Goal: Transaction & Acquisition: Purchase product/service

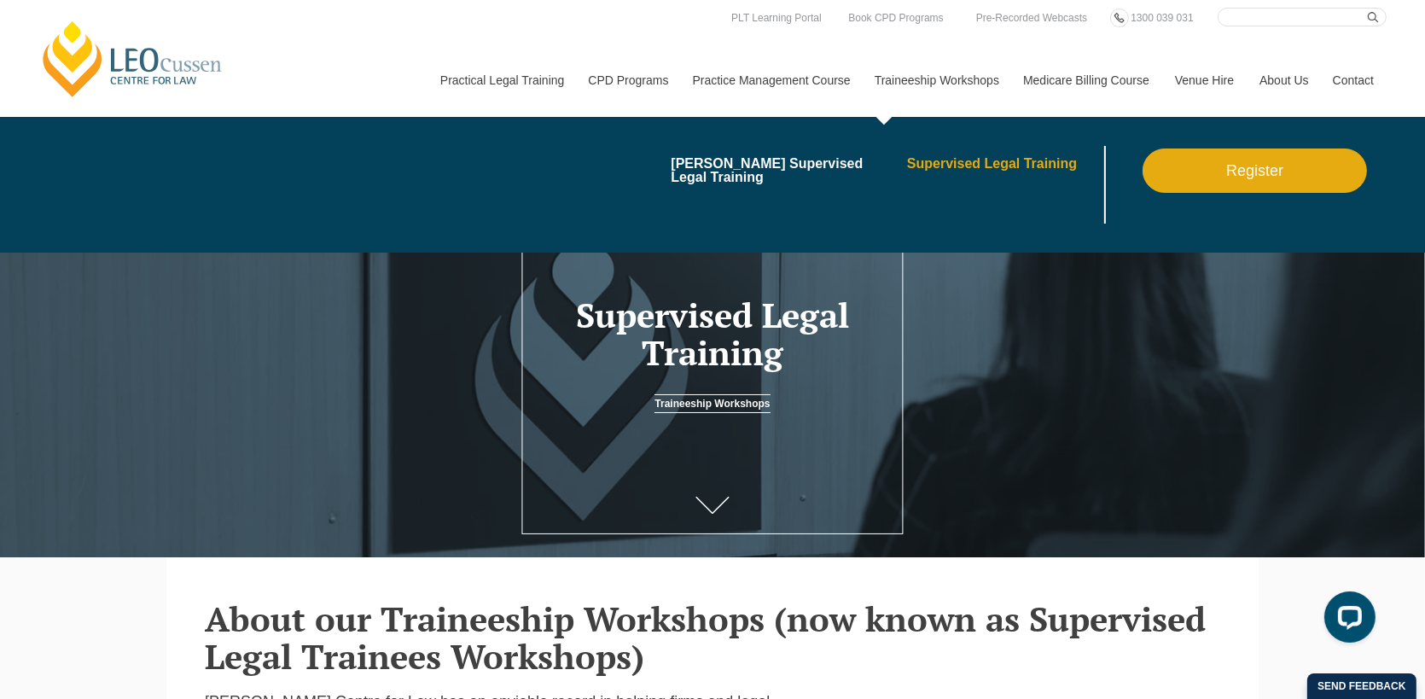
click at [955, 162] on link "Supervised Legal Training" at bounding box center [1004, 164] width 194 height 14
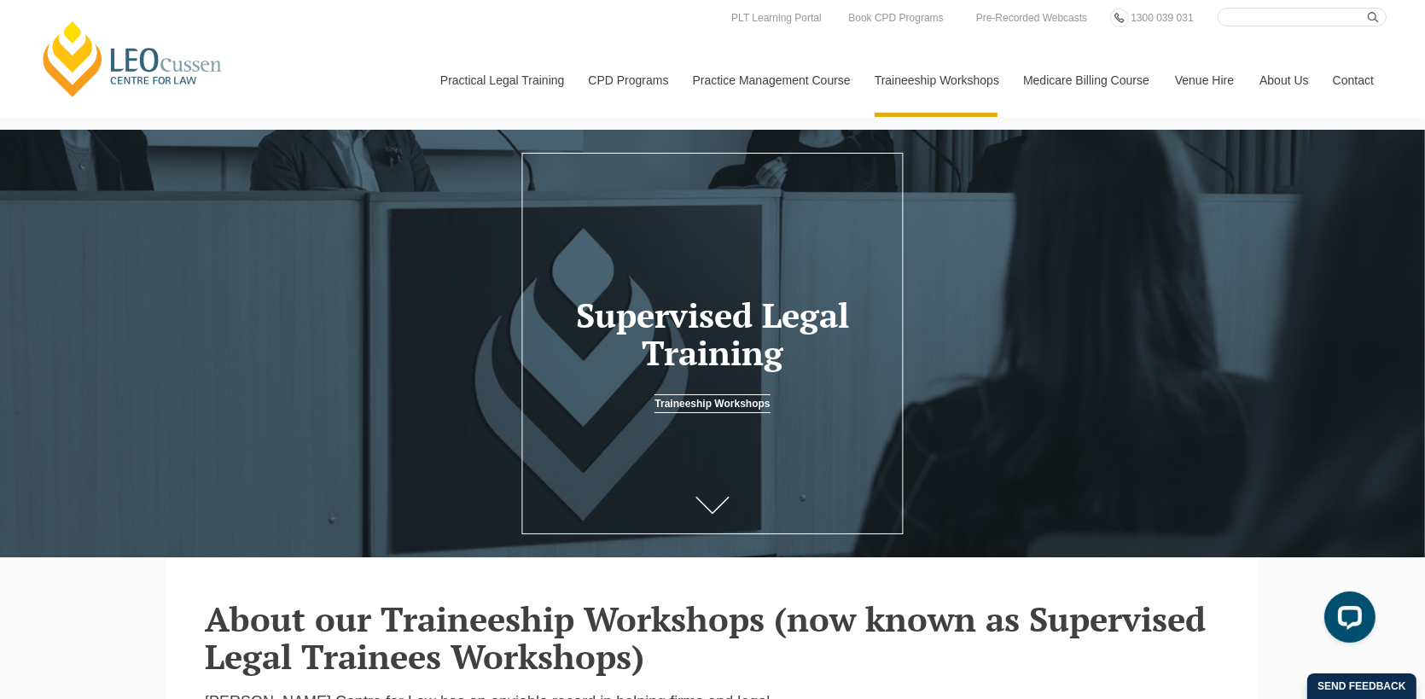
click at [654, 413] on link "Traineeship Workshops" at bounding box center [711, 403] width 115 height 19
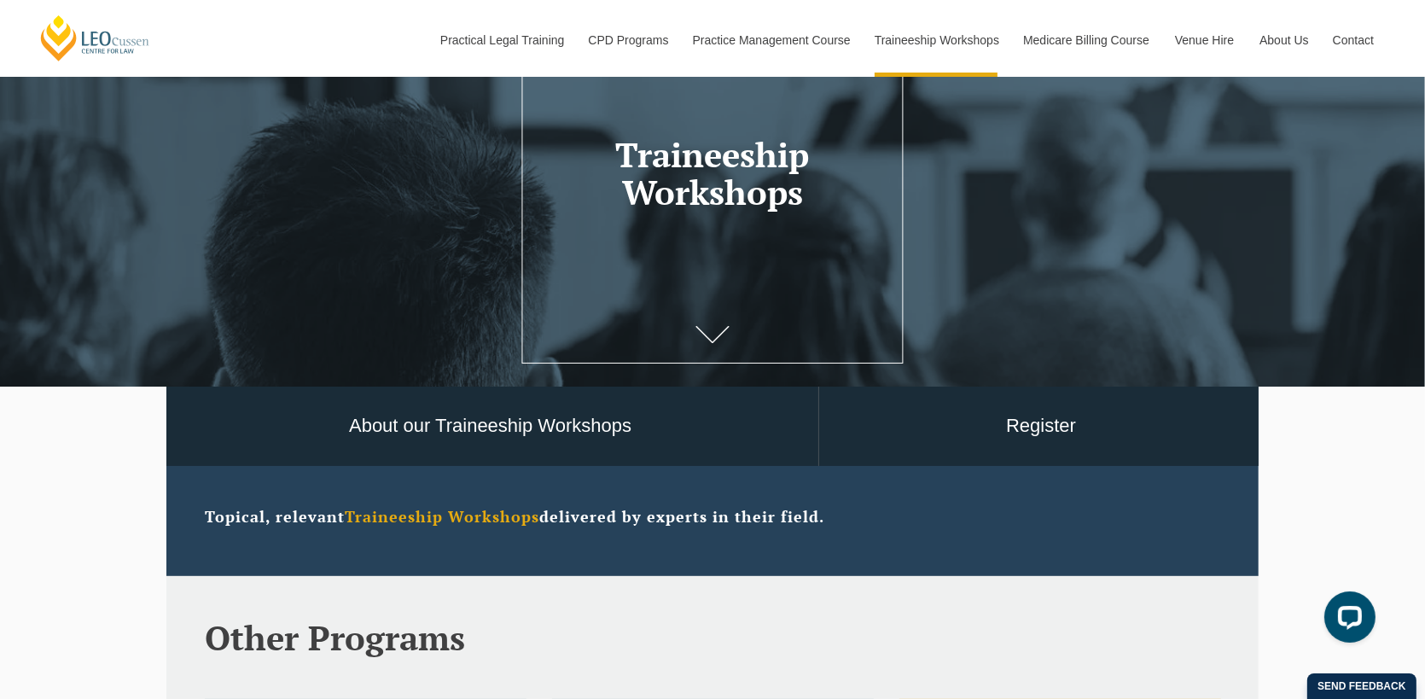
scroll to position [171, 0]
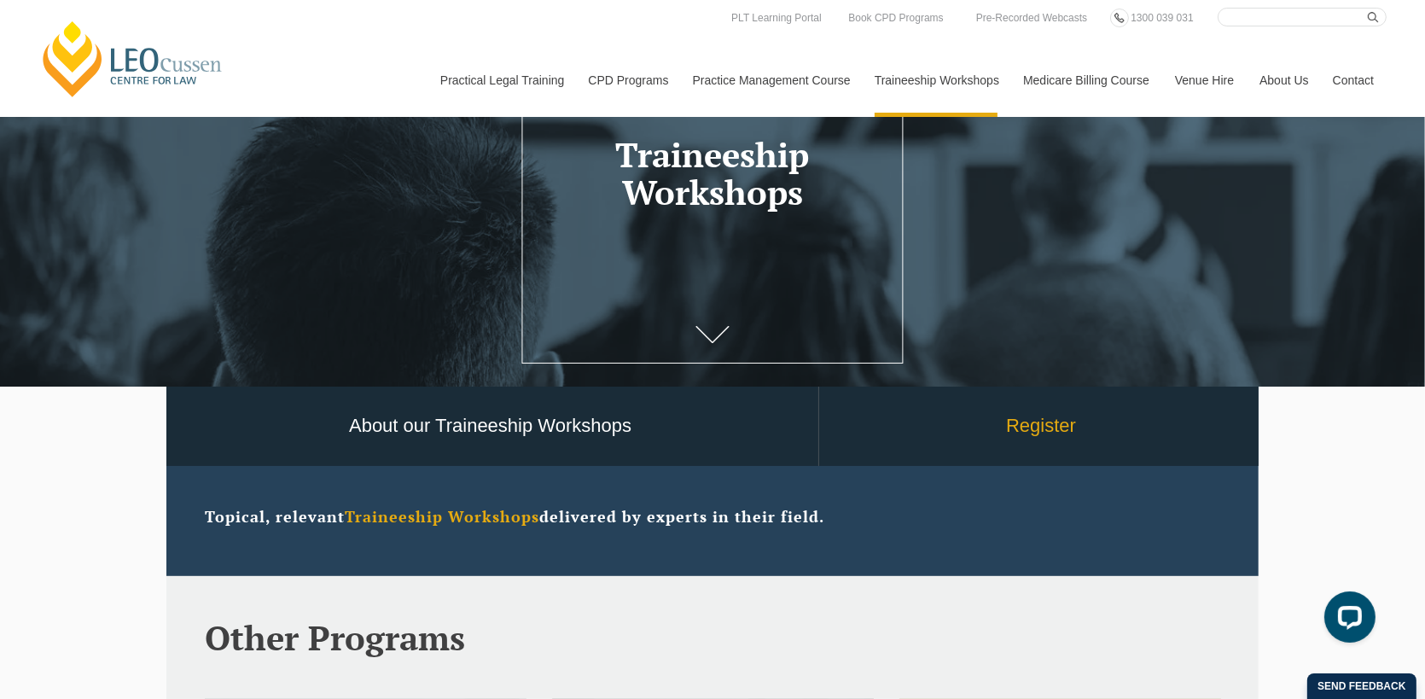
click at [1061, 436] on link "Register" at bounding box center [1041, 425] width 444 height 79
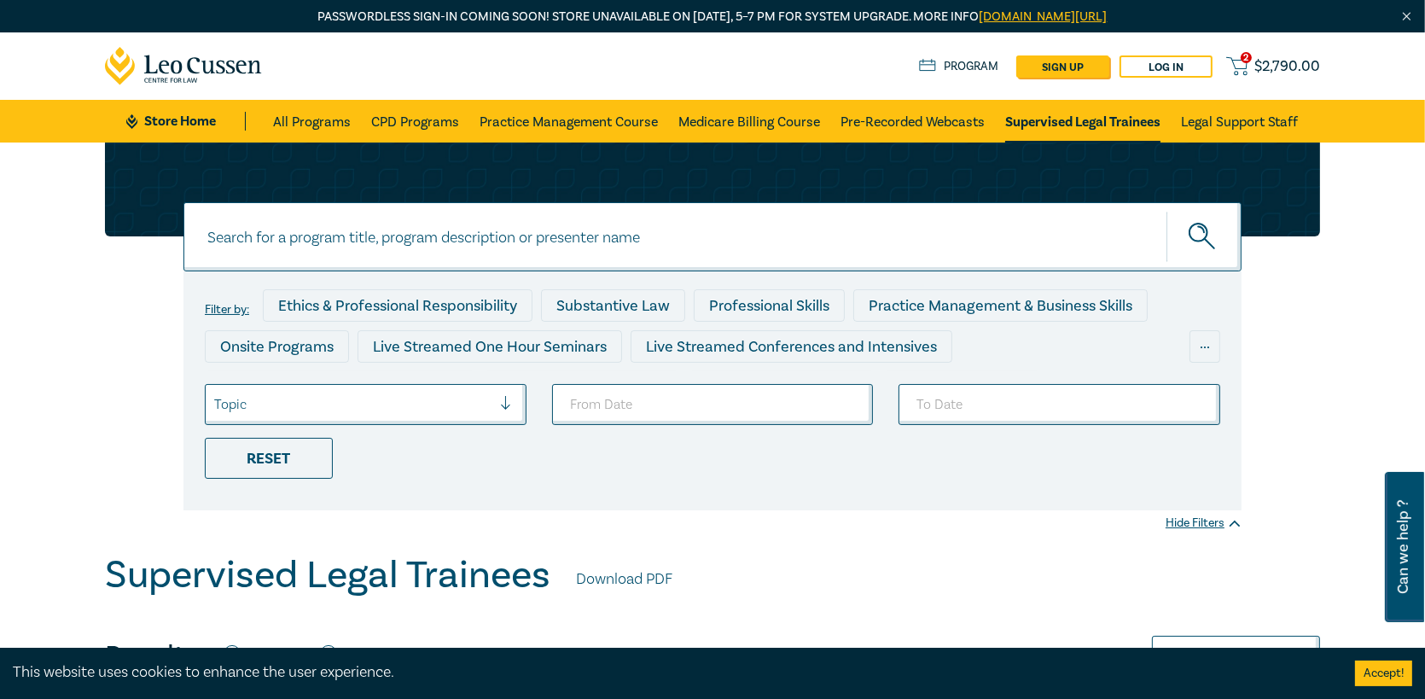
click at [333, 407] on div at bounding box center [352, 404] width 277 height 22
click at [1266, 59] on link "2 $ 2,790.00" at bounding box center [1273, 65] width 94 height 21
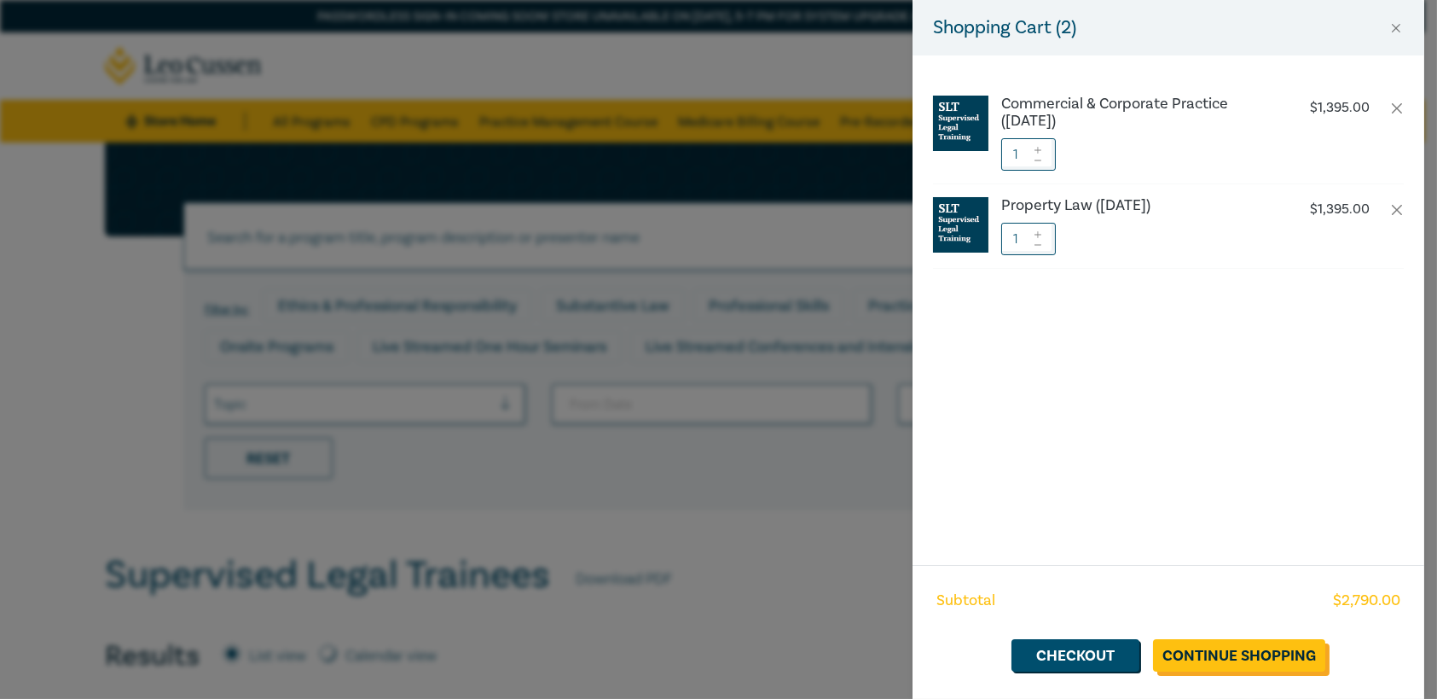
click at [1225, 660] on link "Continue Shopping" at bounding box center [1239, 655] width 172 height 32
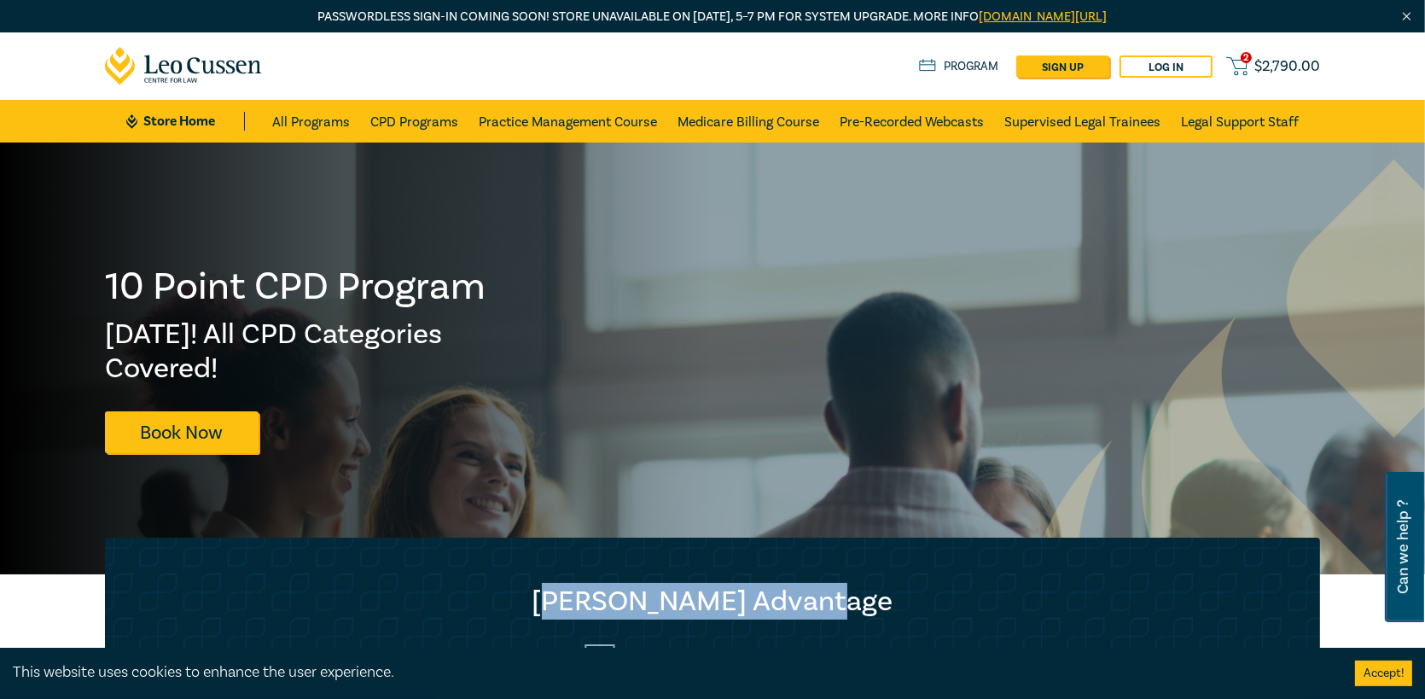
drag, startPoint x: 579, startPoint y: 606, endPoint x: 902, endPoint y: 601, distance: 323.4
click at [897, 604] on h2 "Leo Cussen Advantage" at bounding box center [712, 601] width 1146 height 34
click at [903, 601] on h2 "Leo Cussen Advantage" at bounding box center [712, 601] width 1146 height 34
drag, startPoint x: 868, startPoint y: 608, endPoint x: 562, endPoint y: 601, distance: 306.3
click at [562, 601] on h2 "Leo Cussen Advantage" at bounding box center [712, 601] width 1146 height 34
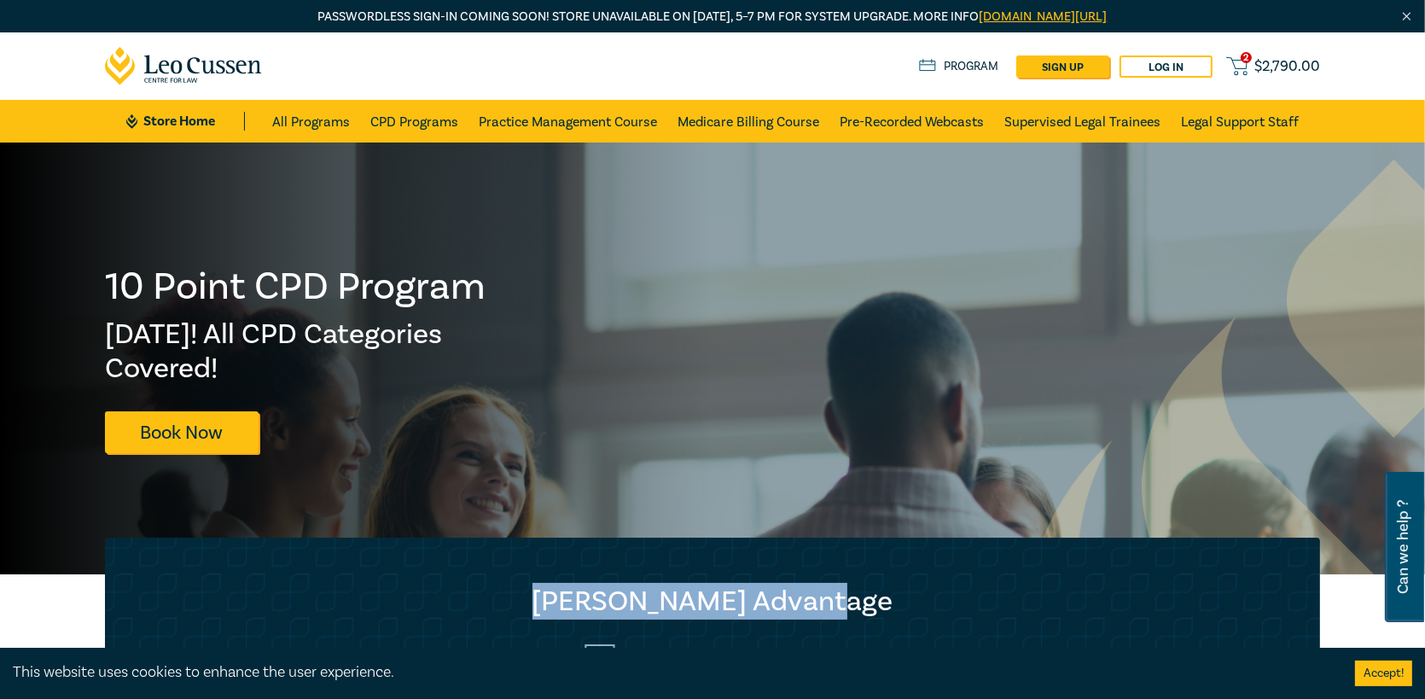
click at [562, 601] on h2 "Leo Cussen Advantage" at bounding box center [712, 601] width 1146 height 34
drag, startPoint x: 719, startPoint y: 590, endPoint x: 655, endPoint y: 623, distance: 71.7
click at [417, 607] on div "Leo Cussen Advantage Quality Presenters and CPD programs Track all your CPD poi…" at bounding box center [712, 661] width 1215 height 249
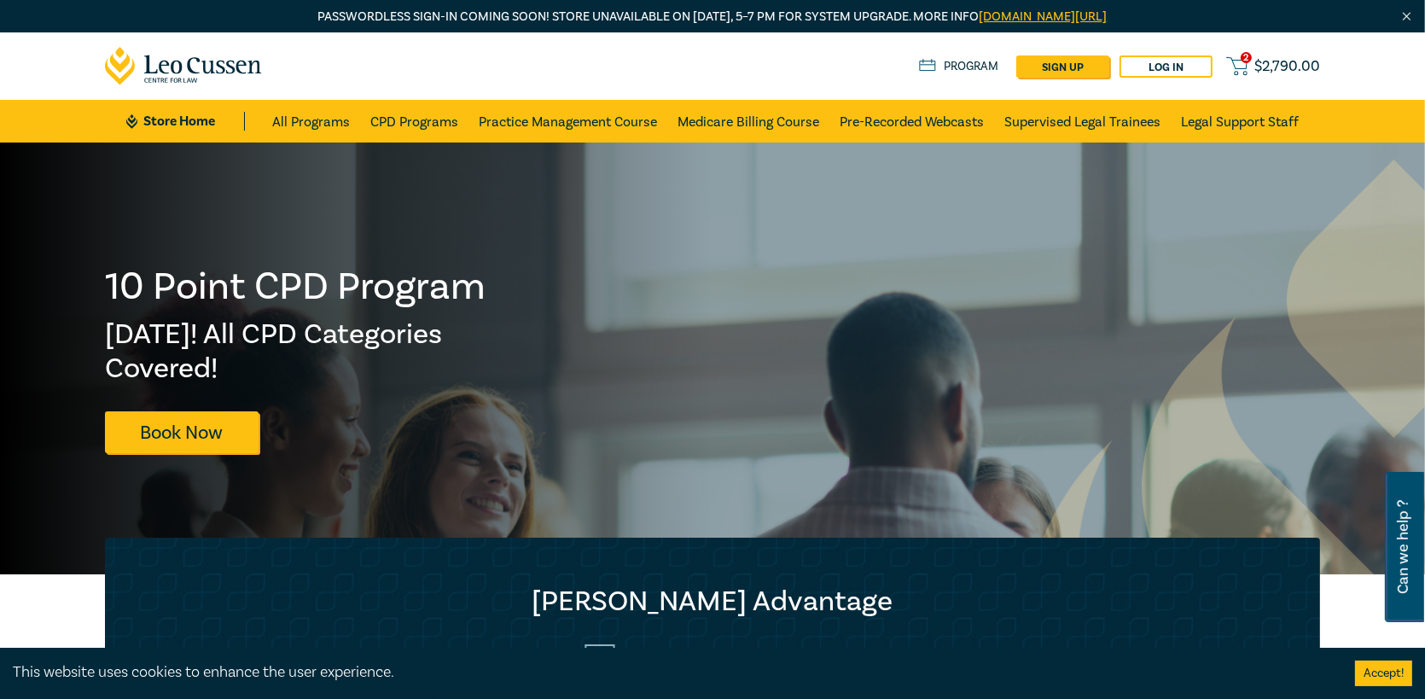
click at [923, 616] on h2 "Leo Cussen Advantage" at bounding box center [712, 601] width 1146 height 34
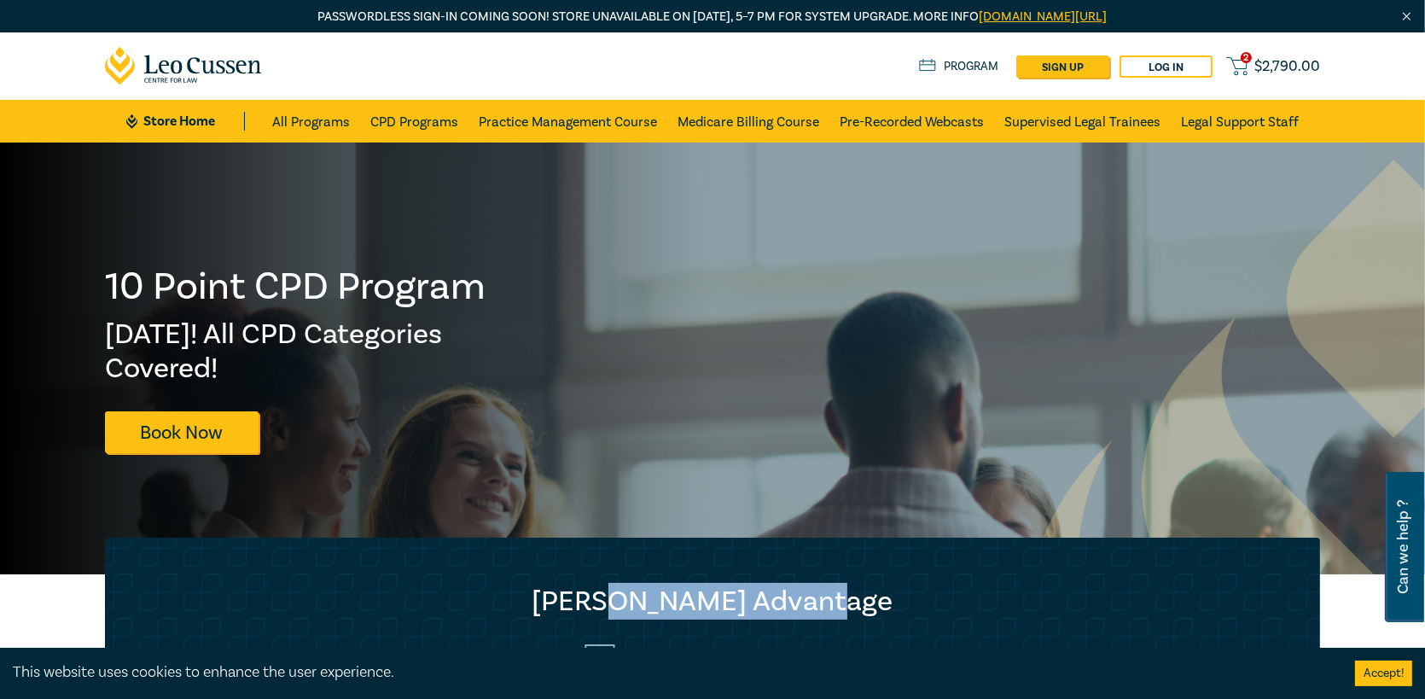
drag, startPoint x: 868, startPoint y: 612, endPoint x: 589, endPoint y: 606, distance: 279.0
click at [615, 606] on h2 "[PERSON_NAME] Advantage" at bounding box center [712, 601] width 1146 height 34
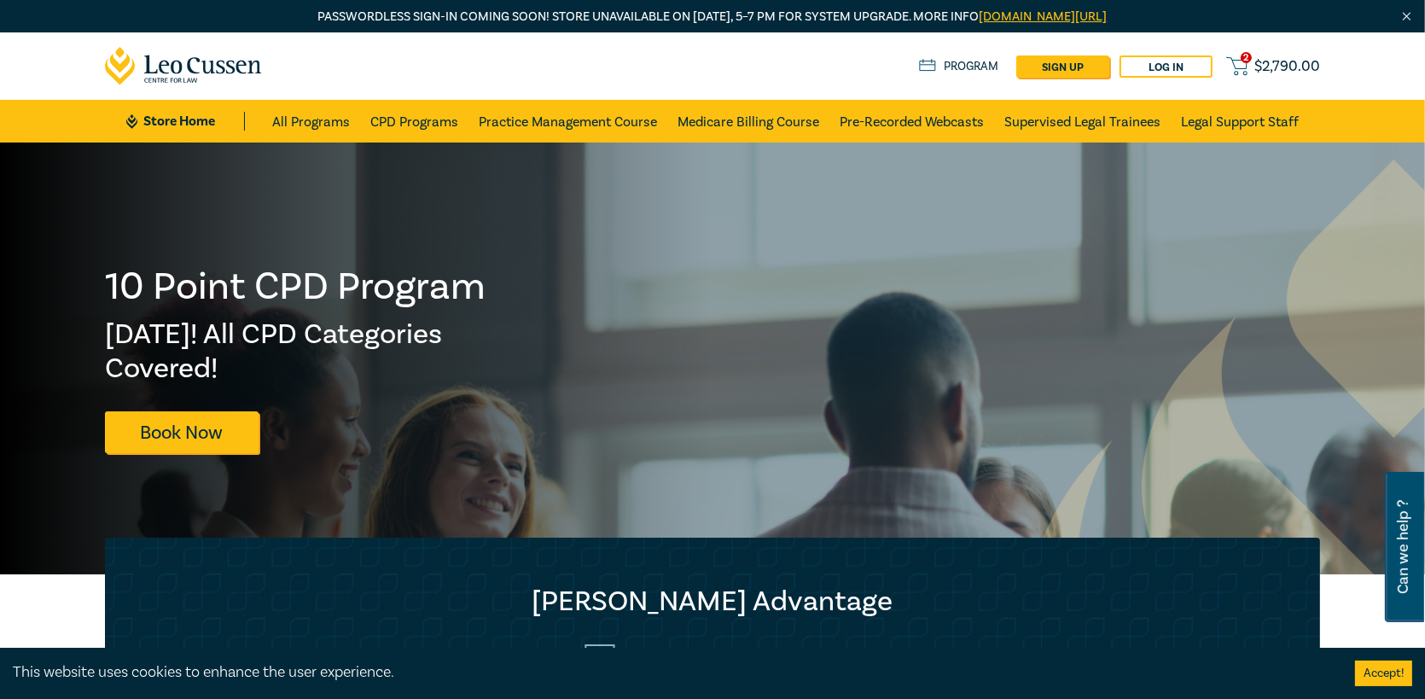
click at [566, 601] on h2 "[PERSON_NAME] Advantage" at bounding box center [712, 601] width 1146 height 34
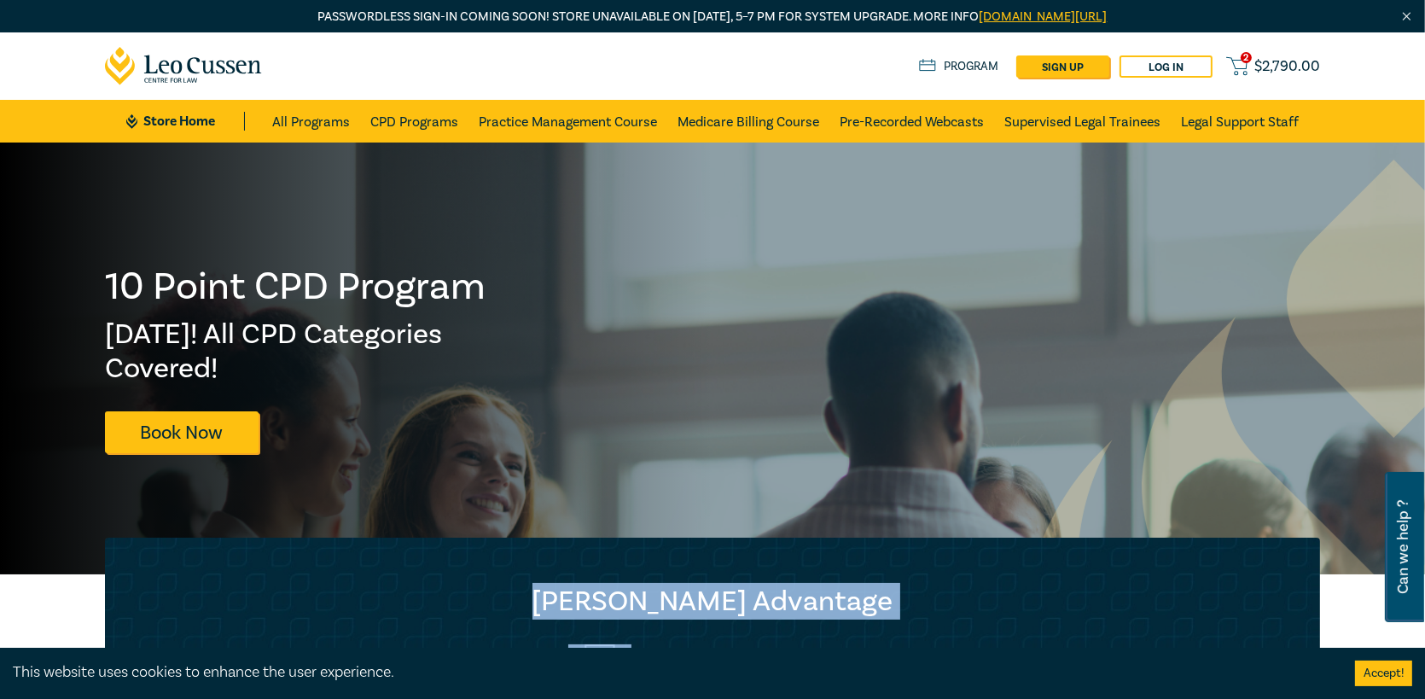
drag, startPoint x: 576, startPoint y: 598, endPoint x: 875, endPoint y: 628, distance: 300.9
click at [834, 625] on div "Leo Cussen Advantage Quality Presenters and CPD programs Track all your CPD poi…" at bounding box center [712, 661] width 1215 height 249
click at [943, 630] on div "Leo Cussen Advantage Quality Presenters and CPD programs Track all your CPD poi…" at bounding box center [712, 661] width 1215 height 249
drag, startPoint x: 943, startPoint y: 595, endPoint x: 449, endPoint y: 593, distance: 494.8
click at [456, 593] on h2 "Leo Cussen Advantage" at bounding box center [712, 601] width 1146 height 34
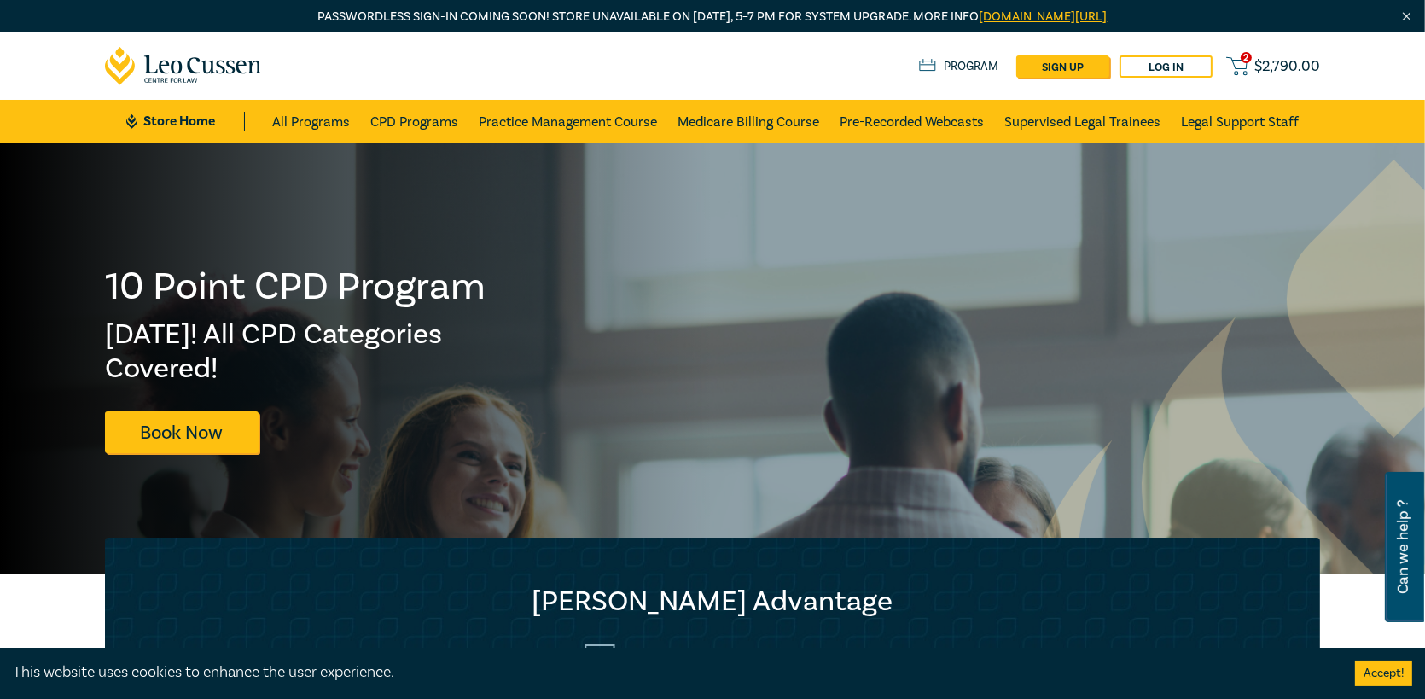
click at [822, 536] on div "10 Point CPD Program Fri 5 Dec! All CPD Categories Covered! Book Now" at bounding box center [712, 358] width 1425 height 432
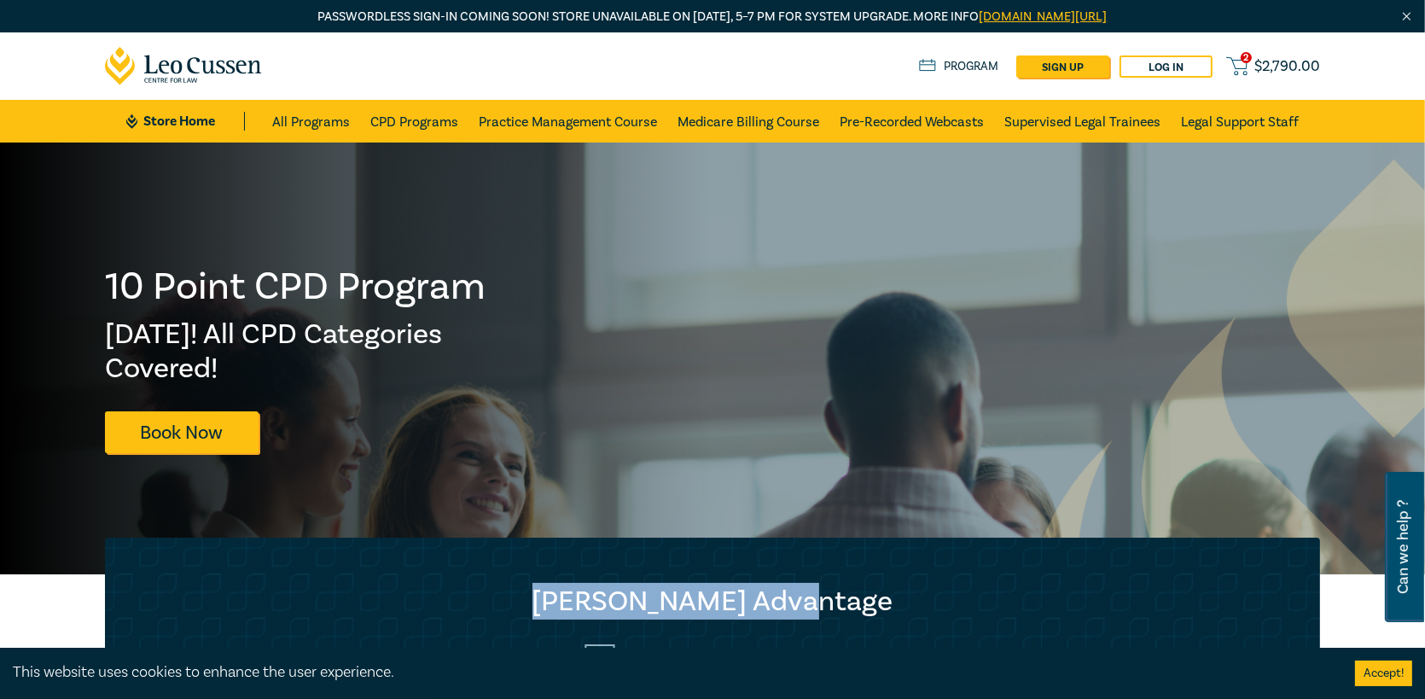
drag, startPoint x: 822, startPoint y: 536, endPoint x: 822, endPoint y: 609, distance: 73.4
click at [822, 609] on h2 "Leo Cussen Advantage" at bounding box center [712, 601] width 1146 height 34
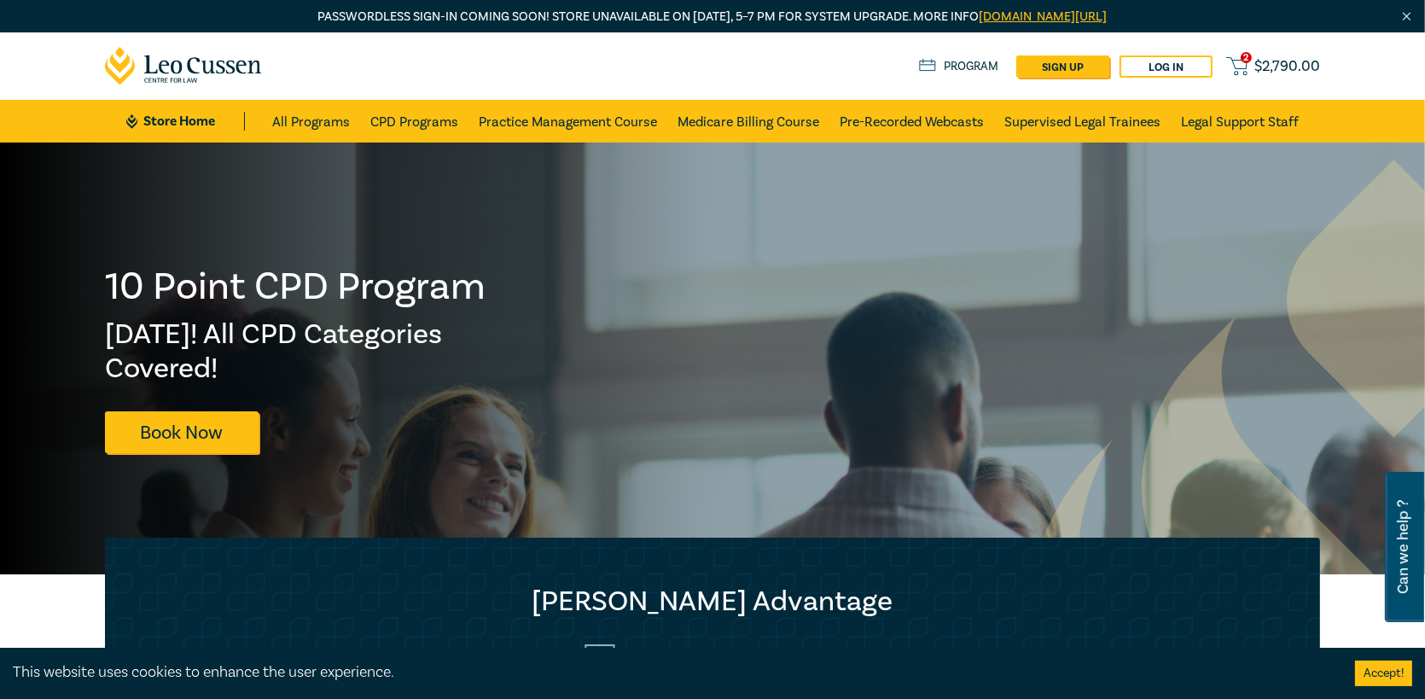
click at [975, 578] on div "Leo Cussen Advantage Quality Presenters and CPD programs Track all your CPD poi…" at bounding box center [712, 661] width 1215 height 249
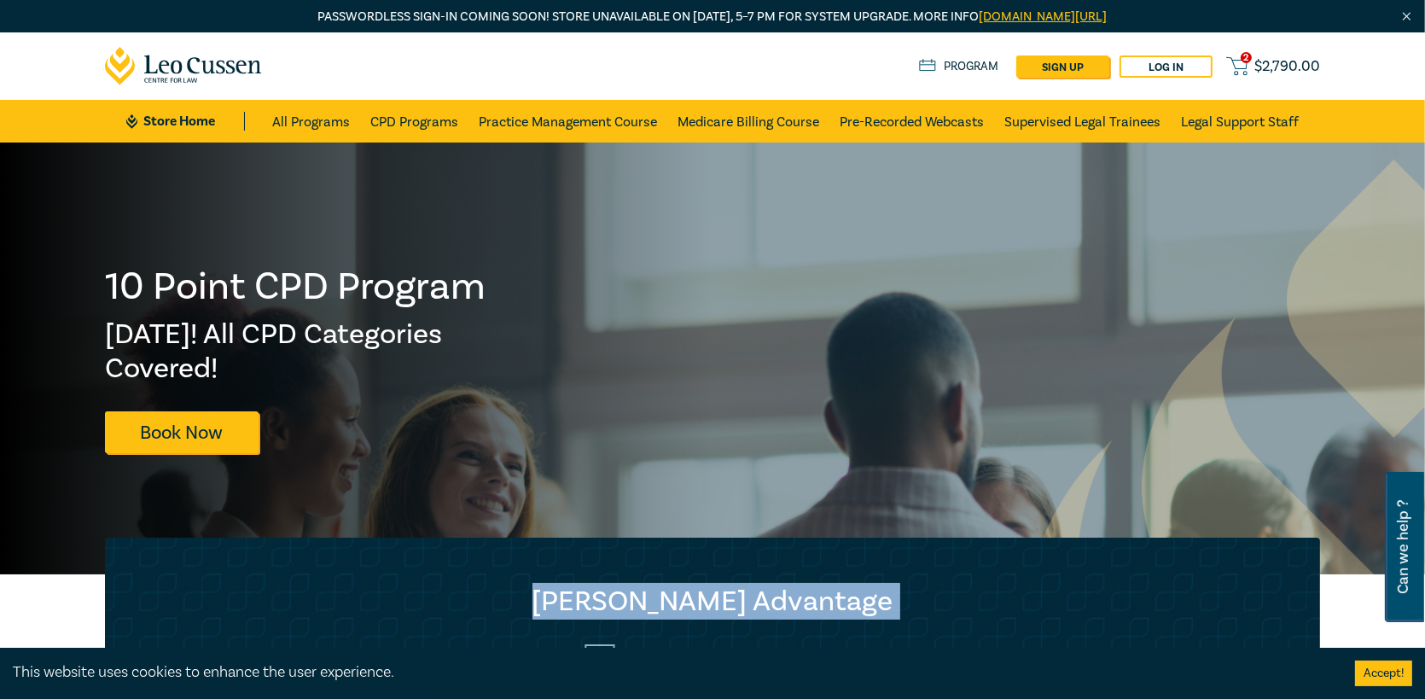
click at [975, 578] on div "Leo Cussen Advantage Quality Presenters and CPD programs Track all your CPD poi…" at bounding box center [712, 661] width 1215 height 249
click at [955, 559] on div "Leo Cussen Advantage Quality Presenters and CPD programs Track all your CPD poi…" at bounding box center [712, 661] width 1215 height 249
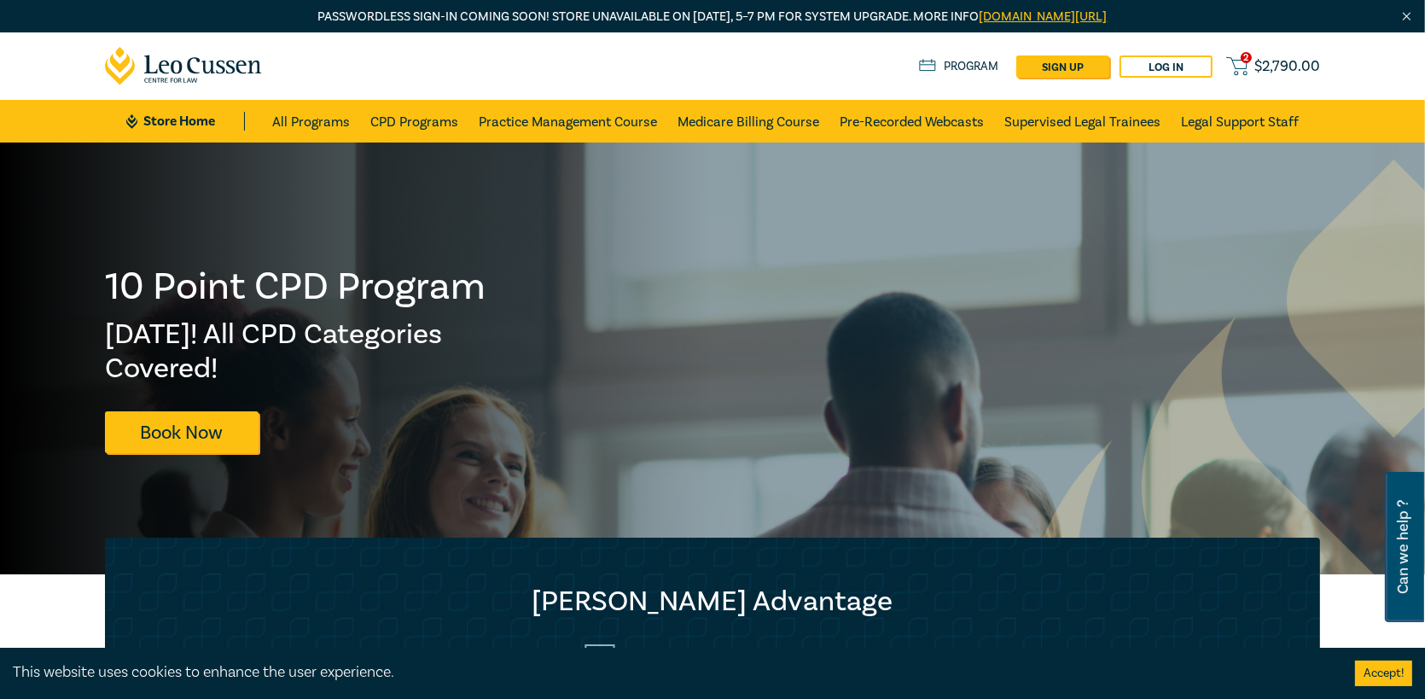
click at [1278, 66] on span "$ 2,790.00" at bounding box center [1287, 66] width 66 height 19
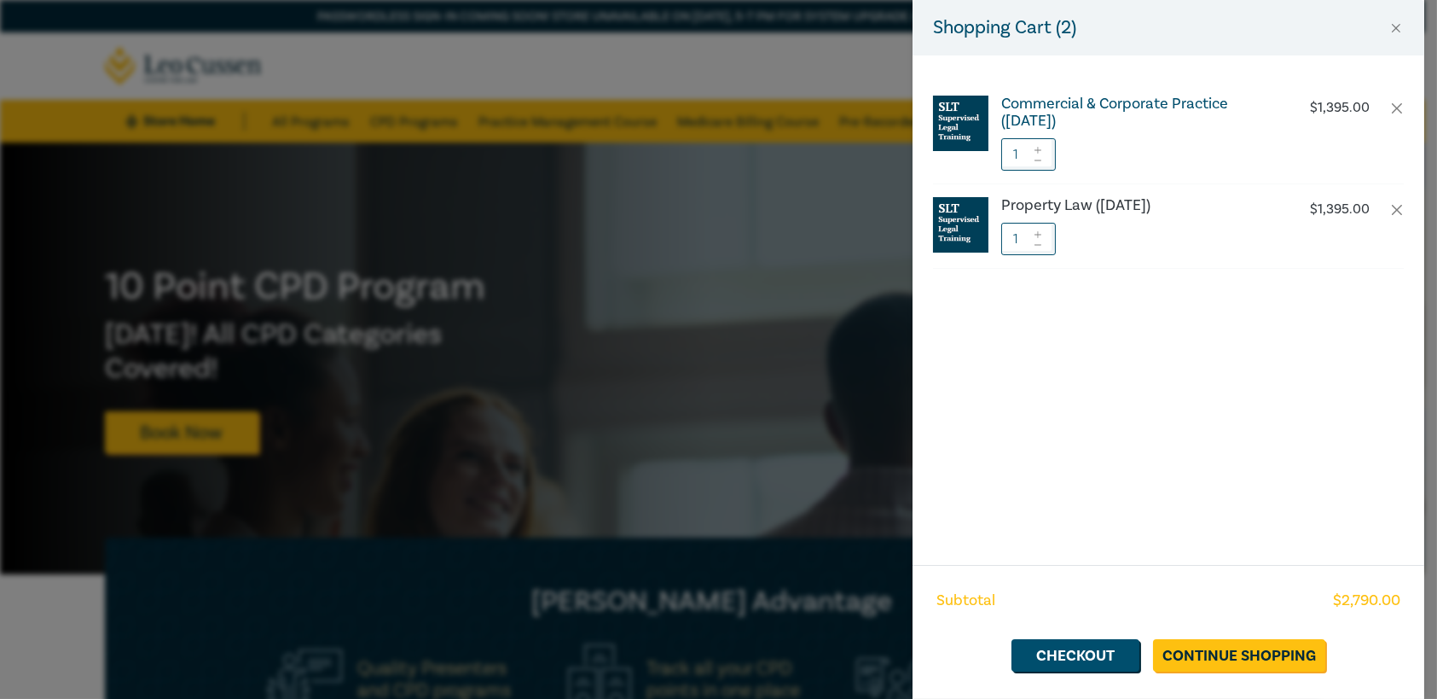
click at [1118, 100] on h6 "Commercial & Corporate Practice ([DATE])" at bounding box center [1142, 113] width 283 height 34
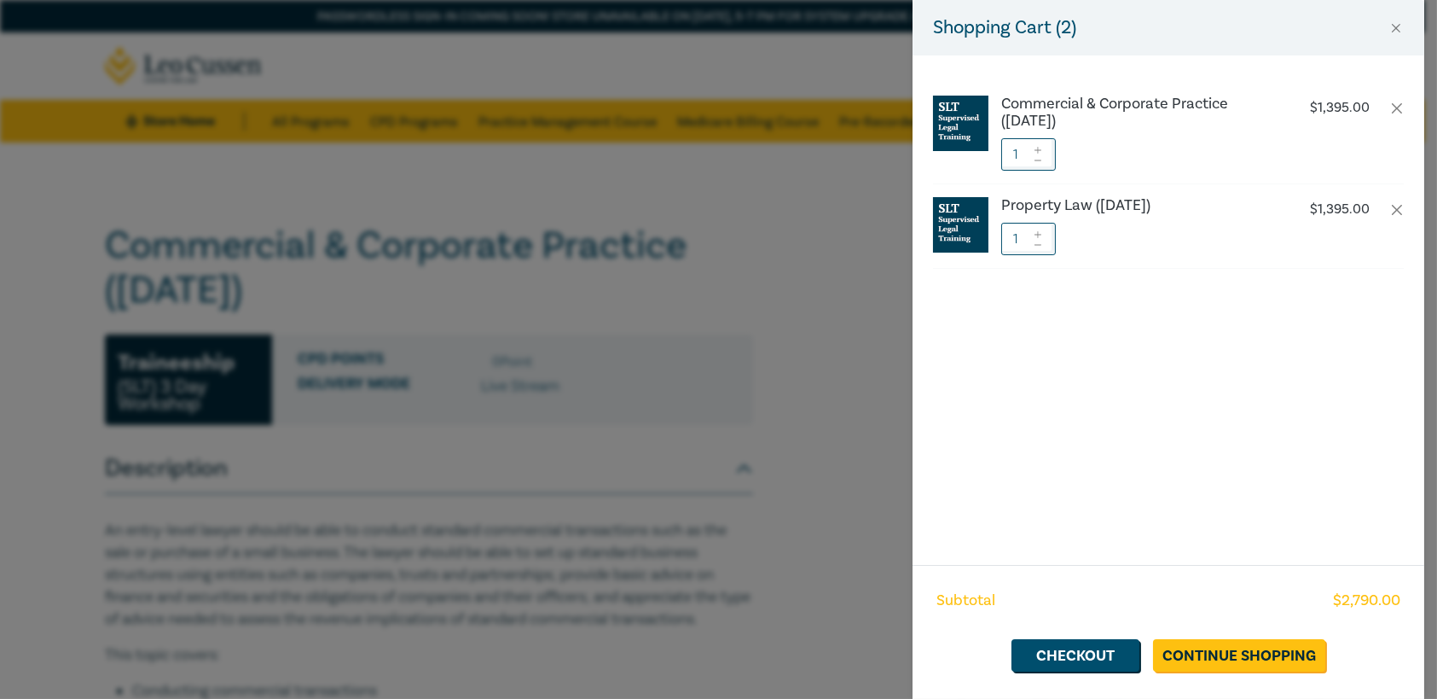
click at [731, 504] on div "Shopping Cart ( 2 ) Commercial & Corporate Practice (November 2025) $ 1,395.00 …" at bounding box center [718, 349] width 1437 height 699
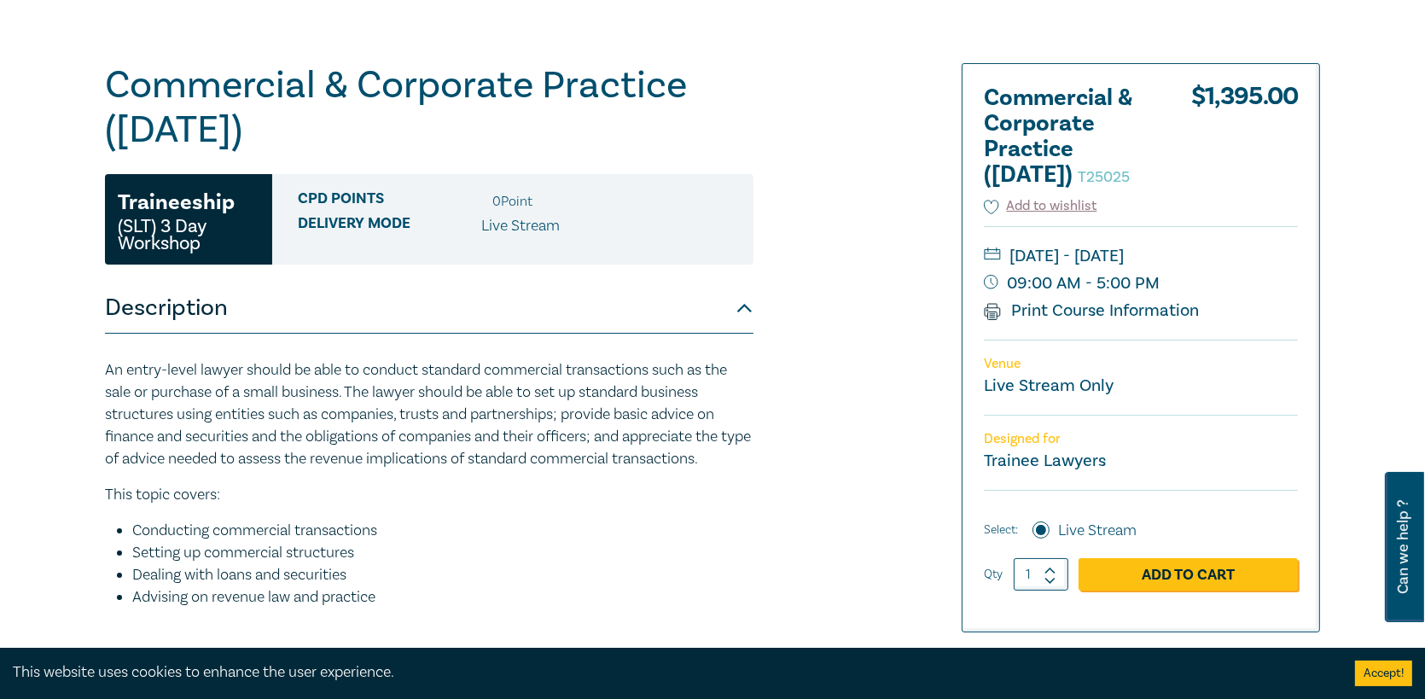
scroll to position [171, 0]
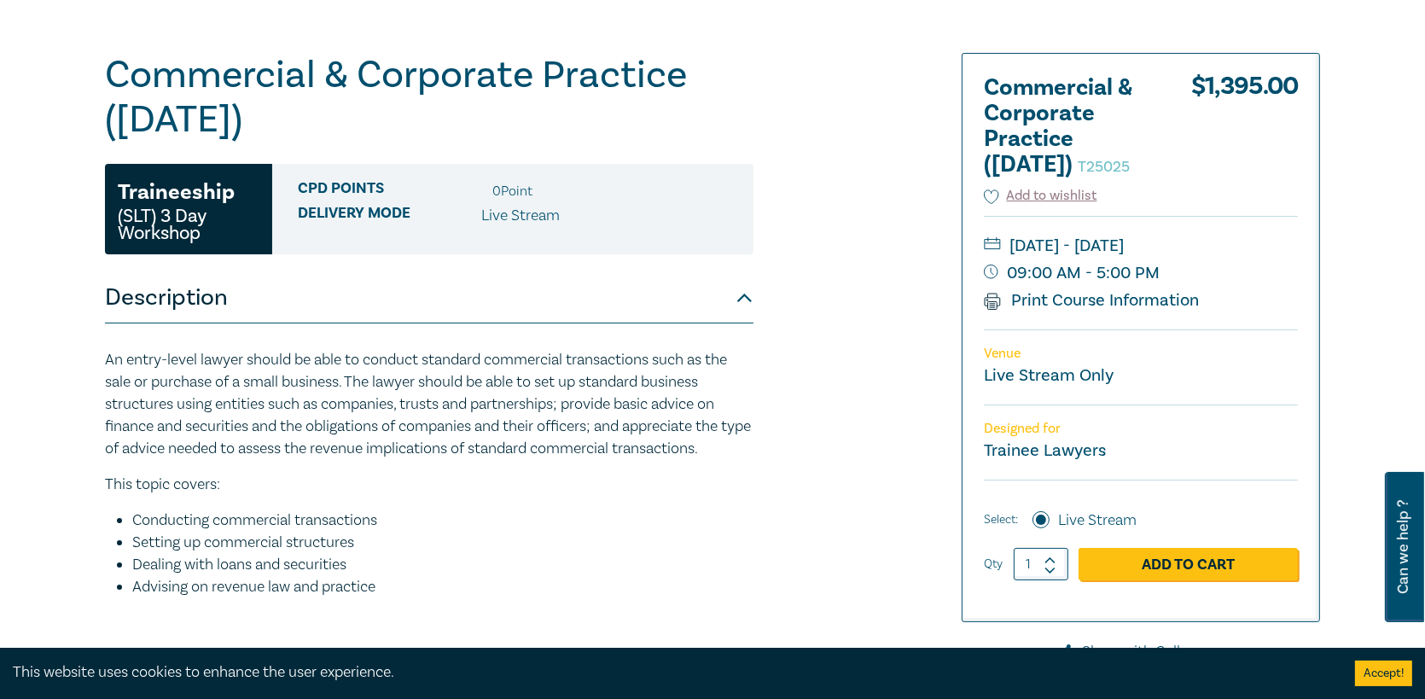
click at [935, 498] on div at bounding box center [1124, 479] width 412 height 853
drag, startPoint x: 354, startPoint y: 389, endPoint x: 511, endPoint y: 473, distance: 178.2
click at [506, 473] on div "An entry-level lawyer should be able to conduct standard commercial transaction…" at bounding box center [429, 575] width 648 height 452
drag, startPoint x: 504, startPoint y: 456, endPoint x: 493, endPoint y: 458, distance: 11.4
click at [503, 459] on p "An entry-level lawyer should be able to conduct standard commercial transaction…" at bounding box center [429, 404] width 648 height 111
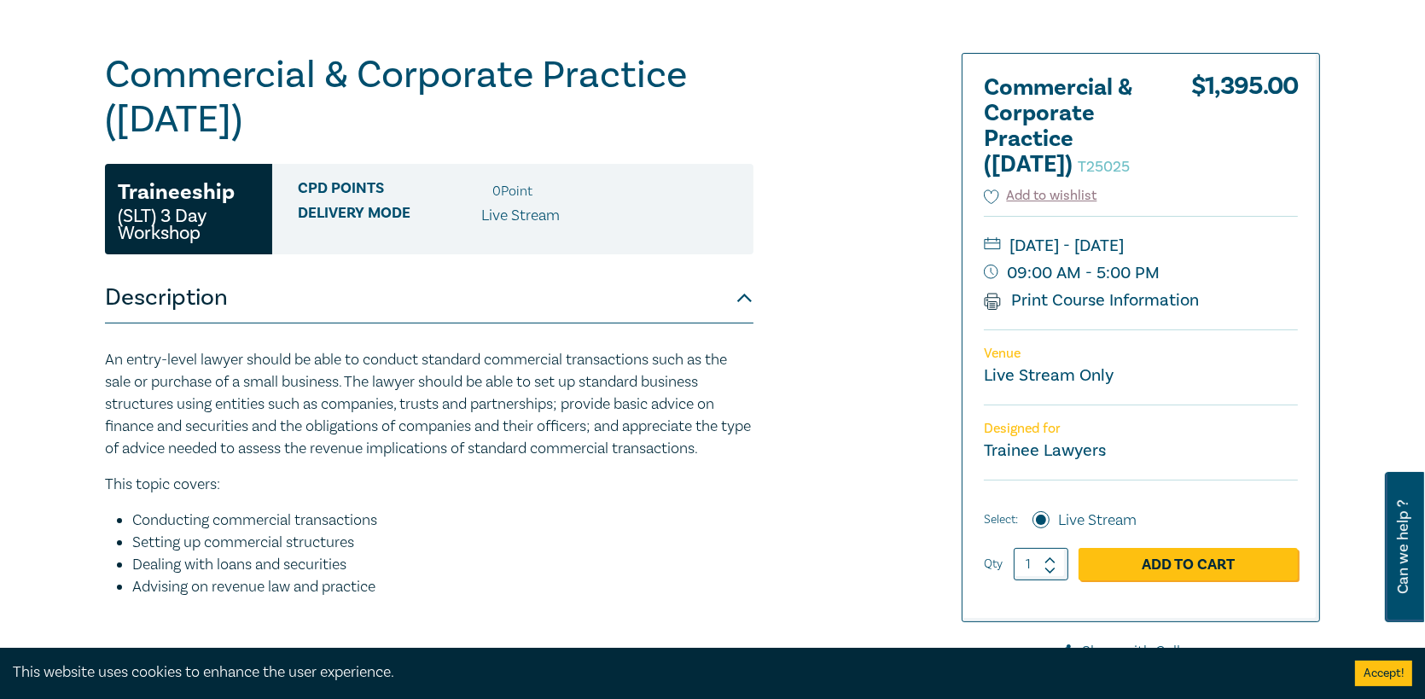
click at [264, 501] on div "An entry-level lawyer should be able to conduct standard commercial transaction…" at bounding box center [429, 575] width 648 height 452
click at [237, 482] on p "This topic covers:" at bounding box center [429, 484] width 648 height 22
click at [203, 477] on p "This topic covers:" at bounding box center [429, 484] width 648 height 22
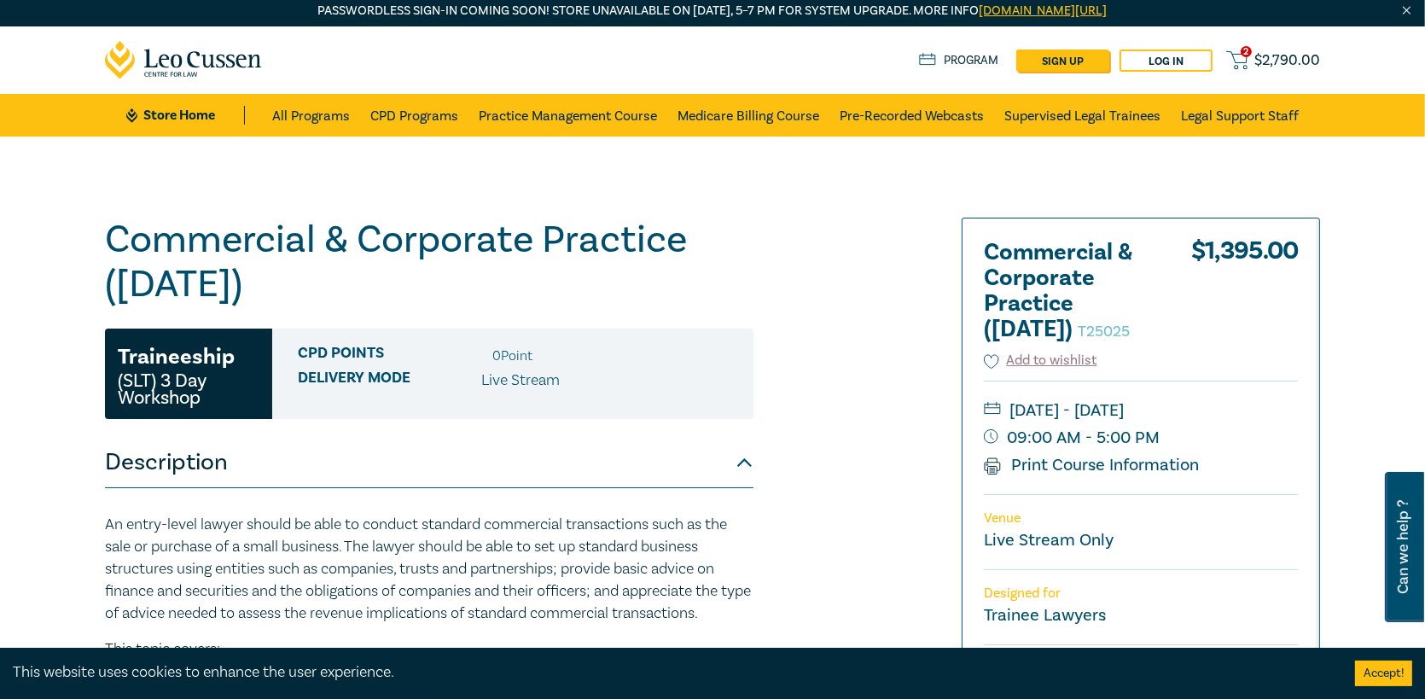
scroll to position [0, 0]
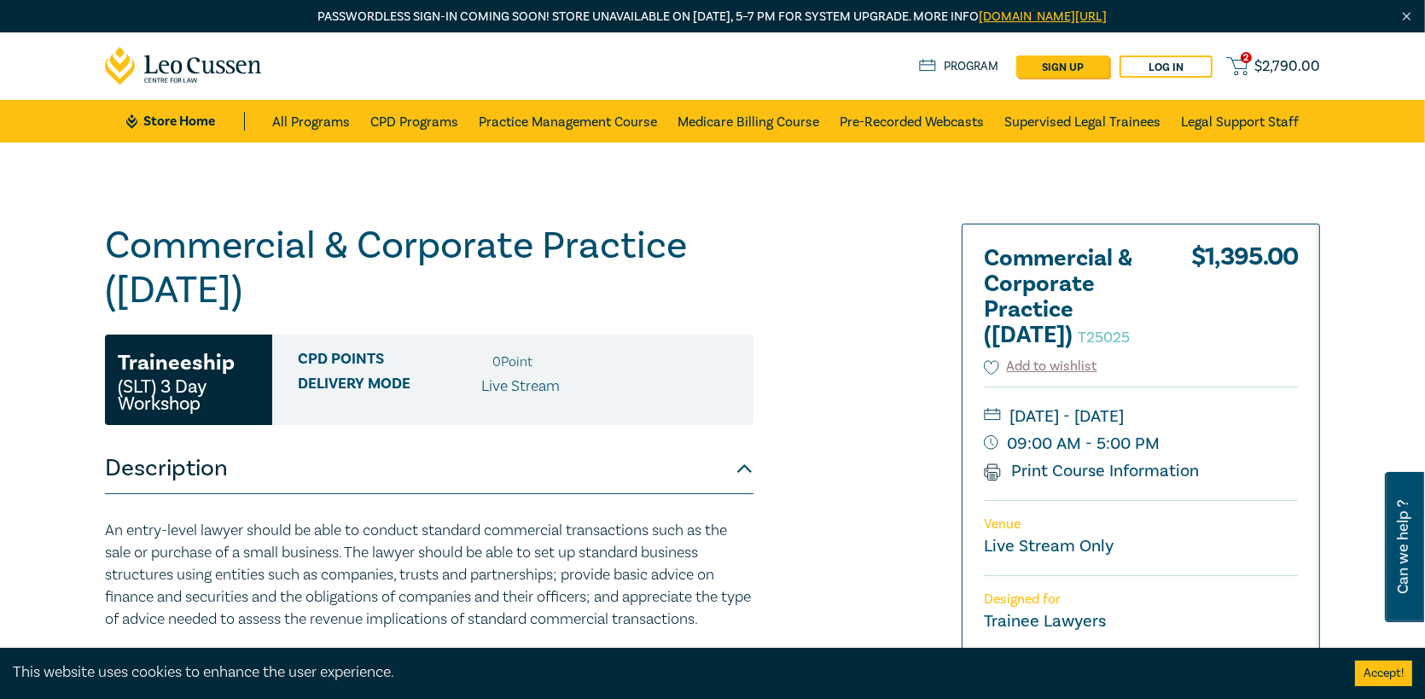
click at [1286, 68] on span "$ 2,790.00" at bounding box center [1287, 66] width 66 height 19
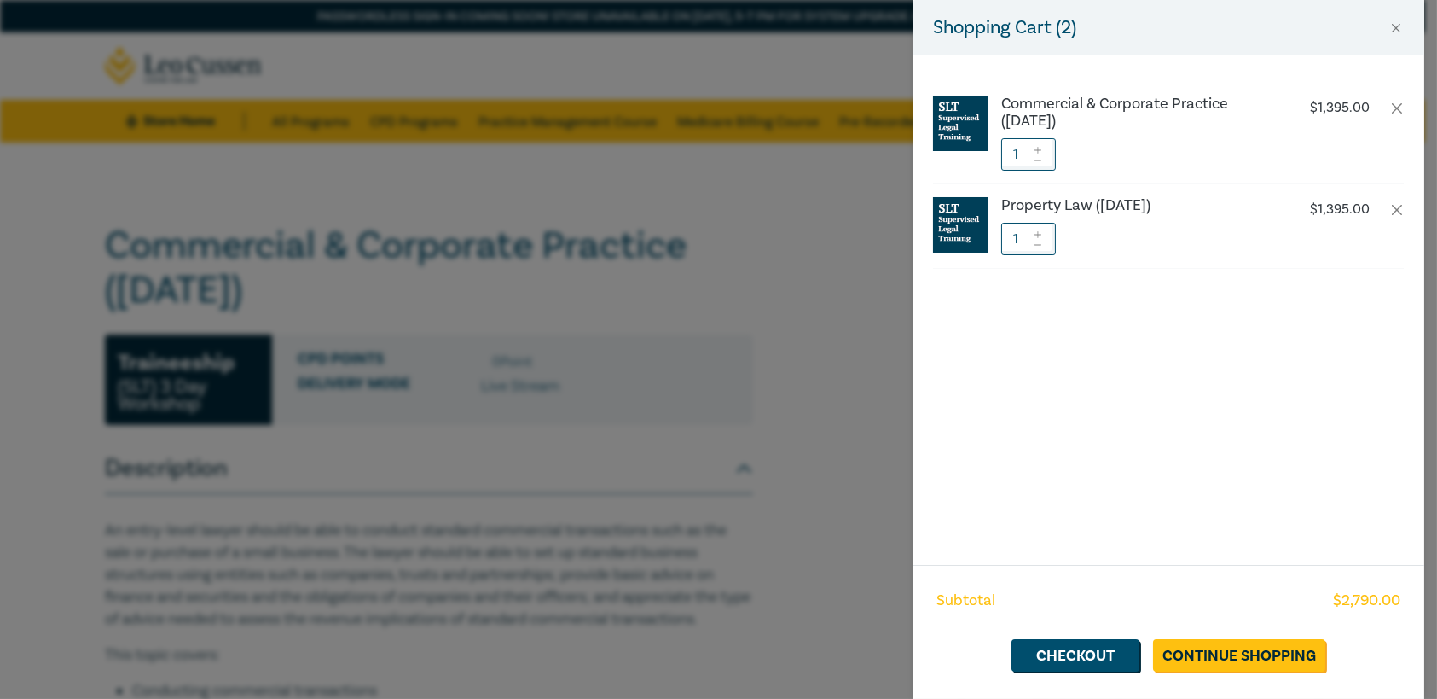
click at [614, 447] on div "Shopping Cart ( 2 ) Commercial & Corporate Practice (November 2025) $ 1,395.00 …" at bounding box center [718, 349] width 1437 height 699
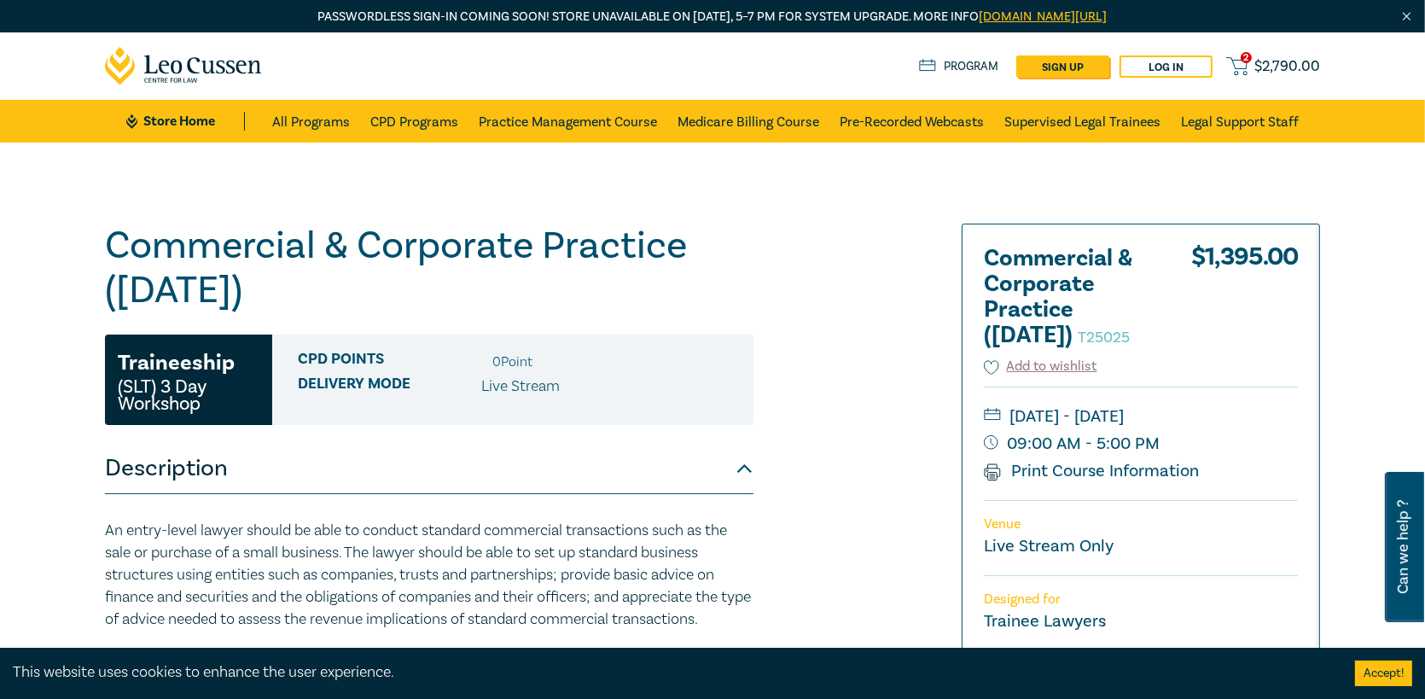
click at [1290, 67] on span "$ 2,790.00" at bounding box center [1287, 66] width 66 height 19
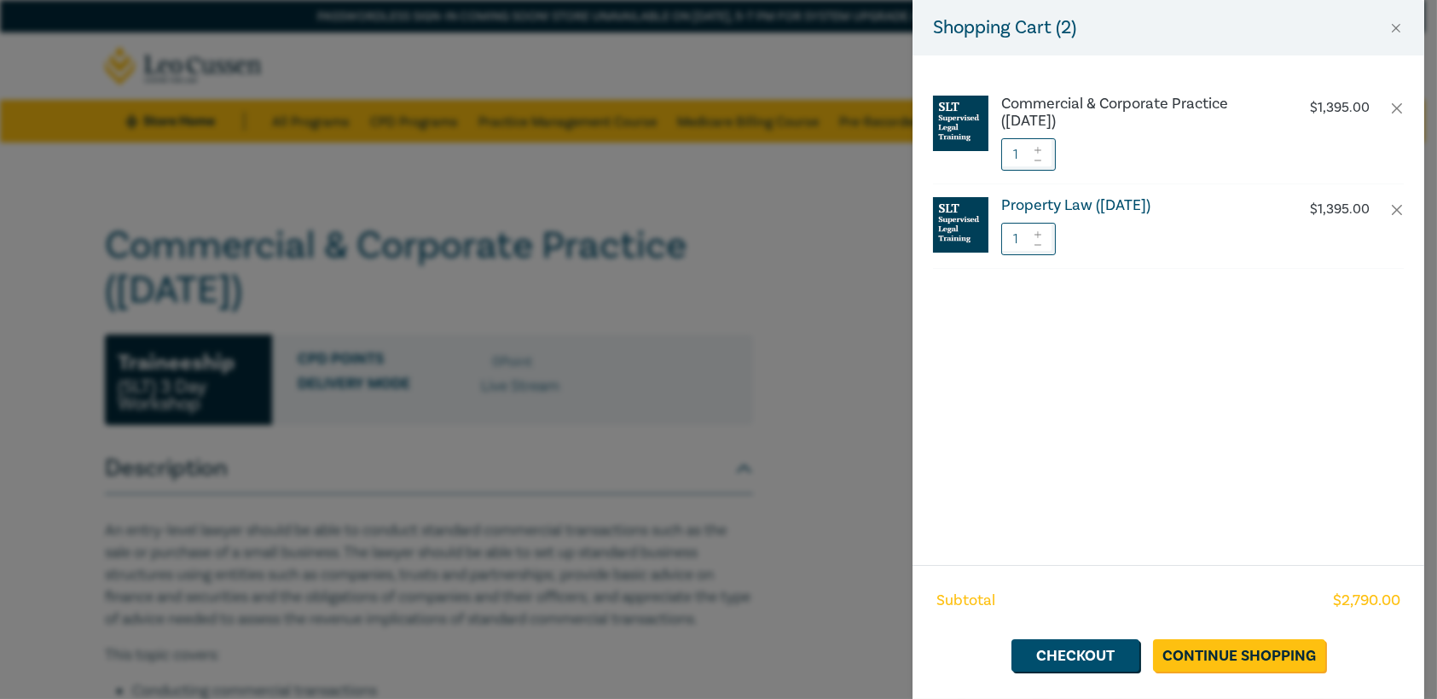
click at [1181, 205] on h6 "Property Law ([DATE])" at bounding box center [1142, 205] width 283 height 17
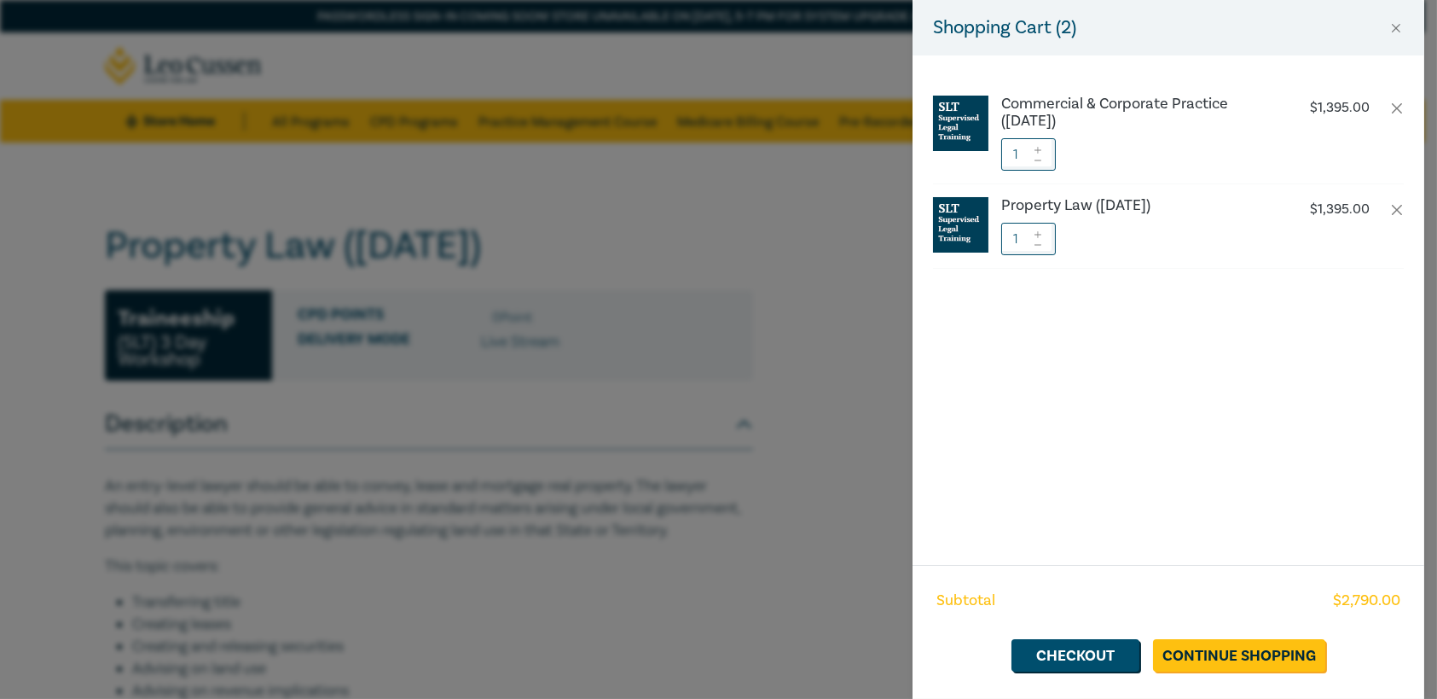
click at [26, 380] on div "Shopping Cart ( 2 ) Commercial & Corporate Practice (November 2025) $ 1,395.00 …" at bounding box center [718, 349] width 1437 height 699
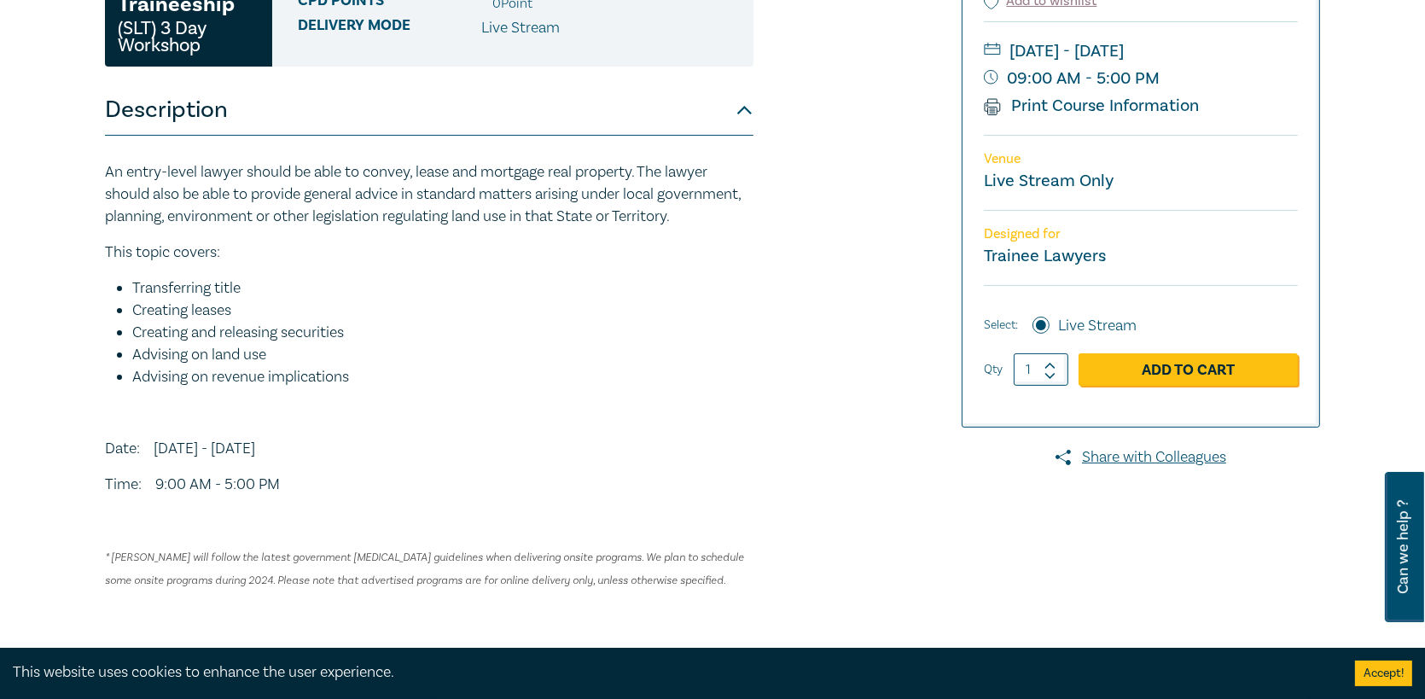
scroll to position [171, 0]
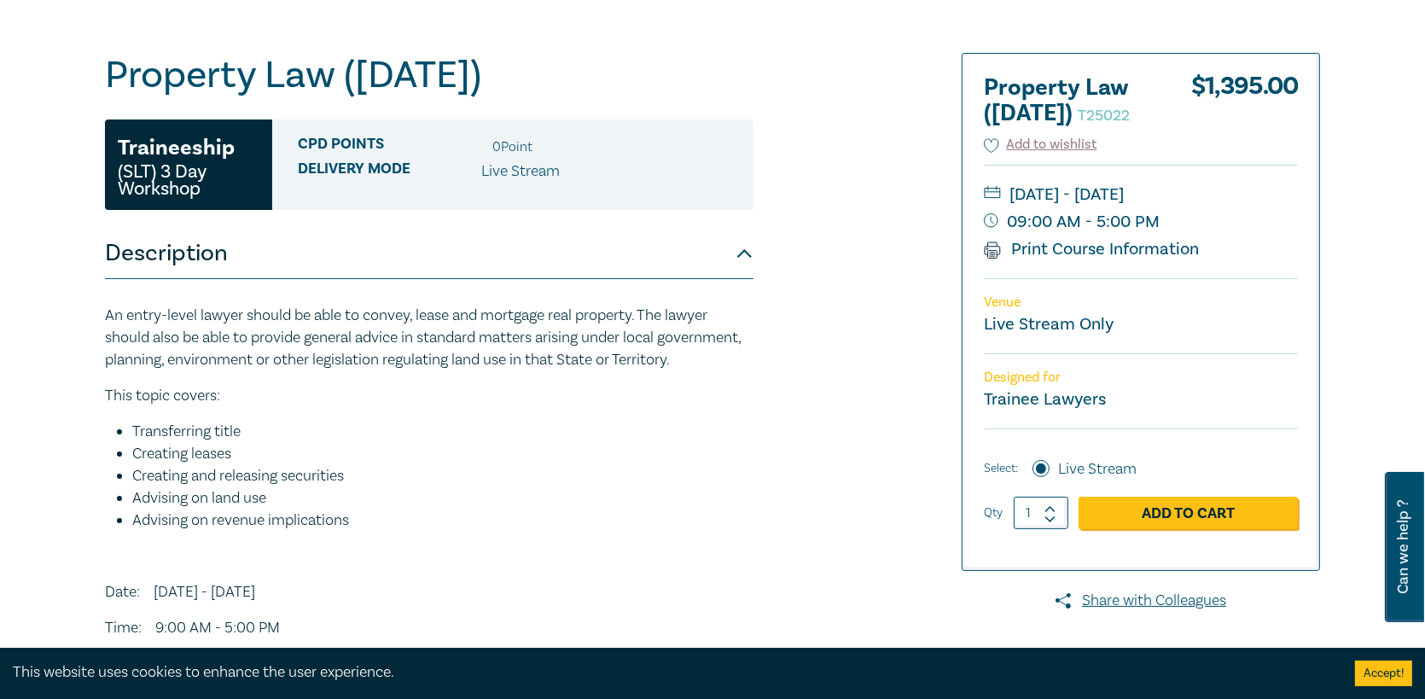
click at [516, 160] on li "Live Stream" at bounding box center [520, 171] width 78 height 22
click at [477, 260] on button "Description" at bounding box center [429, 253] width 648 height 51
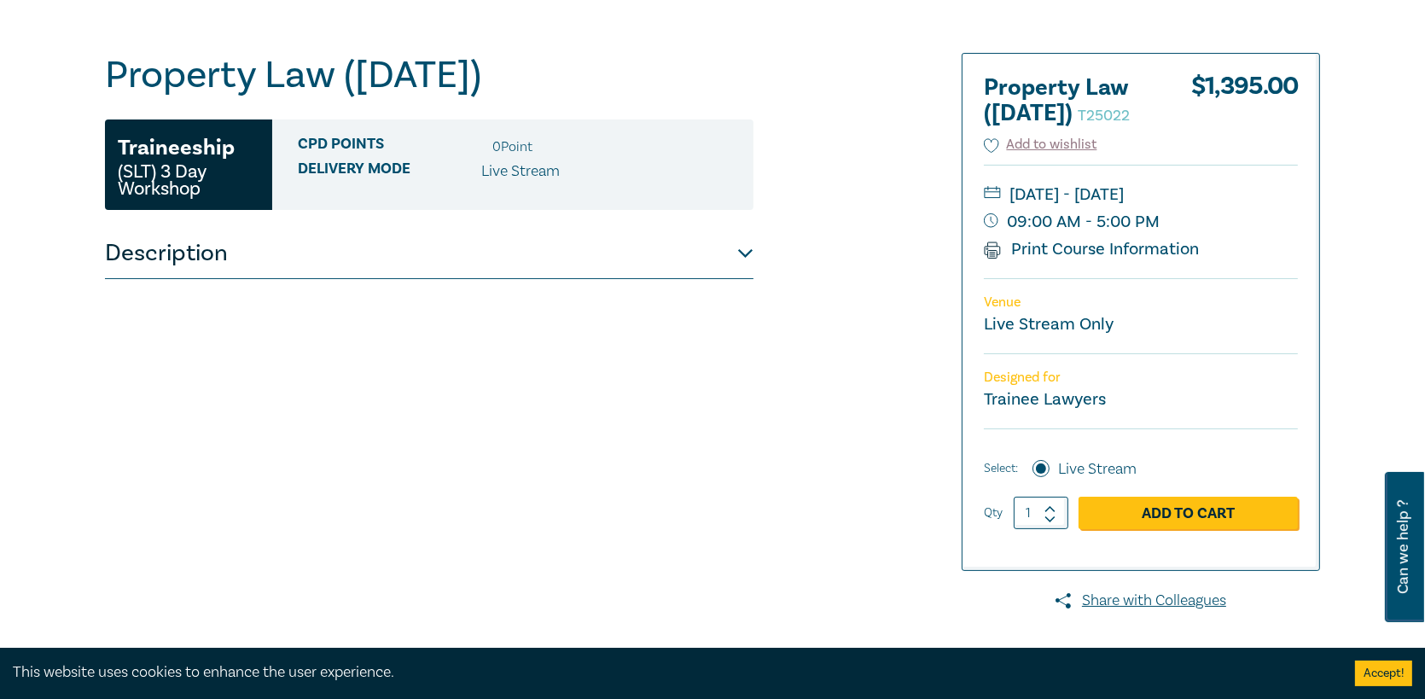
click at [477, 260] on button "Description" at bounding box center [429, 253] width 648 height 51
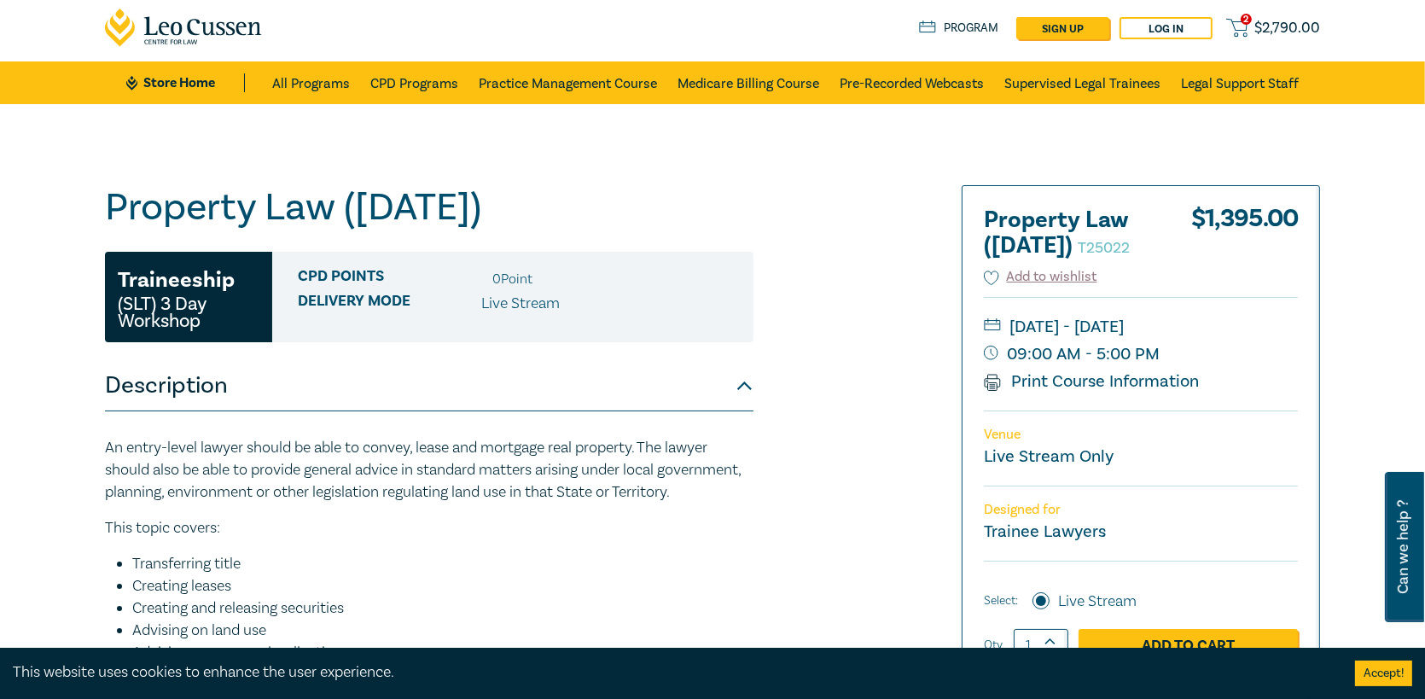
scroll to position [0, 0]
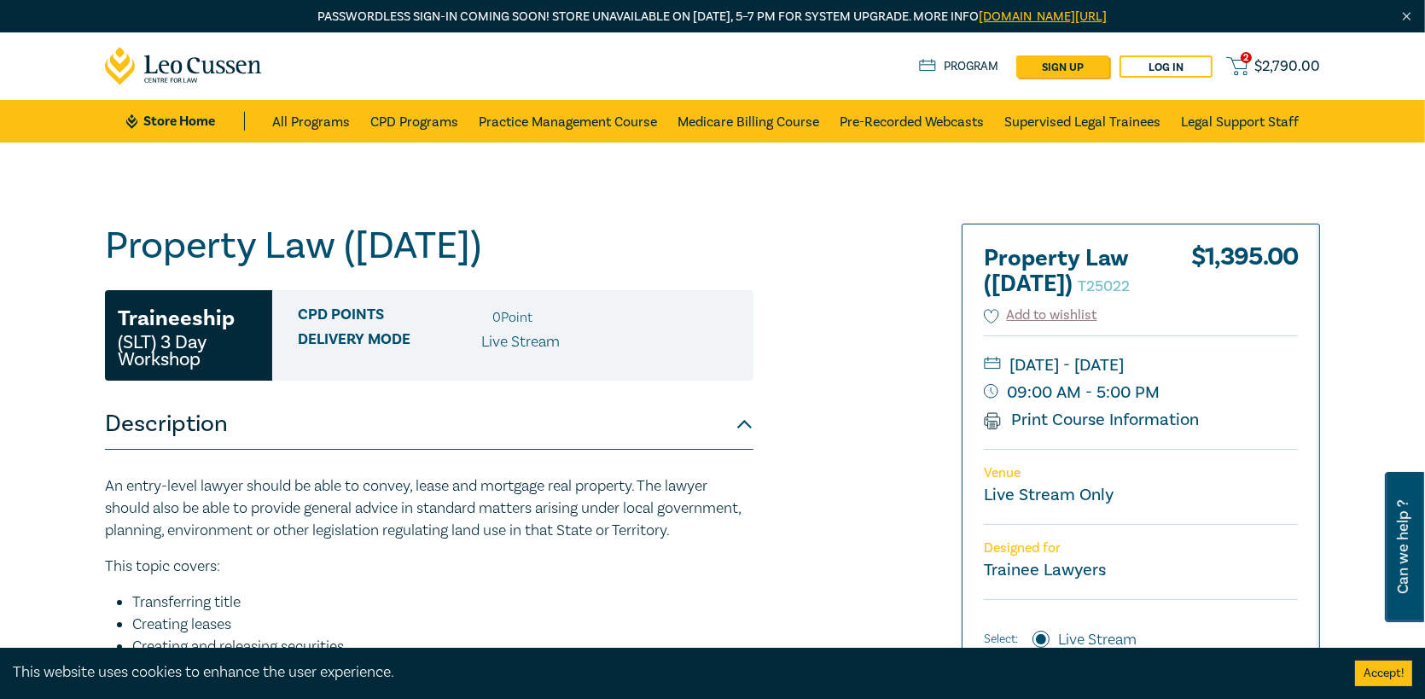
click at [1265, 71] on span "$ 2,790.00" at bounding box center [1287, 66] width 66 height 19
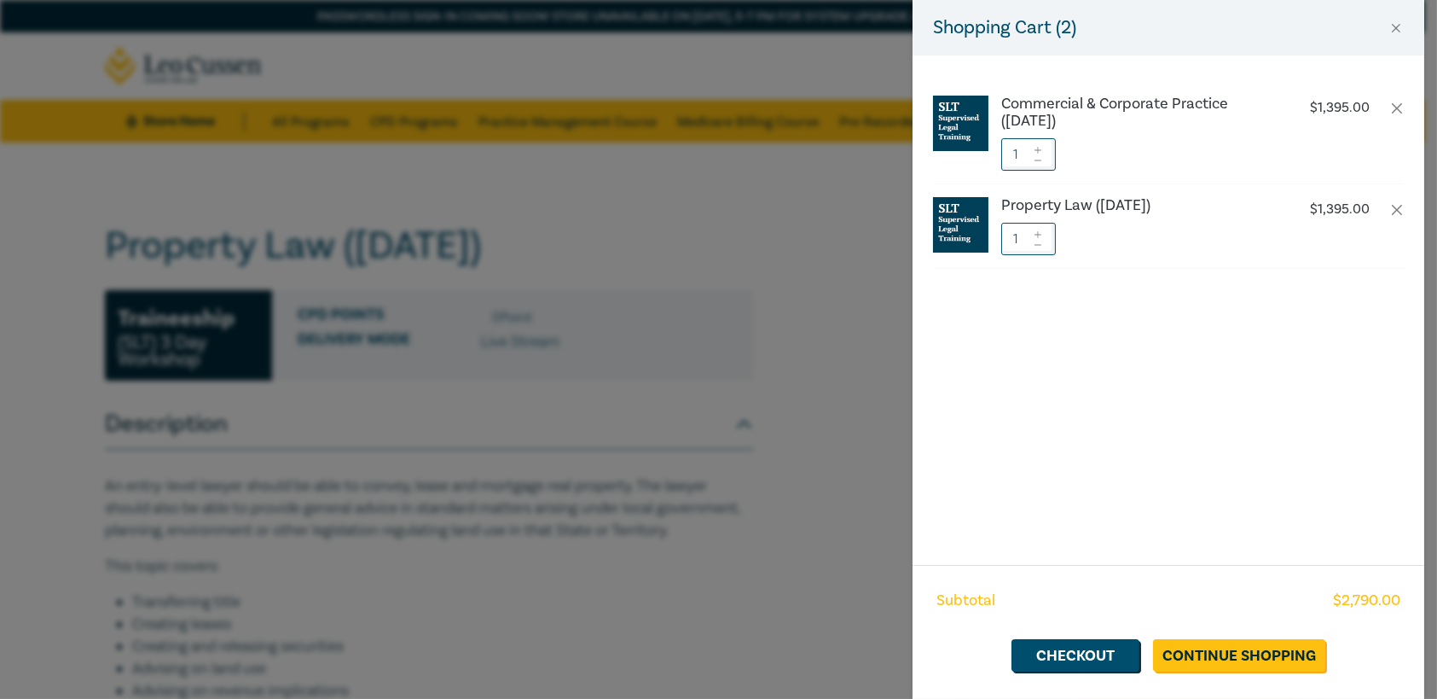
click at [1156, 221] on li "Property Law (October 2025) $ 1,395.00 1" at bounding box center [1168, 226] width 471 height 84
click at [1148, 102] on h6 "Commercial & Corporate Practice ([DATE])" at bounding box center [1142, 113] width 283 height 34
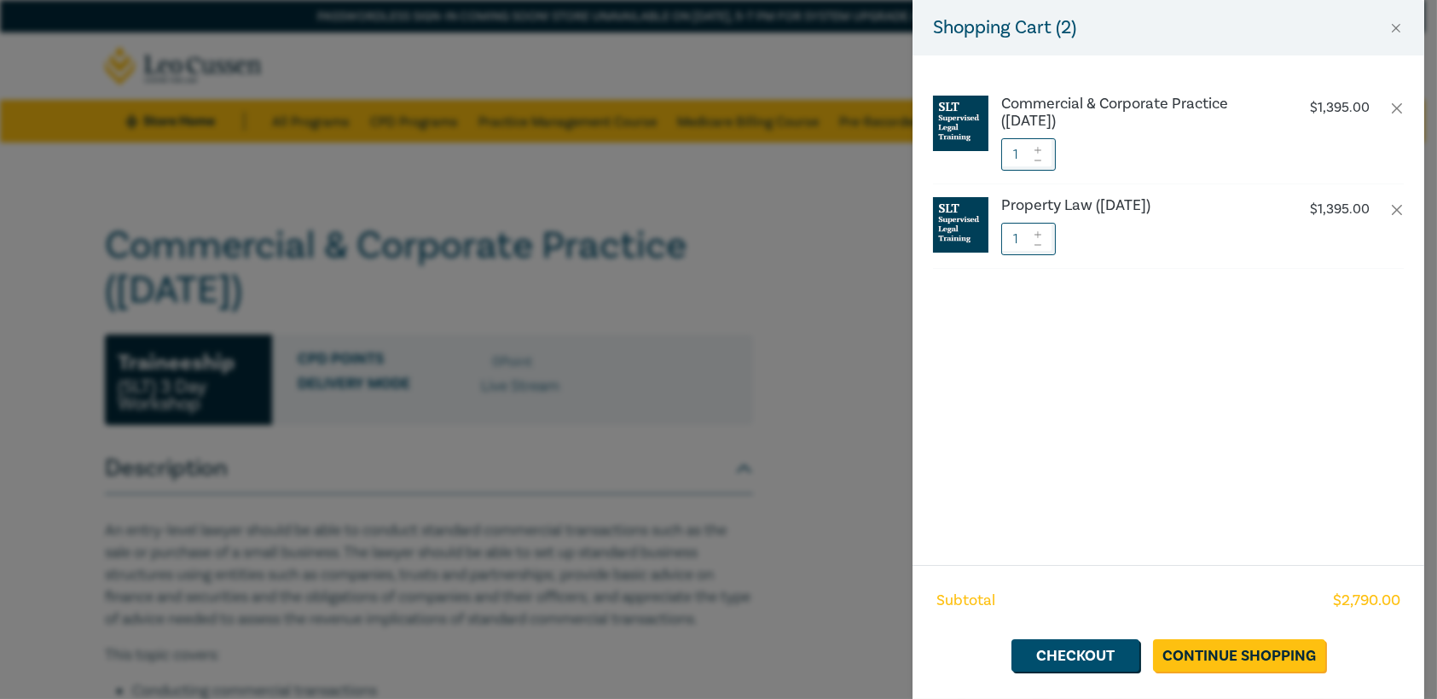
click at [891, 444] on div "Shopping Cart ( 2 ) Commercial & Corporate Practice (November 2025) $ 1,395.00 …" at bounding box center [718, 349] width 1437 height 699
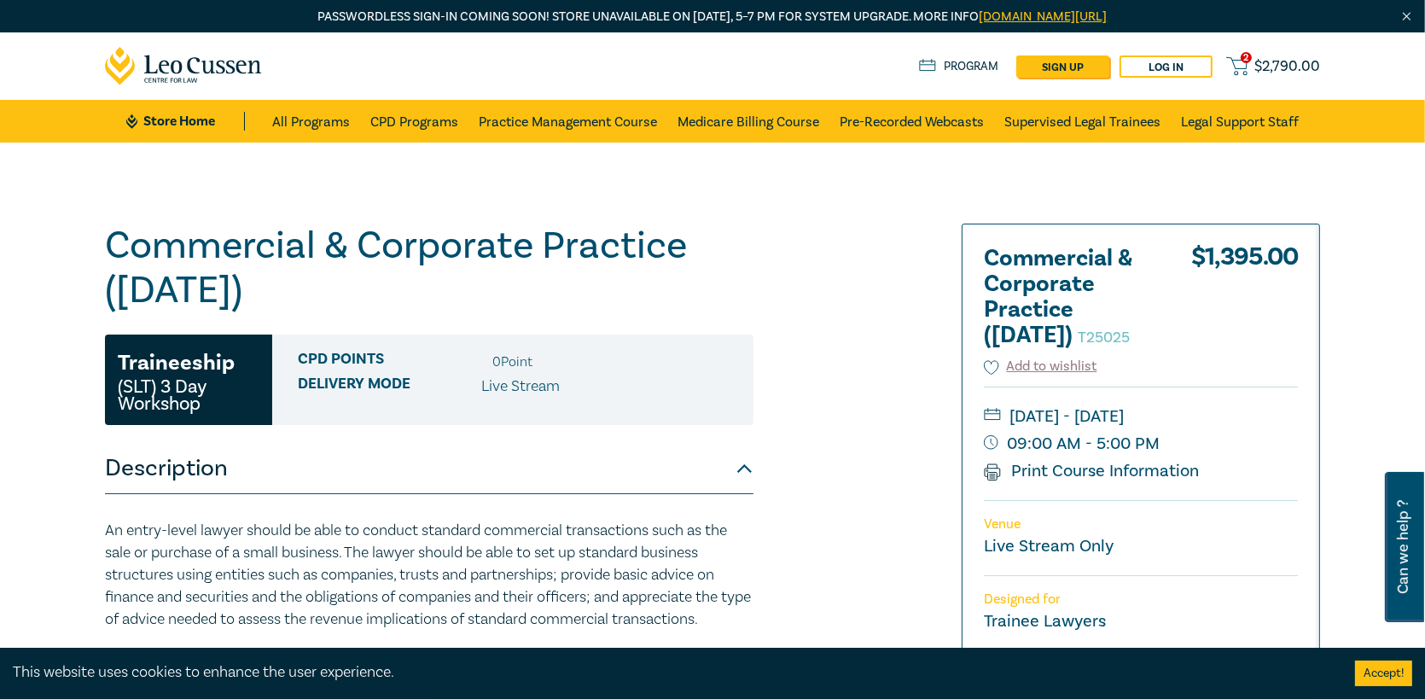
click at [1274, 69] on span "$ 2,790.00" at bounding box center [1287, 66] width 66 height 19
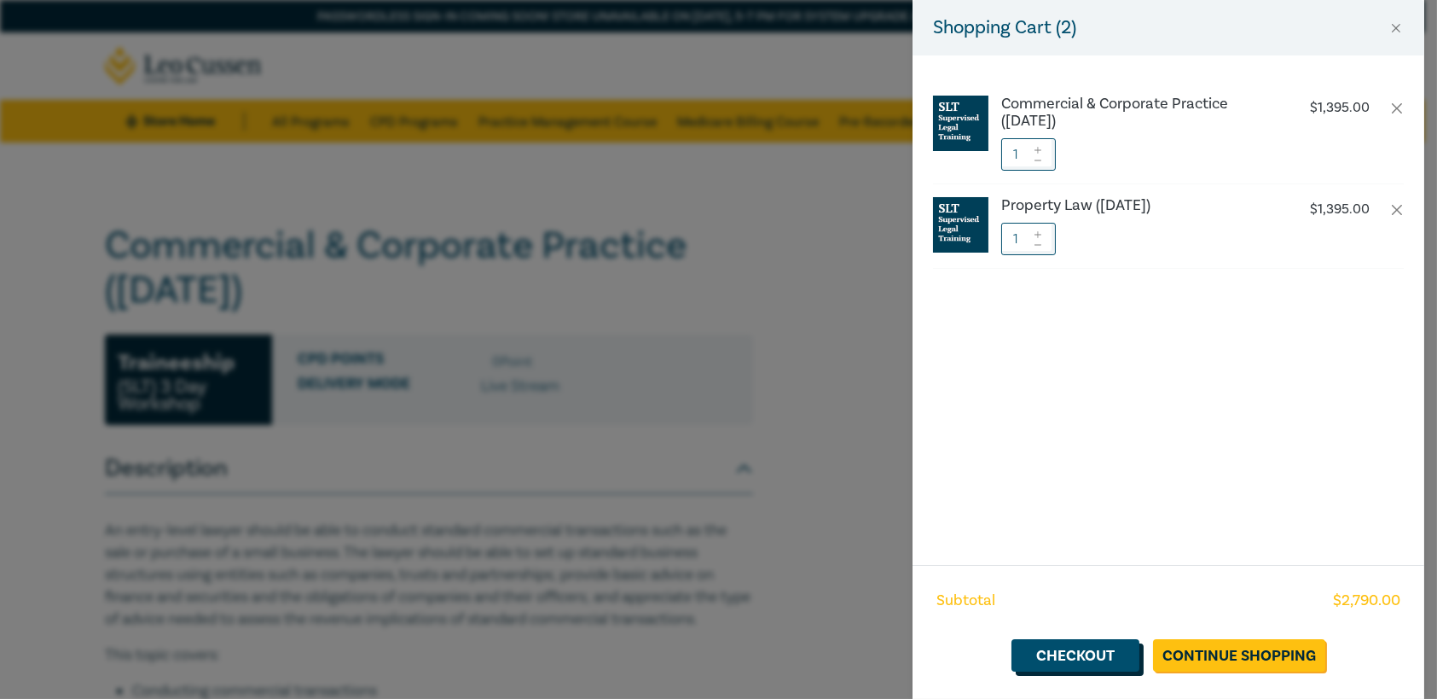
click at [1104, 654] on link "Checkout" at bounding box center [1076, 655] width 128 height 32
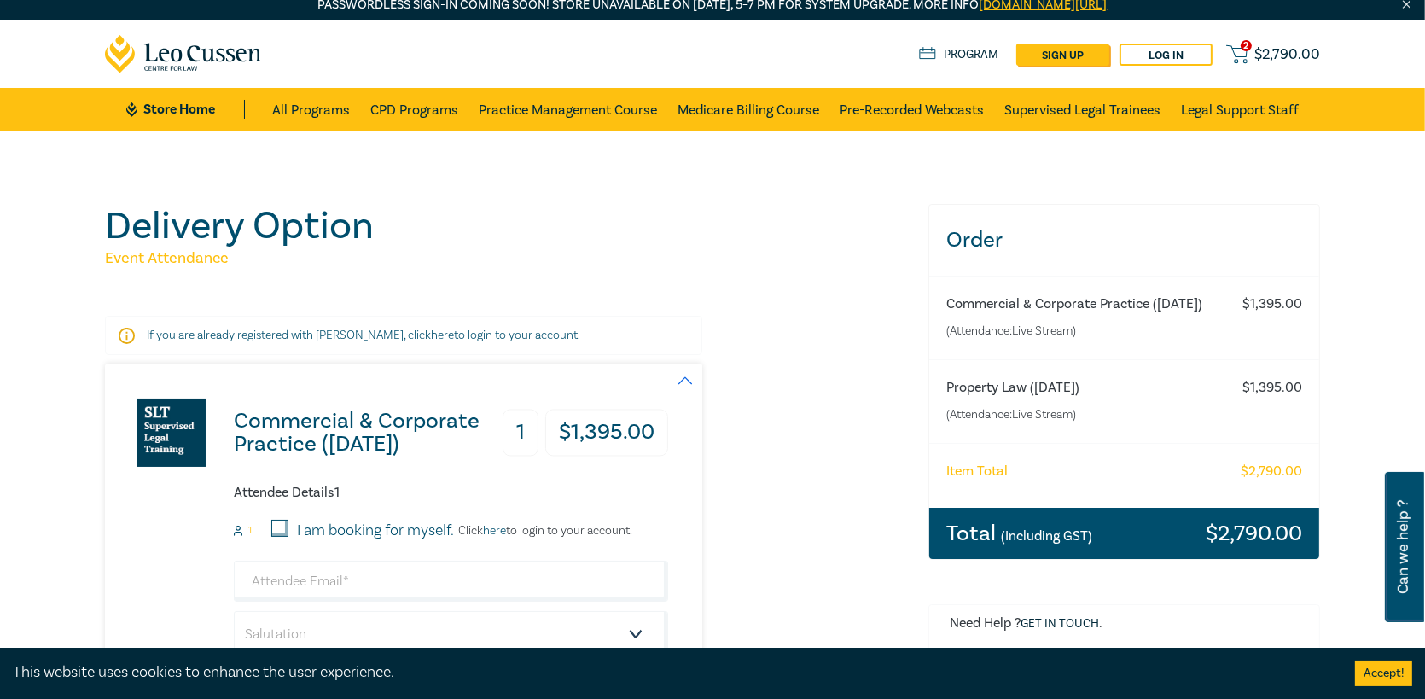
scroll to position [256, 0]
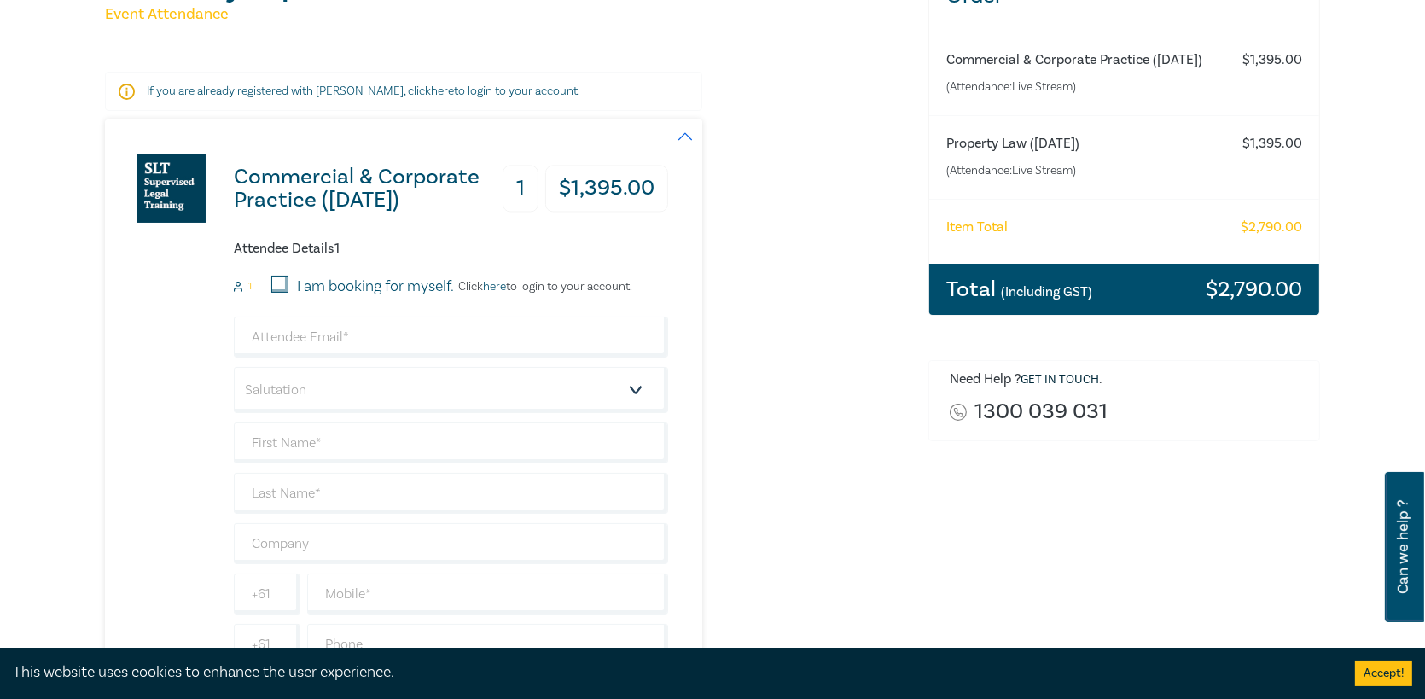
click at [274, 285] on input "I am booking for myself." at bounding box center [279, 284] width 17 height 17
checkbox input "true"
drag, startPoint x: 315, startPoint y: 335, endPoint x: 375, endPoint y: 315, distance: 63.9
click at [315, 335] on input "email" at bounding box center [451, 336] width 434 height 41
type input "[EMAIL_ADDRESS][DOMAIN_NAME]"
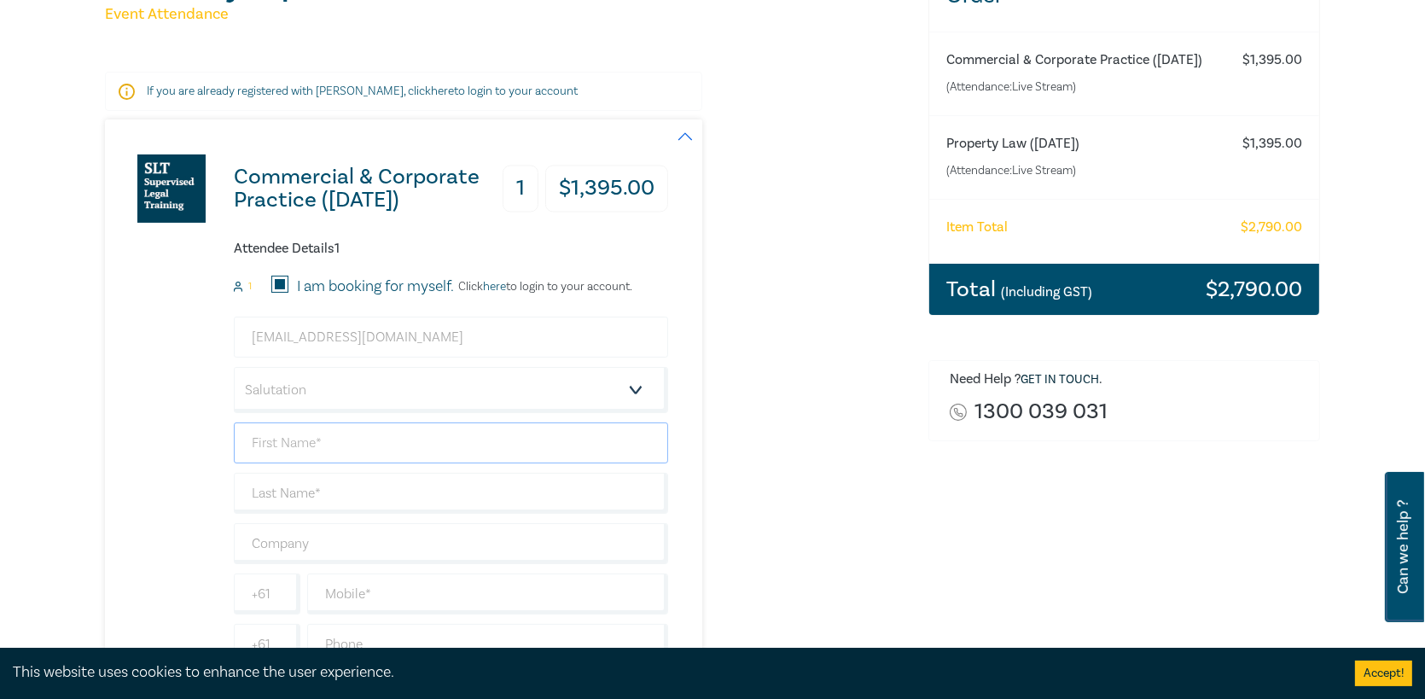
type input "[PERSON_NAME]"
type input "Felsbourg"
type input "Arnold Dallas McPherson"
type input "0396709066"
type input "[GEOGRAPHIC_DATA]"
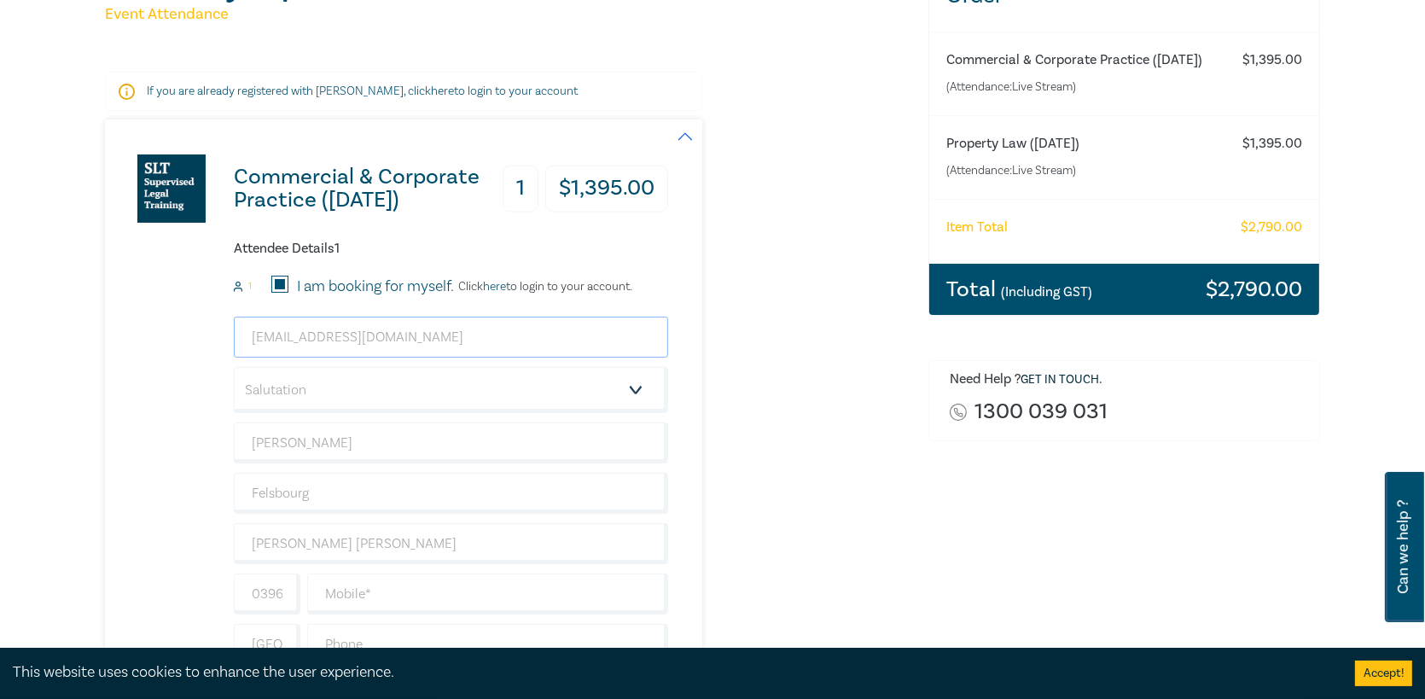
drag, startPoint x: 438, startPoint y: 328, endPoint x: 219, endPoint y: 347, distance: 220.1
click at [223, 349] on div "Commercial & Corporate Practice (November 2025) 1 $ 1,395.00 Attendee Details 1…" at bounding box center [386, 411] width 563 height 584
click at [718, 404] on div "Commercial & Corporate Practice (November 2025) 1 $ 1,395.00 Attendee Details 1…" at bounding box center [506, 411] width 803 height 584
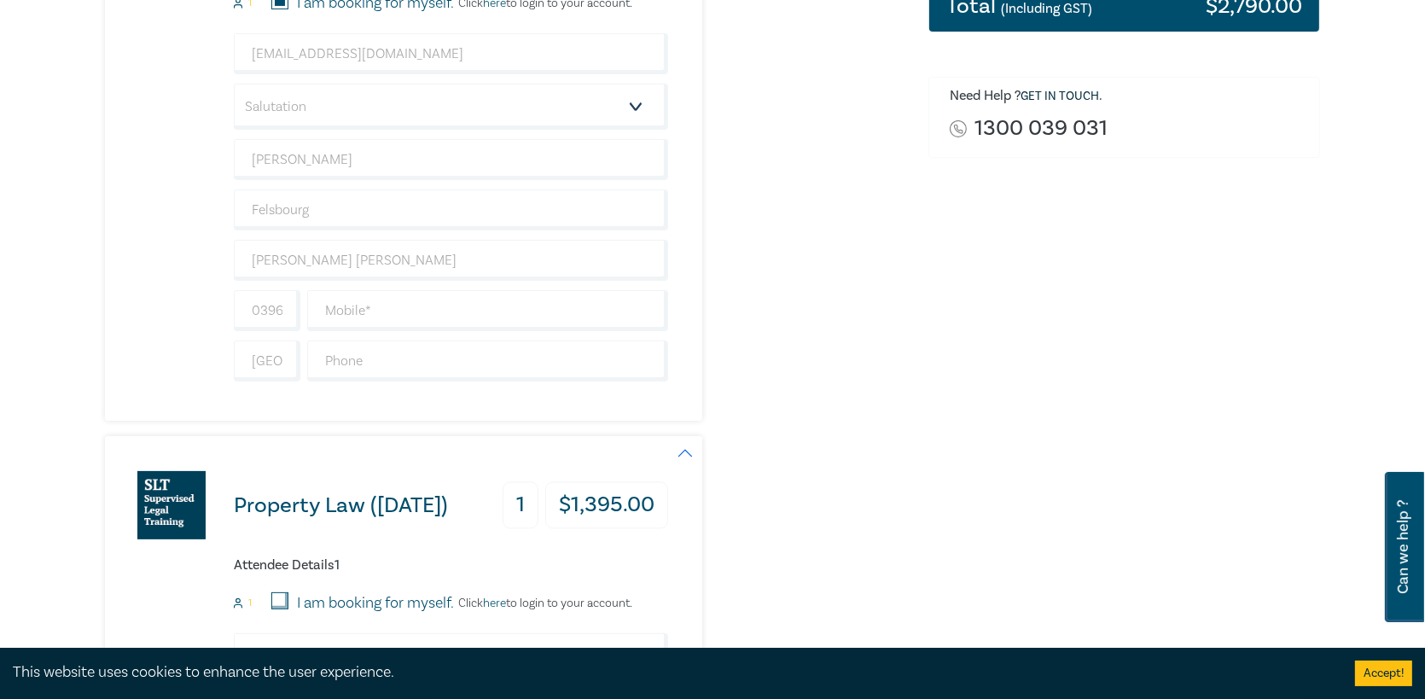
scroll to position [427, 0]
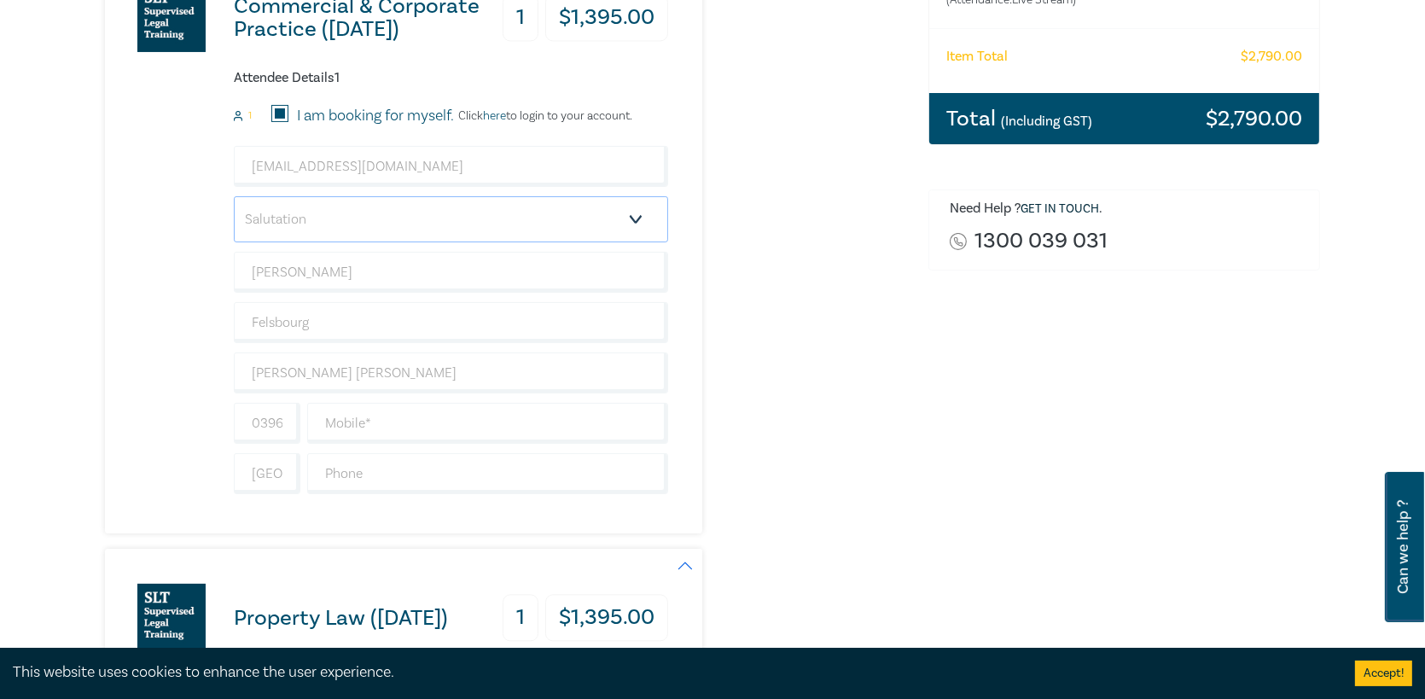
click at [386, 200] on select "Salutation Mr. Mrs. Ms. Miss Dr. Prof. Other" at bounding box center [451, 219] width 434 height 46
select select "Miss"
click at [234, 196] on select "Salutation Mr. Mrs. Ms. Miss Dr. Prof. Other" at bounding box center [451, 219] width 434 height 46
click at [305, 223] on select "Salutation Mr. Mrs. Ms. Miss Dr. Prof. Other" at bounding box center [451, 219] width 434 height 46
click at [786, 219] on div "Commercial & Corporate Practice (November 2025) 1 $ 1,395.00 Attendee Details 1…" at bounding box center [506, 241] width 803 height 584
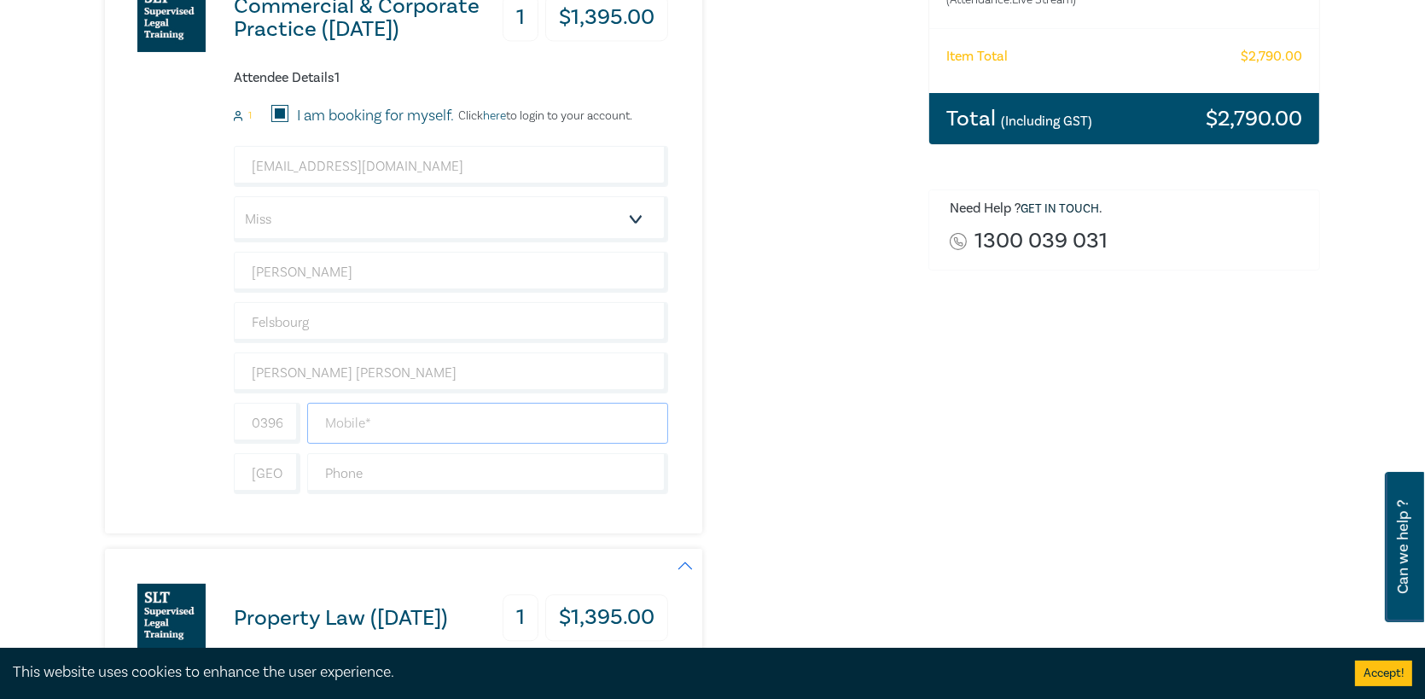
click at [449, 420] on input "text" at bounding box center [487, 423] width 361 height 41
click at [243, 421] on input "0396709066" at bounding box center [267, 423] width 67 height 41
click at [245, 421] on input "0396709066" at bounding box center [267, 423] width 67 height 41
type input "61"
drag, startPoint x: 417, startPoint y: 413, endPoint x: 432, endPoint y: 412, distance: 15.4
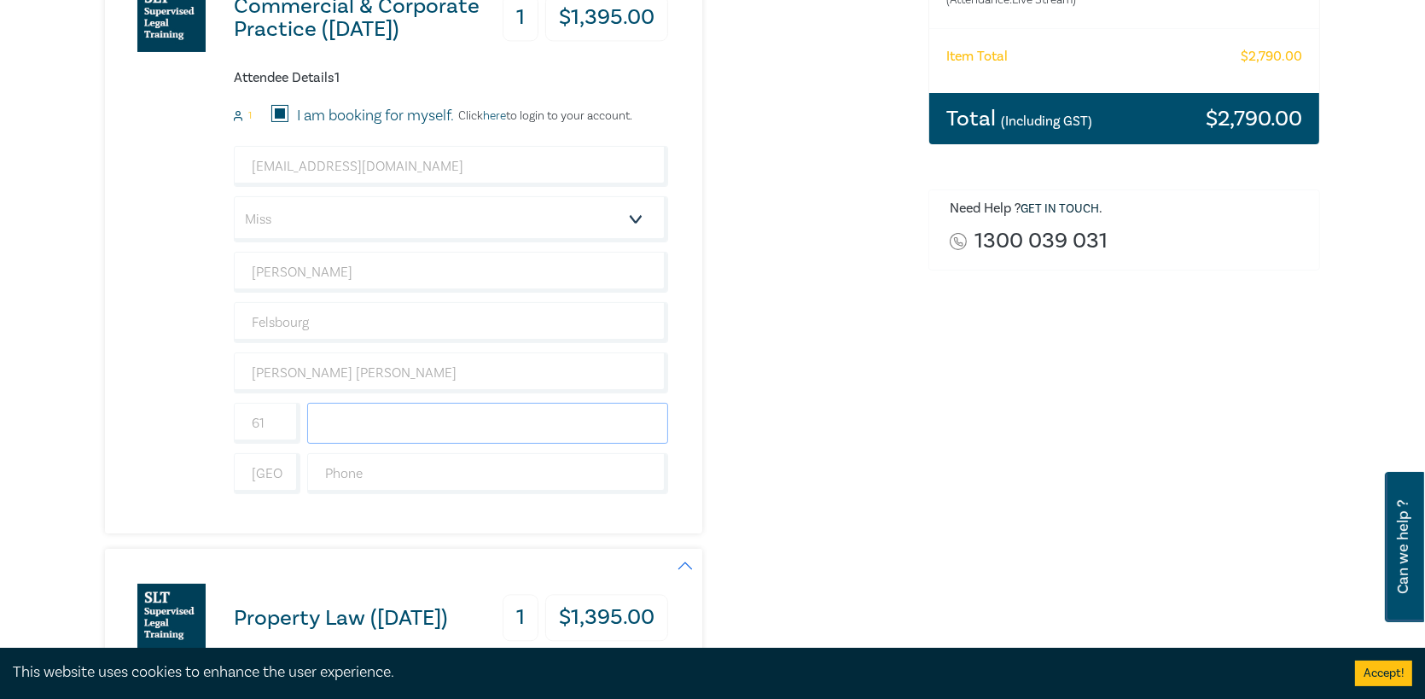
click at [417, 413] on input "text" at bounding box center [487, 423] width 361 height 41
type input "434706348"
click at [519, 475] on input "text" at bounding box center [487, 473] width 361 height 41
click at [930, 442] on div "Order Commercial & Corporate Practice (November 2025) (Attendance: Live Stream …" at bounding box center [1124, 525] width 412 height 1472
drag, startPoint x: 433, startPoint y: 425, endPoint x: 188, endPoint y: 421, distance: 245.7
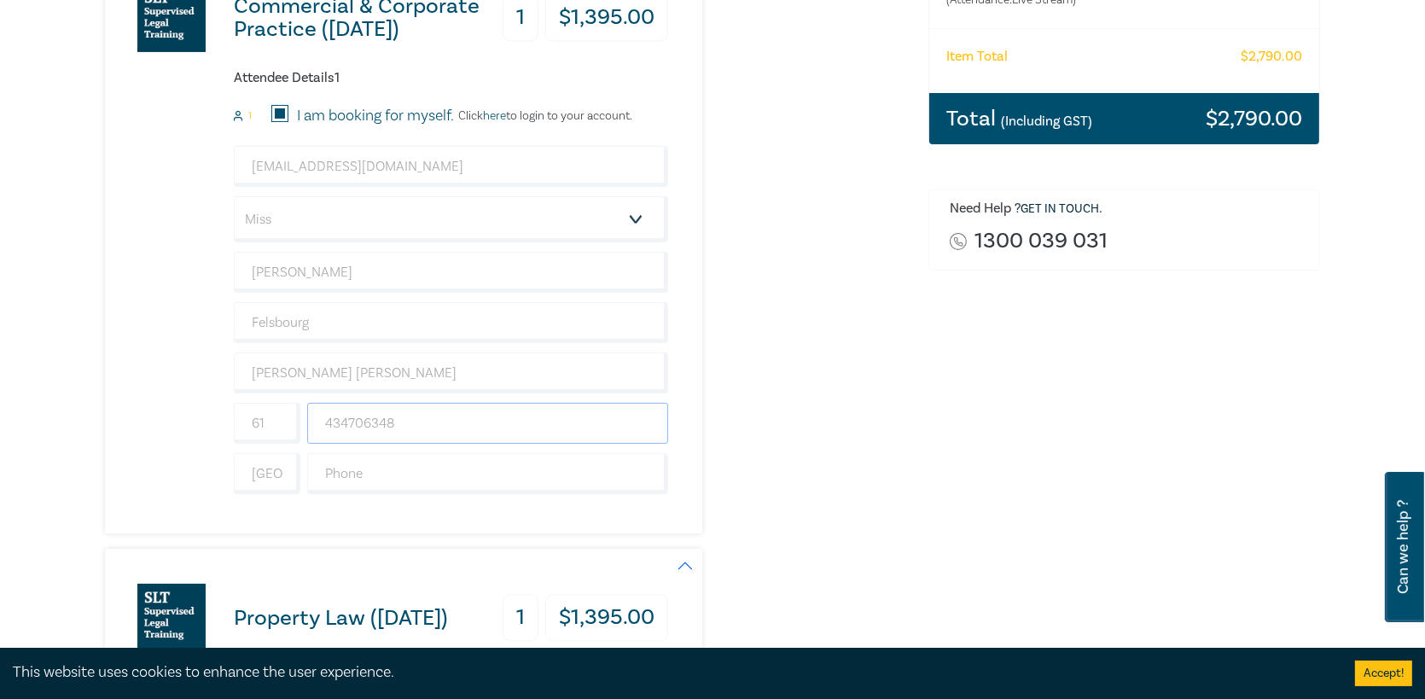
click at [195, 419] on div "Commercial & Corporate Practice (November 2025) 1 $ 1,395.00 Attendee Details 1…" at bounding box center [386, 241] width 563 height 584
click at [274, 429] on input "61" at bounding box center [267, 423] width 67 height 41
drag, startPoint x: 467, startPoint y: 480, endPoint x: 542, endPoint y: 426, distance: 92.1
click at [467, 480] on input "text" at bounding box center [487, 473] width 361 height 41
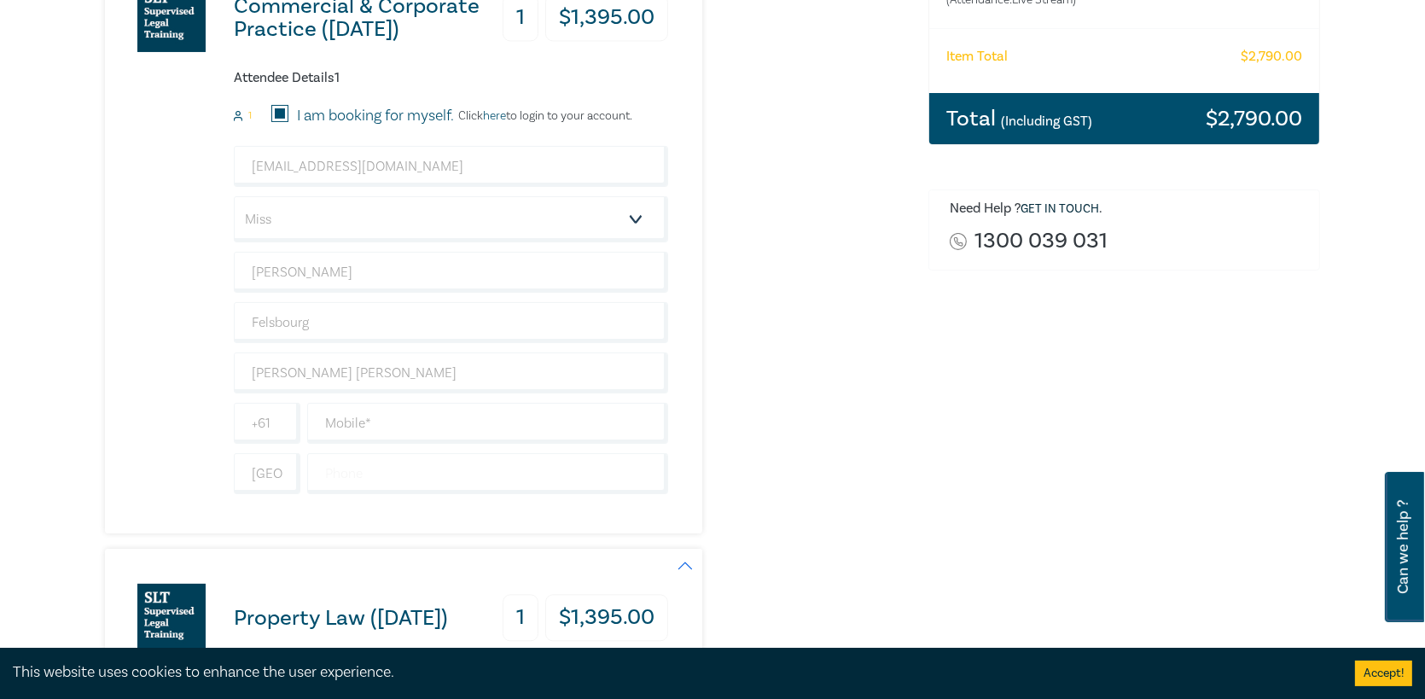
click at [530, 444] on div "leahf@ardmc.com.au Salutation Mr. Mrs. Ms. Miss Dr. Prof. Other Leah Felsbourg …" at bounding box center [451, 320] width 434 height 348
click at [577, 403] on div at bounding box center [488, 423] width 368 height 41
click at [565, 416] on input "text" at bounding box center [487, 423] width 361 height 41
type input "0434706348"
click at [1239, 523] on div "Order Commercial & Corporate Practice (November 2025) (Attendance: Live Stream …" at bounding box center [1124, 525] width 412 height 1472
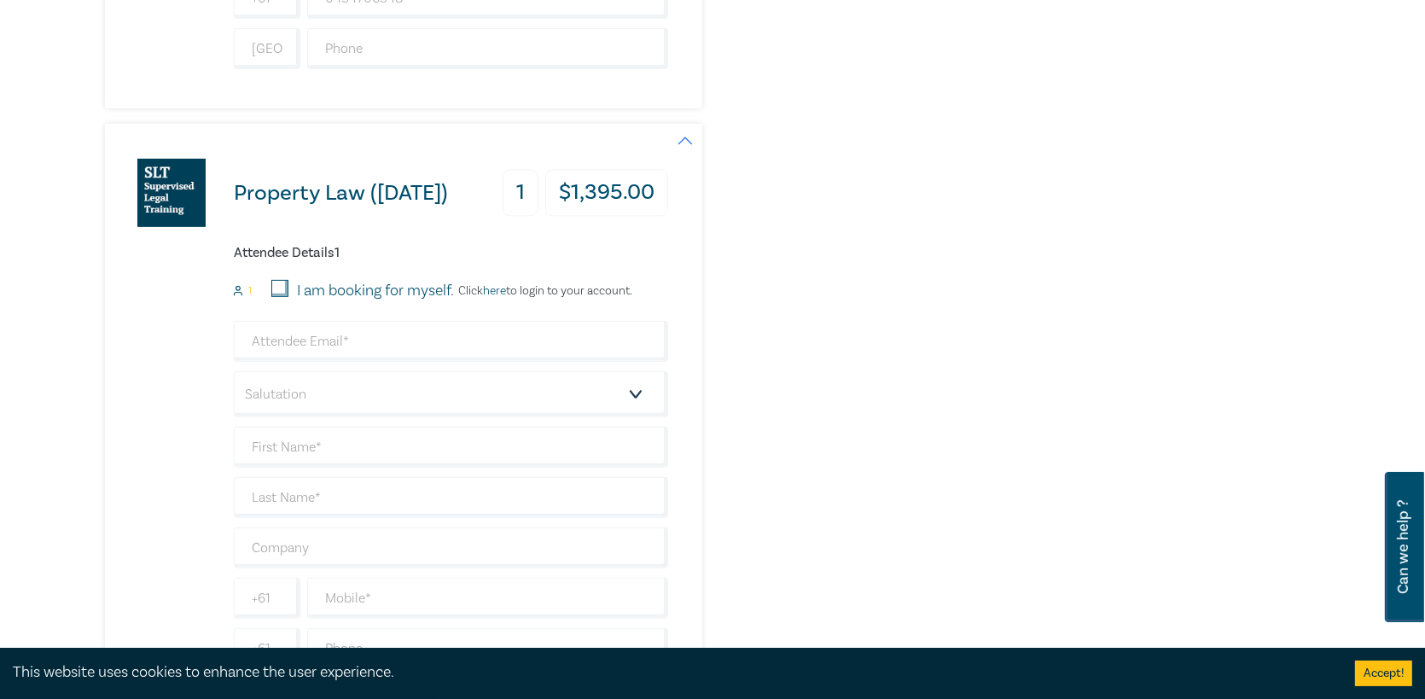
scroll to position [853, 0]
click at [274, 281] on input "I am booking for myself." at bounding box center [279, 286] width 17 height 17
checkbox input "true"
click at [279, 316] on form "1 I am booking for myself. Click here to login to your account. Salutation Mr. …" at bounding box center [451, 472] width 434 height 389
drag, startPoint x: 277, startPoint y: 334, endPoint x: 376, endPoint y: 316, distance: 100.6
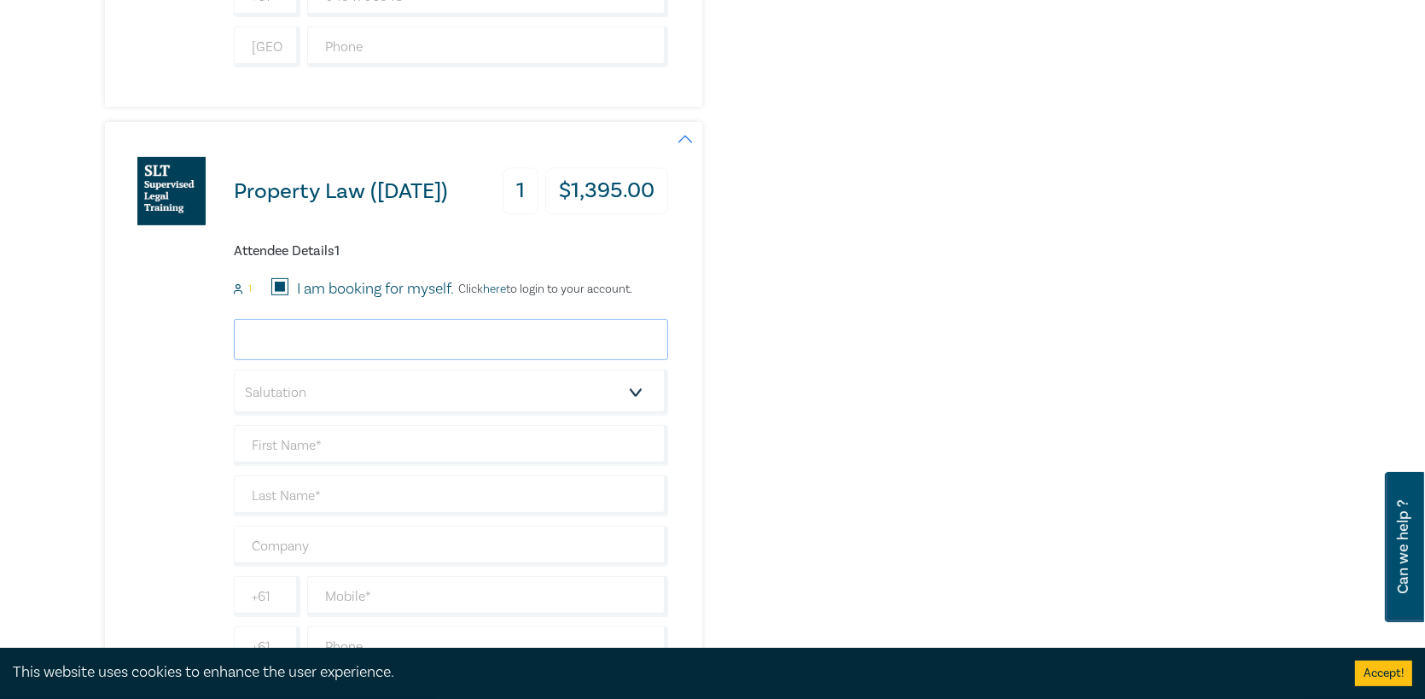
click at [277, 334] on input "email" at bounding box center [451, 339] width 434 height 41
type input "[EMAIL_ADDRESS][DOMAIN_NAME]"
type input "[PERSON_NAME]"
type input "Felsbourg"
type input "Arnold Dallas McPherson"
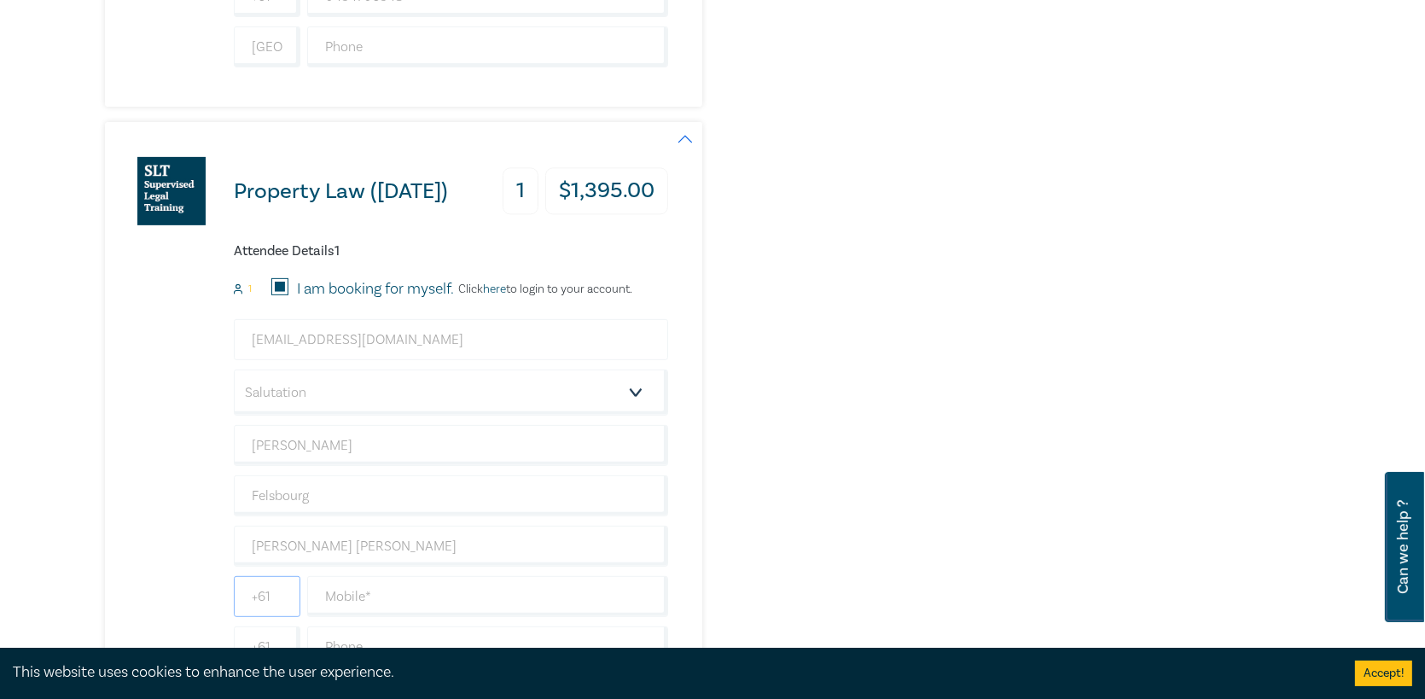
type input "0396709066"
type input "[GEOGRAPHIC_DATA]"
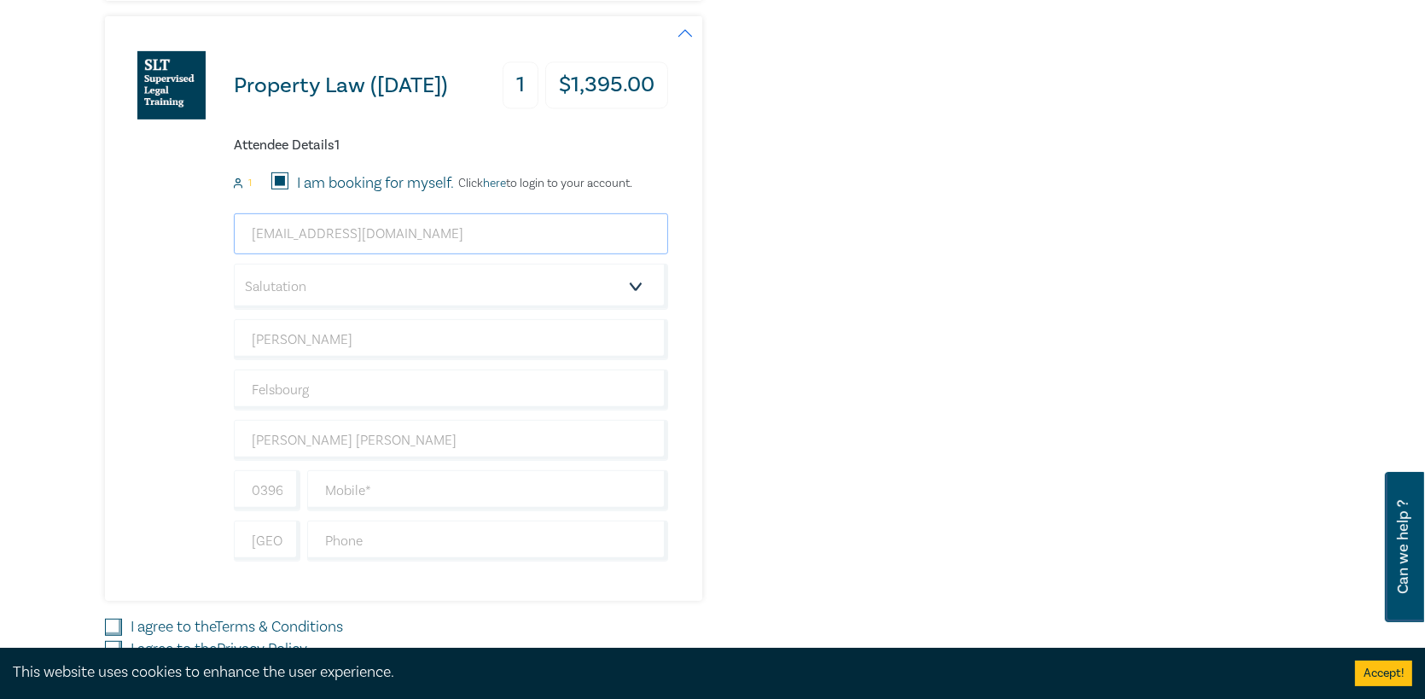
scroll to position [1109, 0]
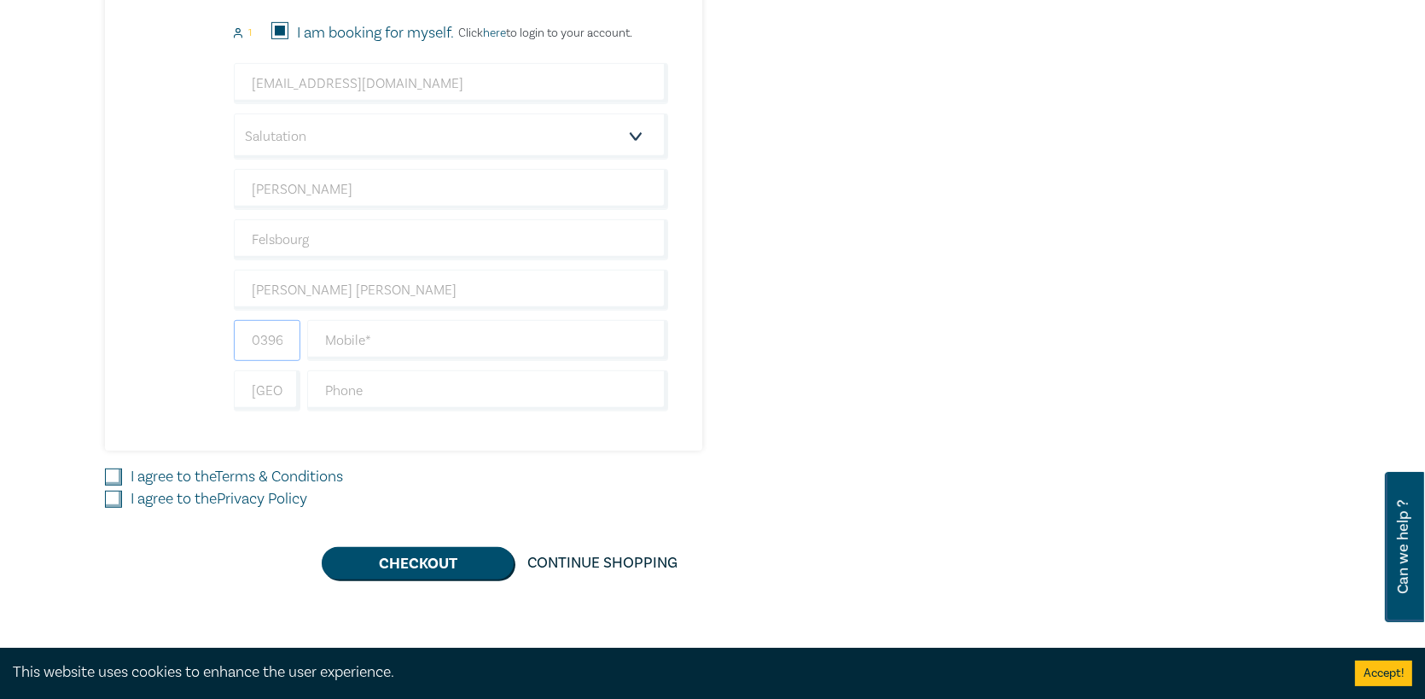
click at [280, 351] on input "0396709066" at bounding box center [267, 340] width 67 height 41
click at [276, 349] on input "0396709066" at bounding box center [267, 340] width 67 height 41
click at [276, 345] on input "0396709066" at bounding box center [267, 340] width 67 height 41
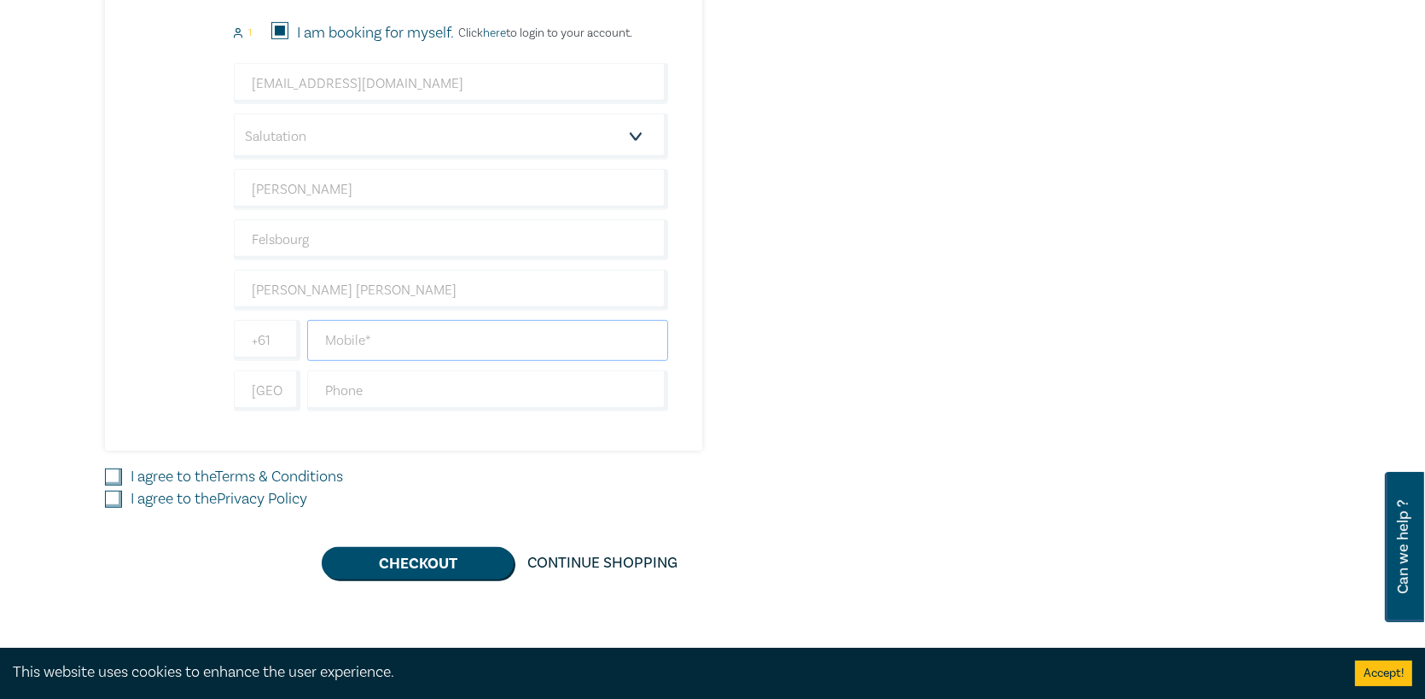
click at [381, 328] on input "text" at bounding box center [487, 340] width 361 height 41
type input "0434706348"
click at [118, 472] on input "I agree to the Terms & Conditions" at bounding box center [113, 476] width 17 height 17
checkbox input "true"
click at [117, 490] on input "I agree to the Privacy Policy" at bounding box center [113, 498] width 17 height 17
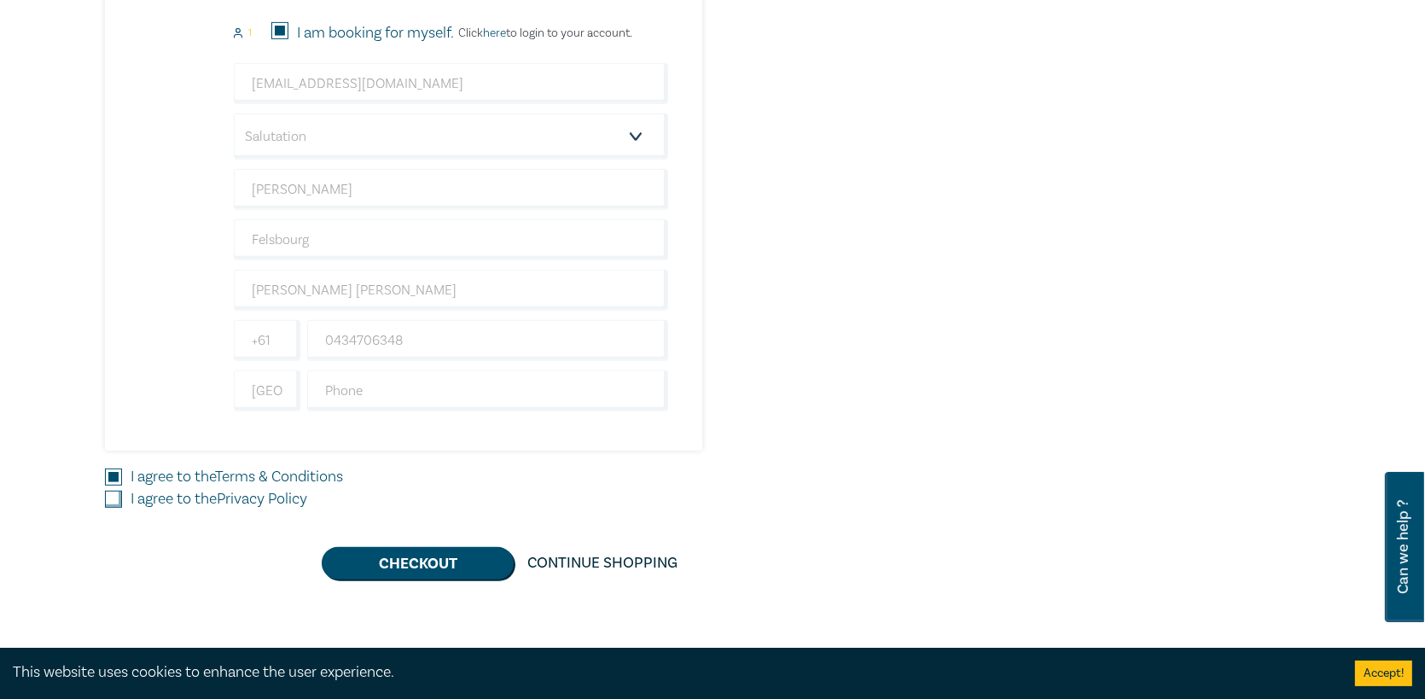
checkbox input "true"
click at [461, 560] on button "Checkout" at bounding box center [418, 563] width 192 height 32
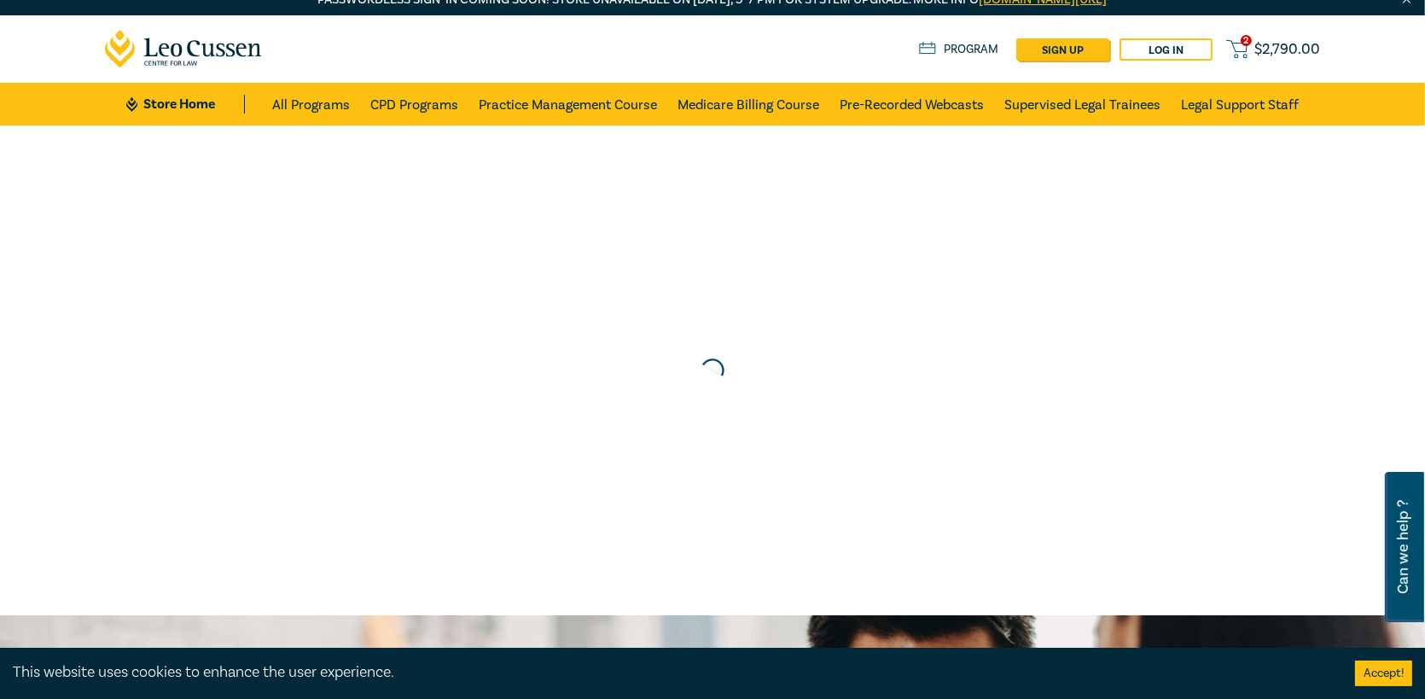
scroll to position [0, 0]
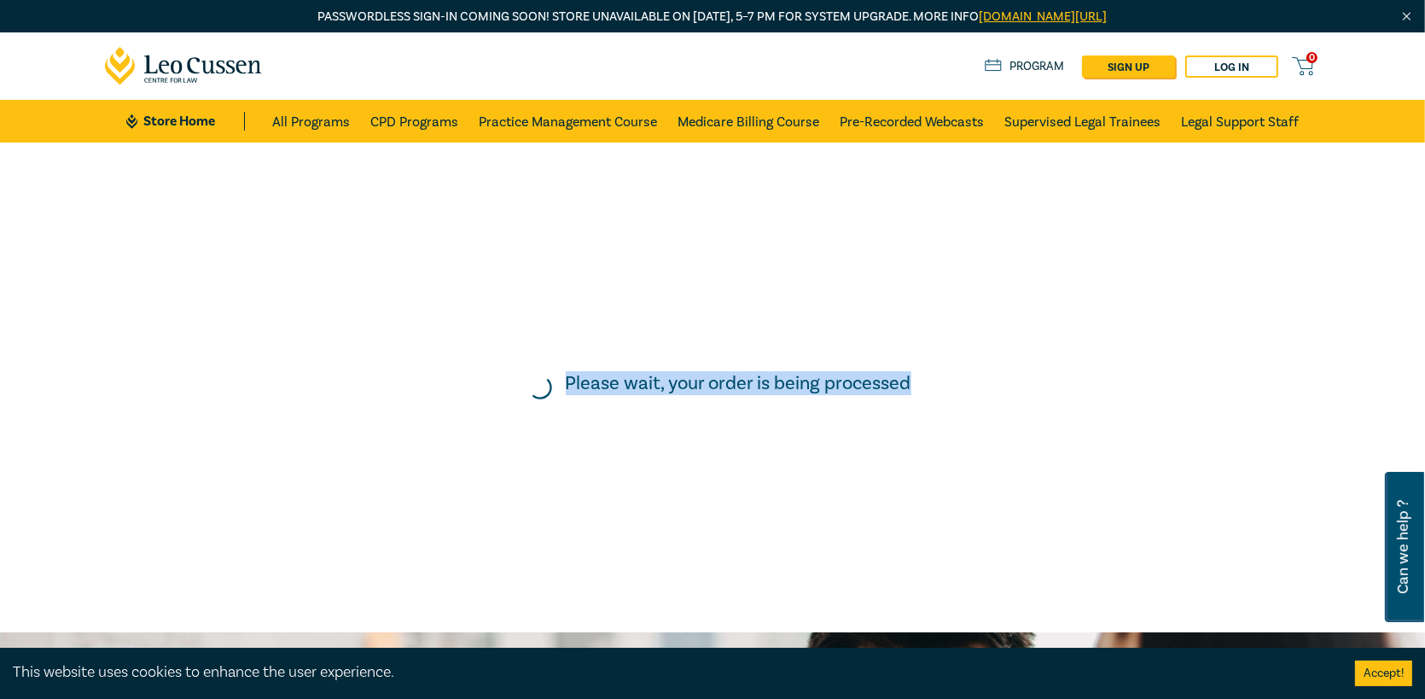
drag, startPoint x: 570, startPoint y: 373, endPoint x: 973, endPoint y: 352, distance: 404.0
click at [973, 352] on div "Please wait, your order is being processed" at bounding box center [712, 387] width 1442 height 506
click at [982, 351] on div "Please wait, your order is being processed" at bounding box center [712, 387] width 1442 height 506
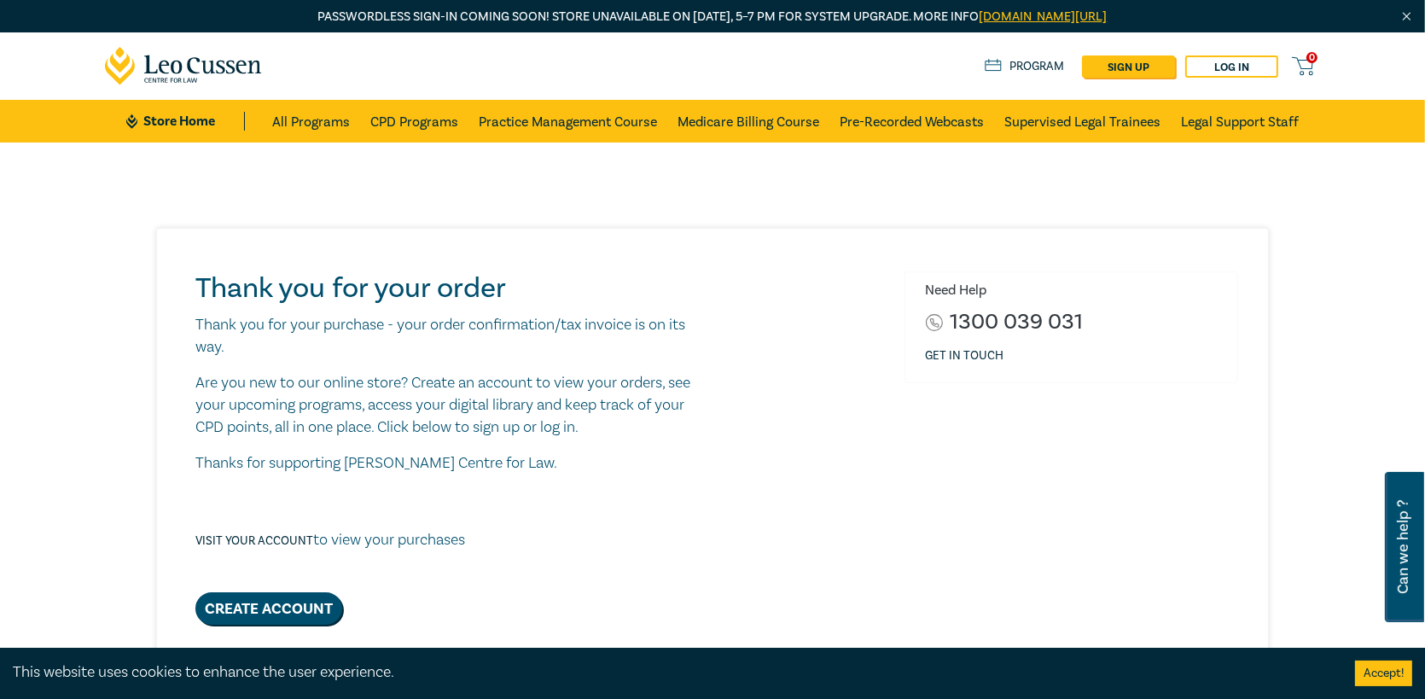
click at [1130, 452] on div "Need Help 1300 039 031 Get in touch" at bounding box center [1071, 447] width 354 height 352
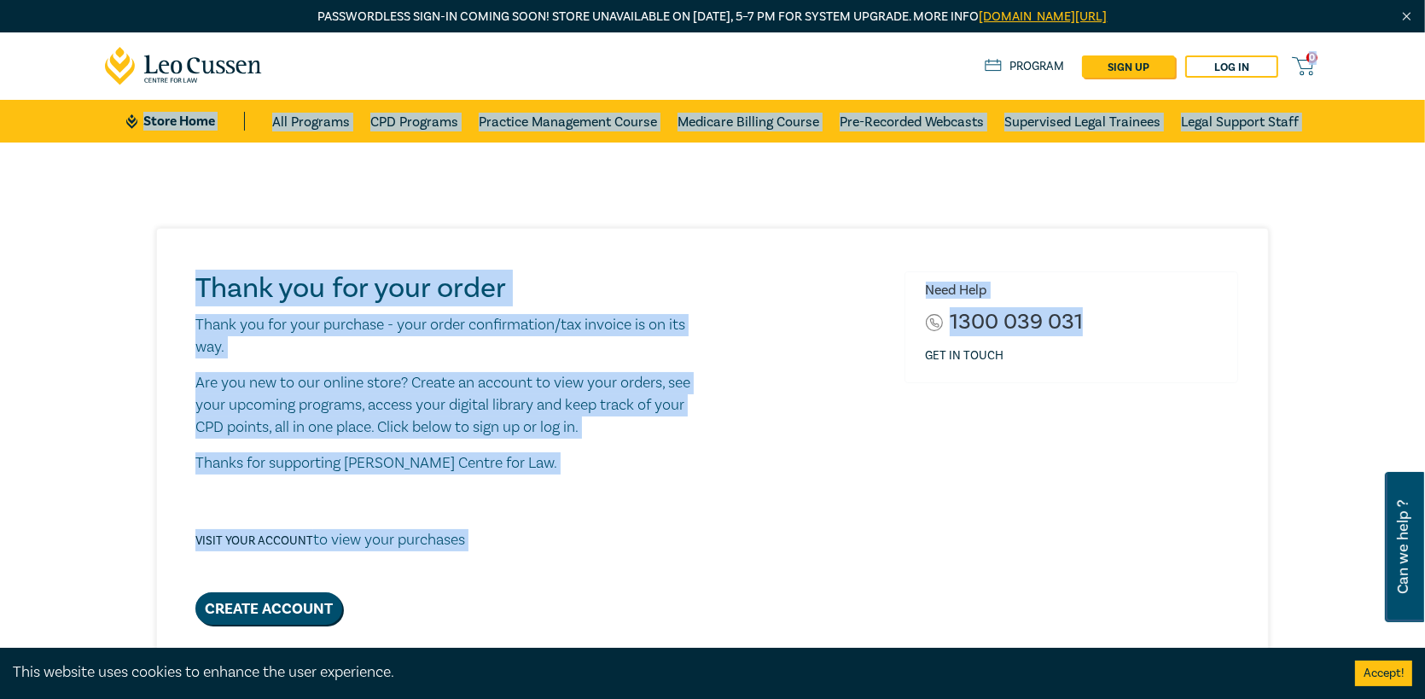
drag, startPoint x: 1129, startPoint y: 437, endPoint x: 1084, endPoint y: -19, distance: 457.7
click at [1146, 387] on div "Need Help 1300 039 031 Get in touch" at bounding box center [1071, 447] width 354 height 352
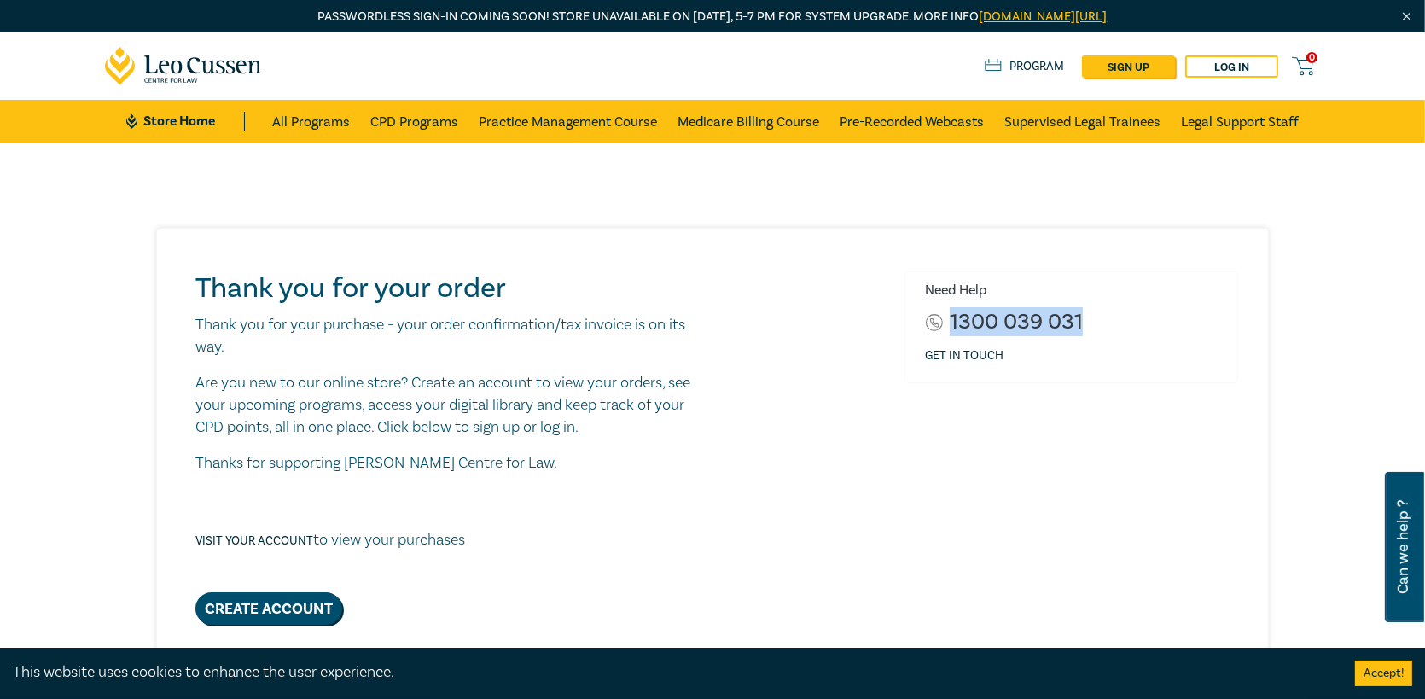
drag, startPoint x: 1206, startPoint y: 258, endPoint x: 1212, endPoint y: 419, distance: 160.5
click at [1216, 446] on div "Thank you for your order Thank you for your purchase - your order confirmation/…" at bounding box center [712, 448] width 1110 height 438
click at [1212, 419] on div "Need Help 1300 039 031 Get in touch" at bounding box center [1071, 447] width 354 height 352
drag, startPoint x: 1102, startPoint y: 305, endPoint x: 908, endPoint y: 296, distance: 194.7
click at [908, 296] on div "Need Help 1300 039 031 Get in touch" at bounding box center [1071, 326] width 334 height 111
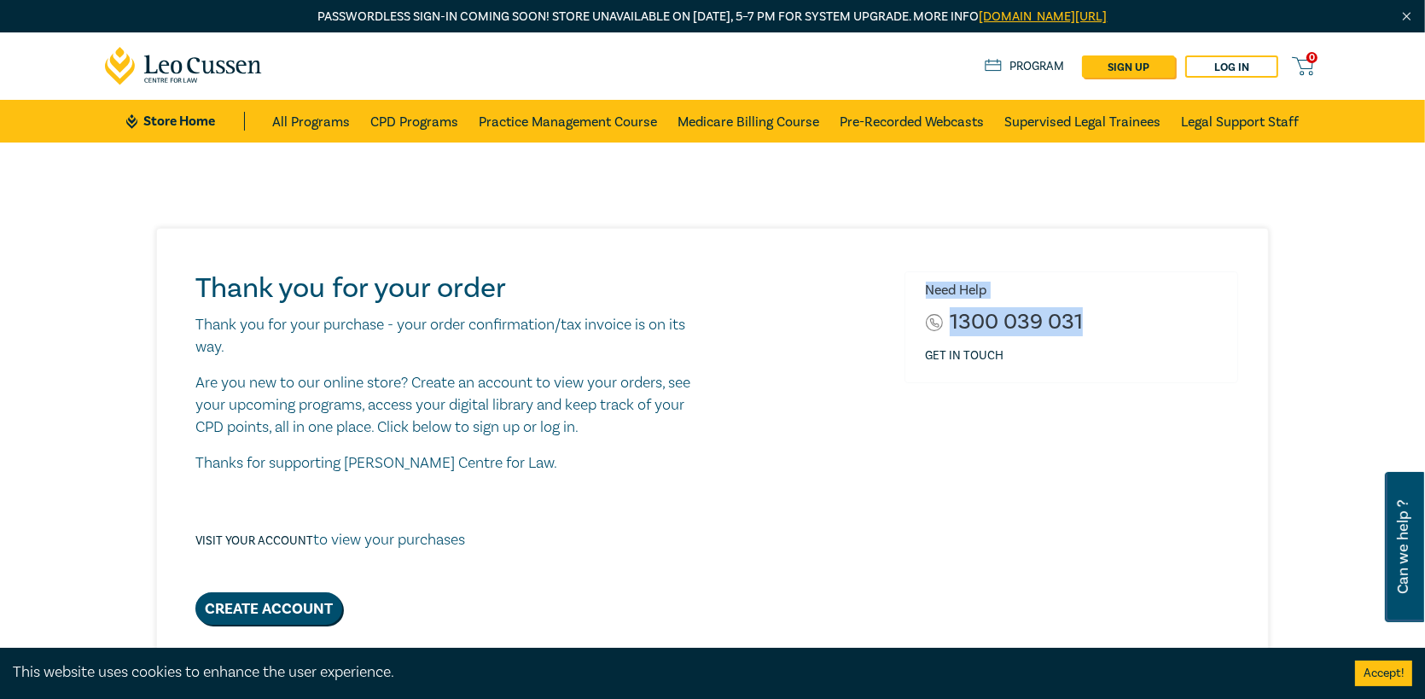
click at [908, 288] on div "Need Help 1300 039 031 Get in touch" at bounding box center [1071, 326] width 334 height 111
drag, startPoint x: 901, startPoint y: 245, endPoint x: 1007, endPoint y: 351, distance: 150.2
click at [1007, 351] on div "Thank you for your order Thank you for your purchase - your order confirmation/…" at bounding box center [712, 448] width 1110 height 438
click at [1036, 364] on div "Need Help 1300 039 031 Get in touch" at bounding box center [1071, 326] width 334 height 111
drag, startPoint x: 1161, startPoint y: 267, endPoint x: 1008, endPoint y: 354, distance: 175.7
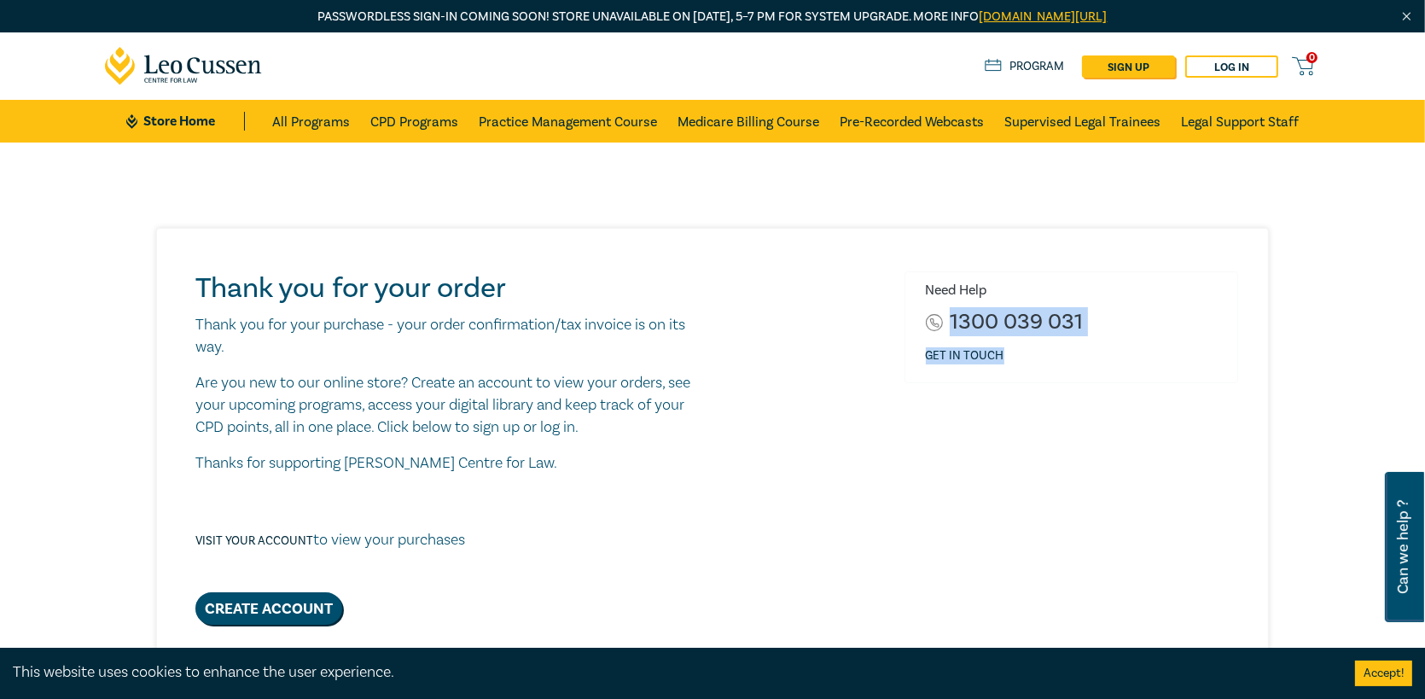
click at [1008, 354] on div "Thank you for your order Thank you for your purchase - your order confirmation/…" at bounding box center [712, 448] width 1110 height 438
click at [751, 475] on div "Thank you for your order Thank you for your purchase - your order confirmation/…" at bounding box center [716, 447] width 1062 height 352
drag, startPoint x: 711, startPoint y: 490, endPoint x: 712, endPoint y: 467, distance: 23.1
click at [712, 467] on div "Thank you for your order Thank you for your purchase - your order confirmation/…" at bounding box center [450, 447] width 531 height 352
click at [702, 436] on p "Are you new to our online store? Create an account to view your orders, see you…" at bounding box center [450, 405] width 511 height 67
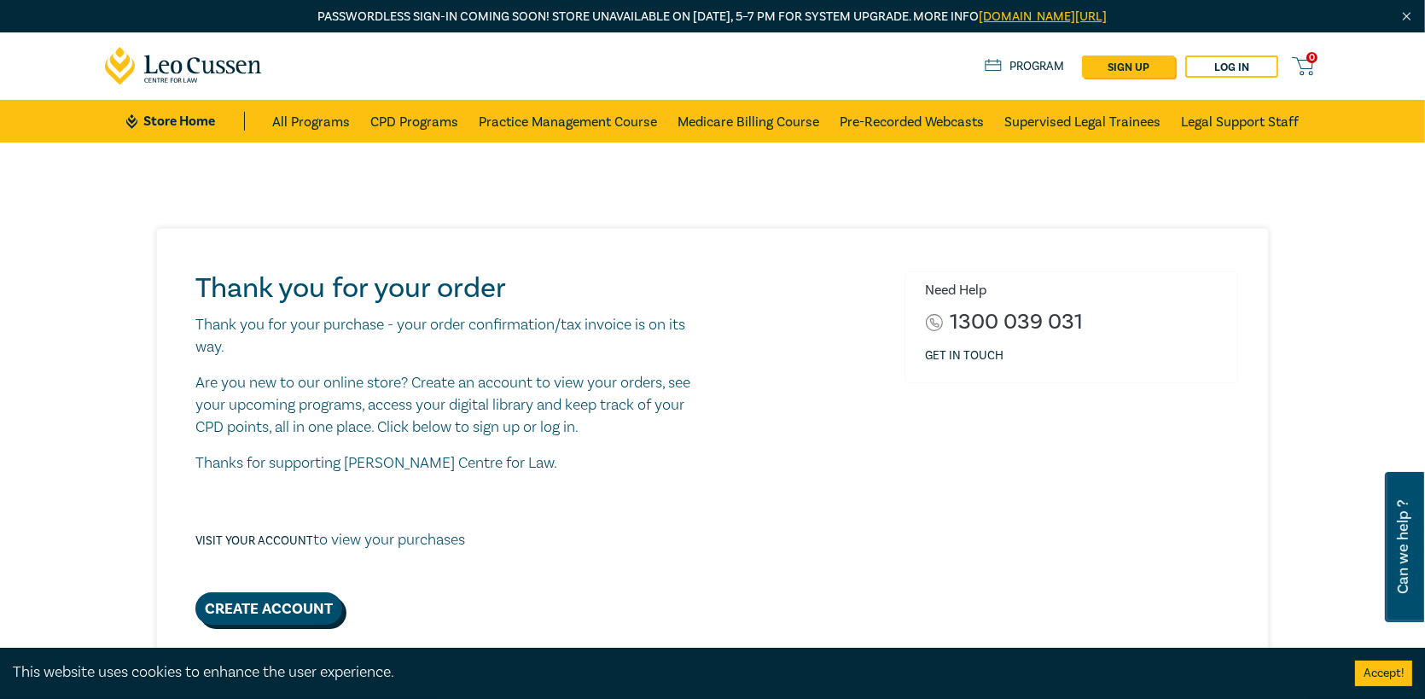
click at [227, 601] on link "Create Account" at bounding box center [268, 608] width 147 height 32
select select "AU"
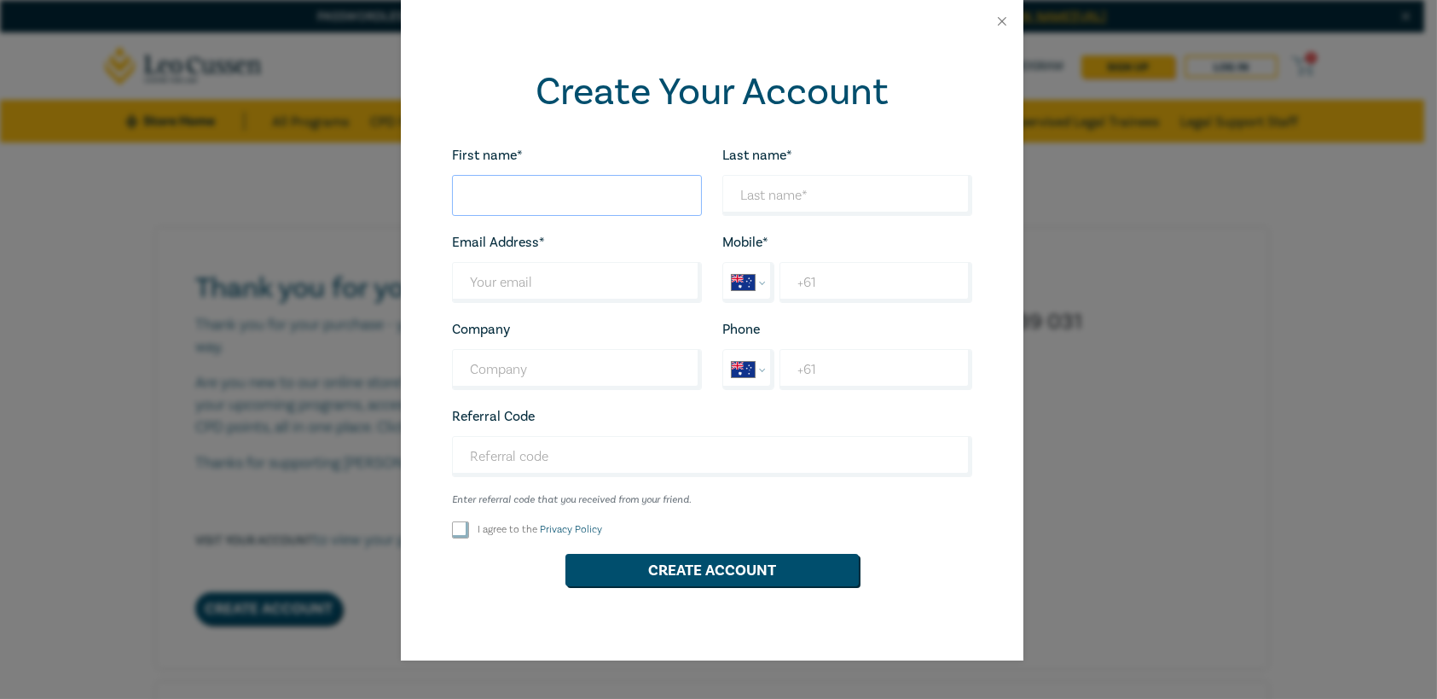
click at [550, 193] on input "First name*" at bounding box center [577, 195] width 250 height 41
type input "Leah"
type input "Felsbourg"
type input "leahf@ardmc.com.au"
type input "Arnold Dallas McPherson"
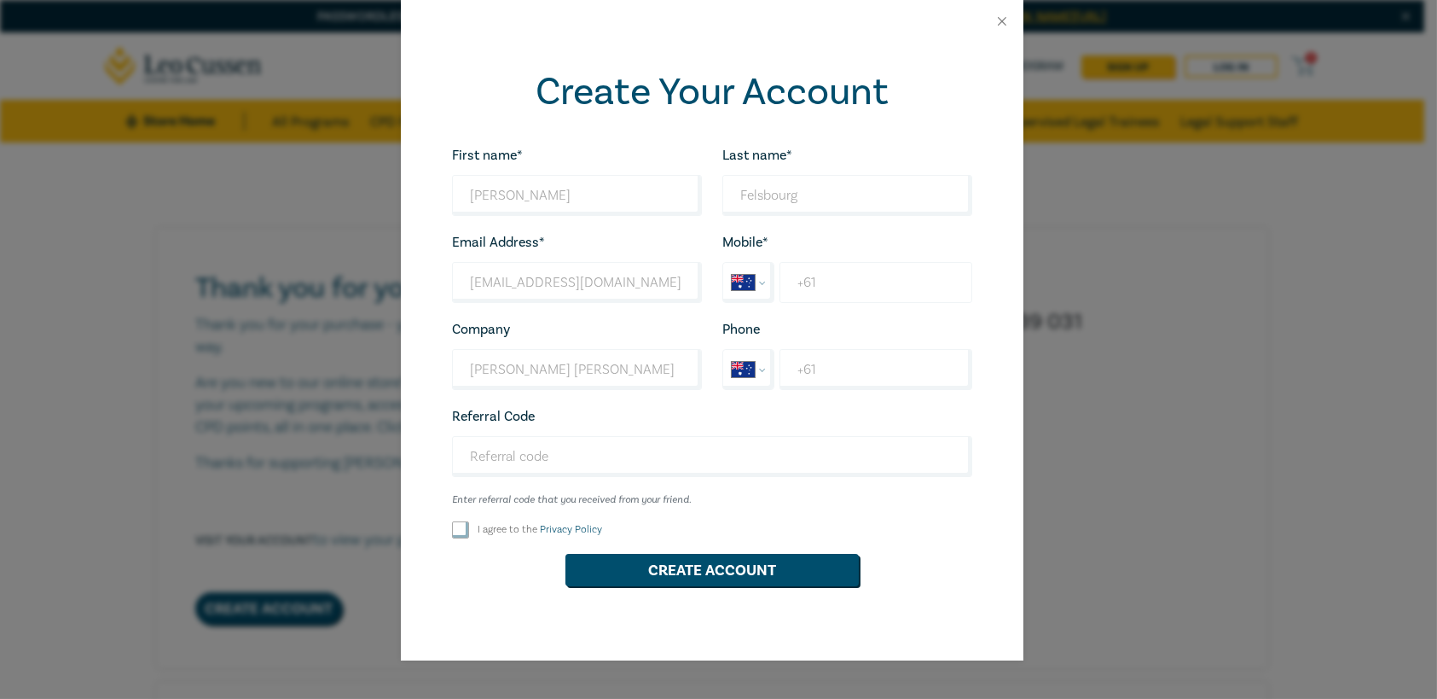
click at [887, 284] on input "+61" at bounding box center [876, 282] width 193 height 41
type input "+61 434 706 348"
click at [601, 377] on input "Arnold Dallas McPherson" at bounding box center [577, 369] width 250 height 41
click at [596, 358] on input "Arnold Dallas McPherson" at bounding box center [577, 369] width 250 height 41
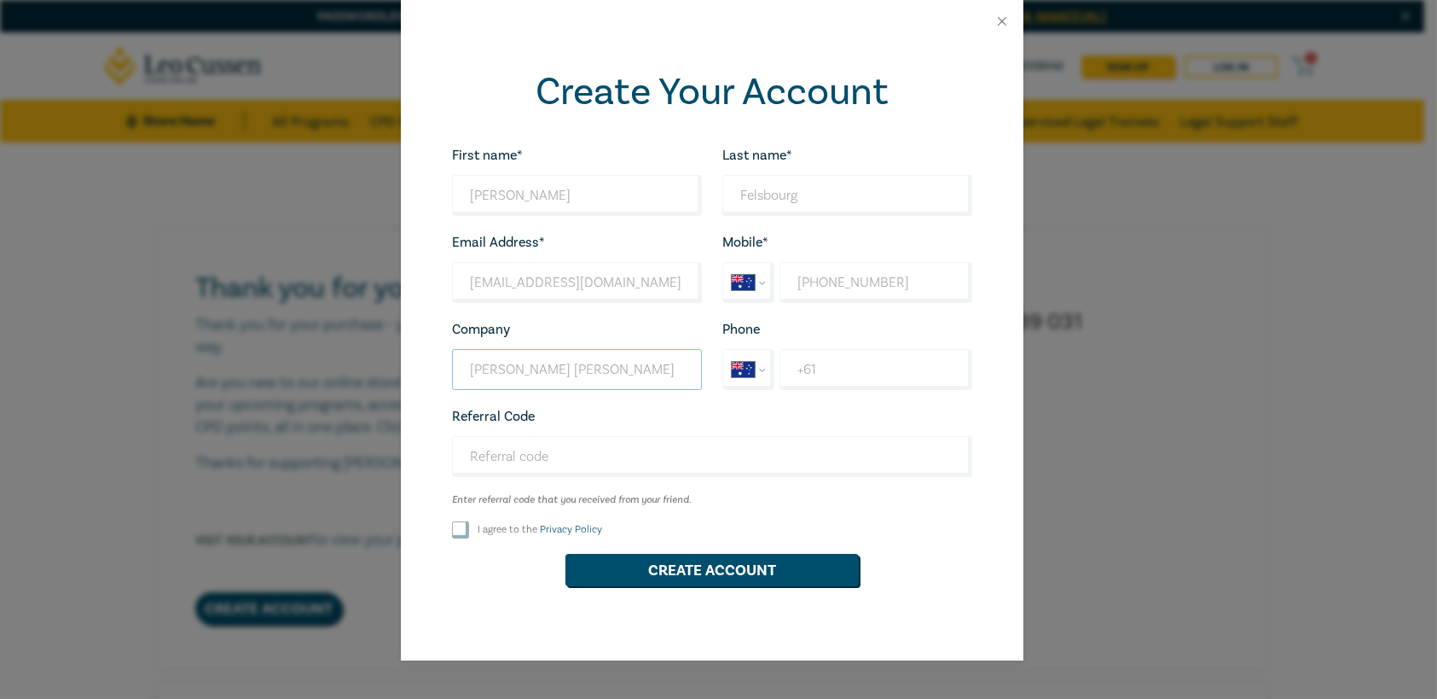
click at [623, 364] on input "Arnold Dallas McPherson" at bounding box center [577, 369] width 250 height 41
drag, startPoint x: 496, startPoint y: 375, endPoint x: 220, endPoint y: 363, distance: 276.6
click at [234, 369] on div "Create Your Account First name* Leah Looks good! Last name* Felsbourg Looks goo…" at bounding box center [718, 349] width 1437 height 699
drag, startPoint x: 459, startPoint y: 524, endPoint x: 847, endPoint y: 636, distance: 404.1
click at [467, 527] on input "I agree to the Privacy Policy" at bounding box center [460, 529] width 17 height 17
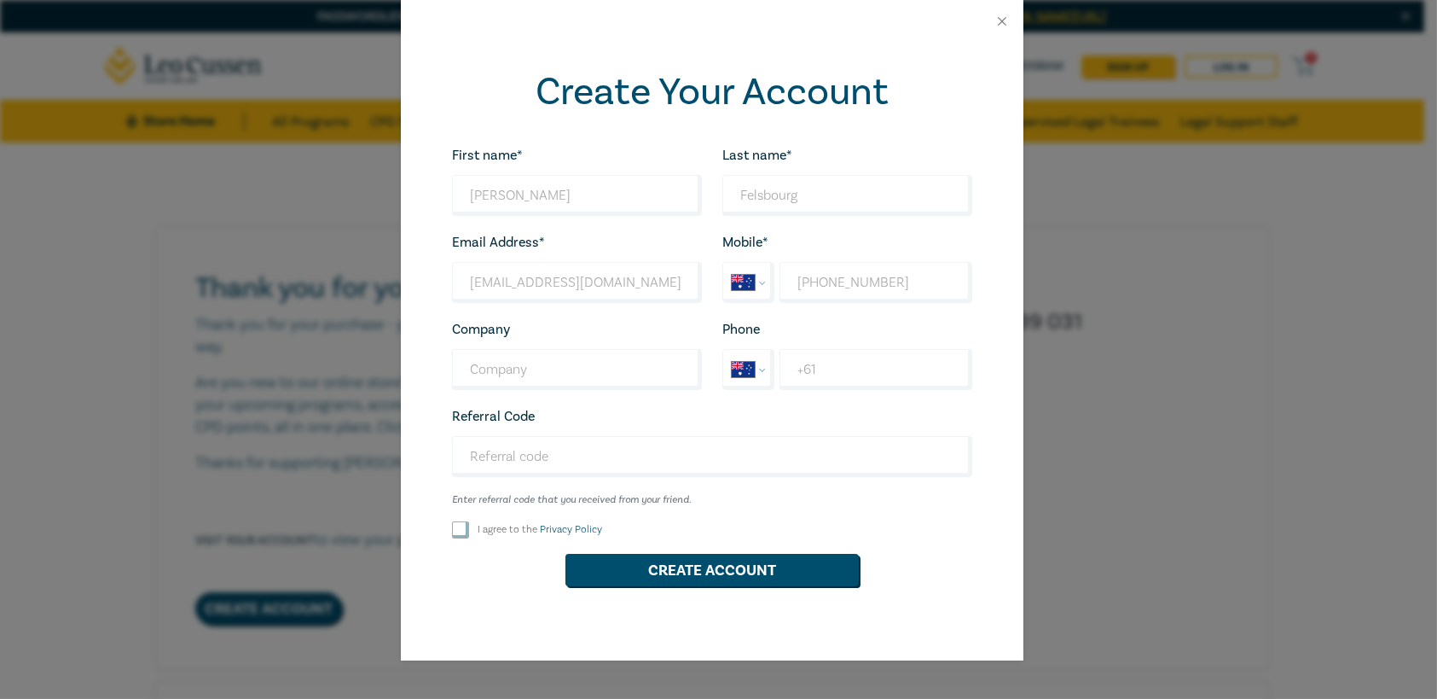
checkbox input "true"
click at [812, 567] on button "Create Account" at bounding box center [712, 570] width 293 height 32
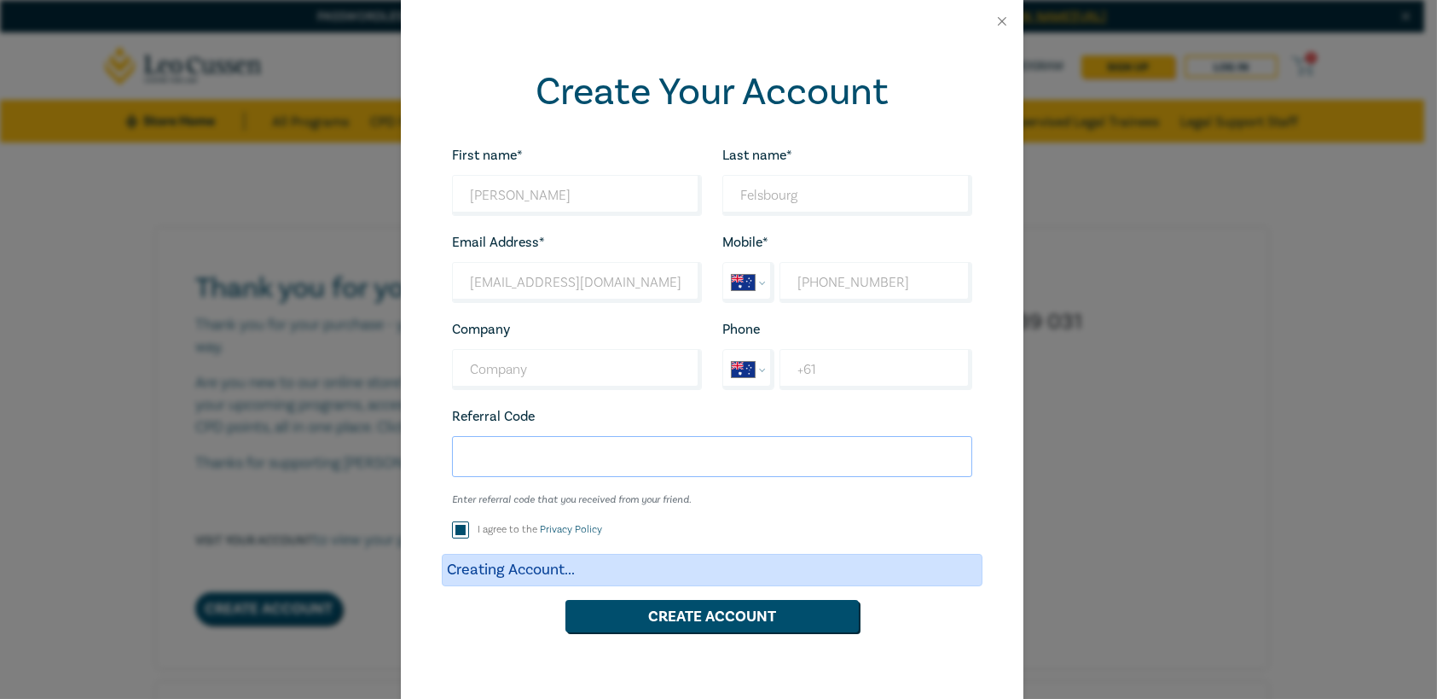
click at [689, 470] on input "Referral Code" at bounding box center [712, 456] width 520 height 41
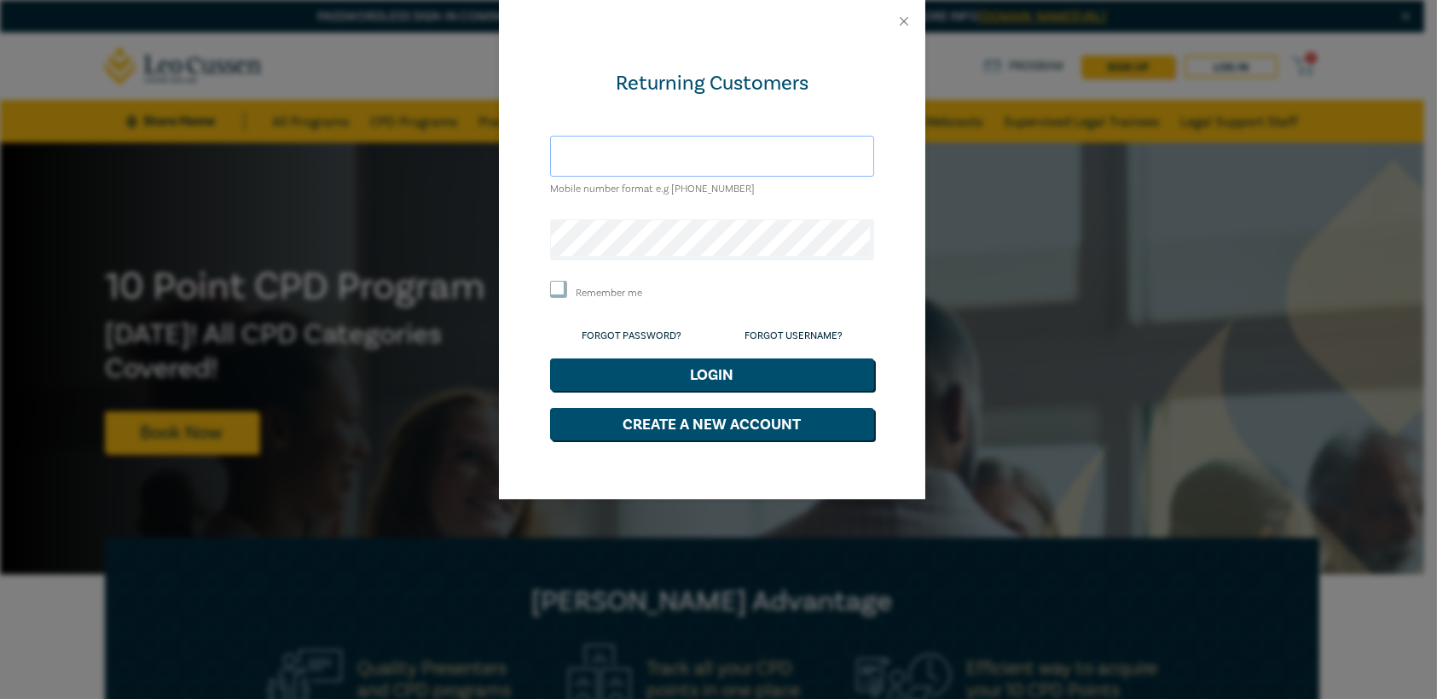
click at [695, 153] on input "text" at bounding box center [712, 156] width 324 height 41
type input "[EMAIL_ADDRESS][DOMAIN_NAME]"
click at [658, 412] on button "Create a New Account" at bounding box center [712, 424] width 324 height 32
select select "AU"
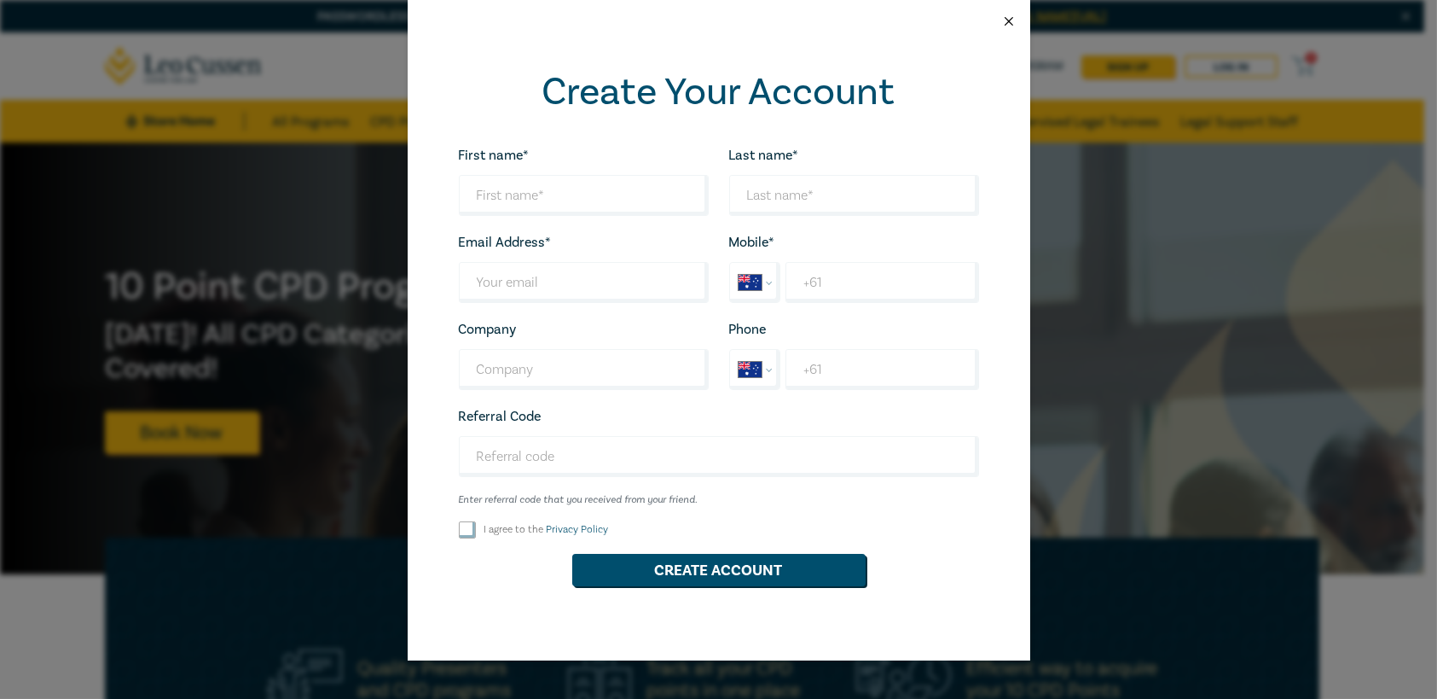
click at [1011, 23] on button "Close" at bounding box center [1008, 21] width 15 height 15
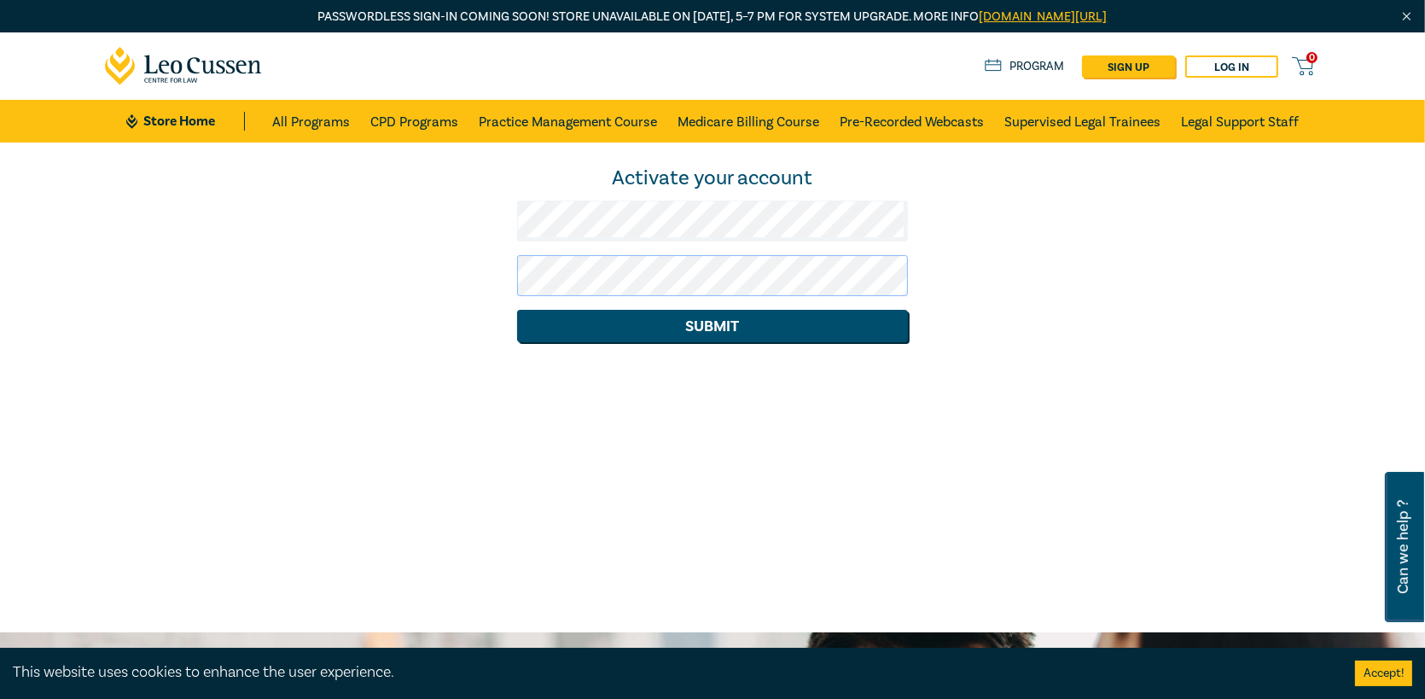
click at [517, 310] on button "Submit" at bounding box center [713, 326] width 392 height 32
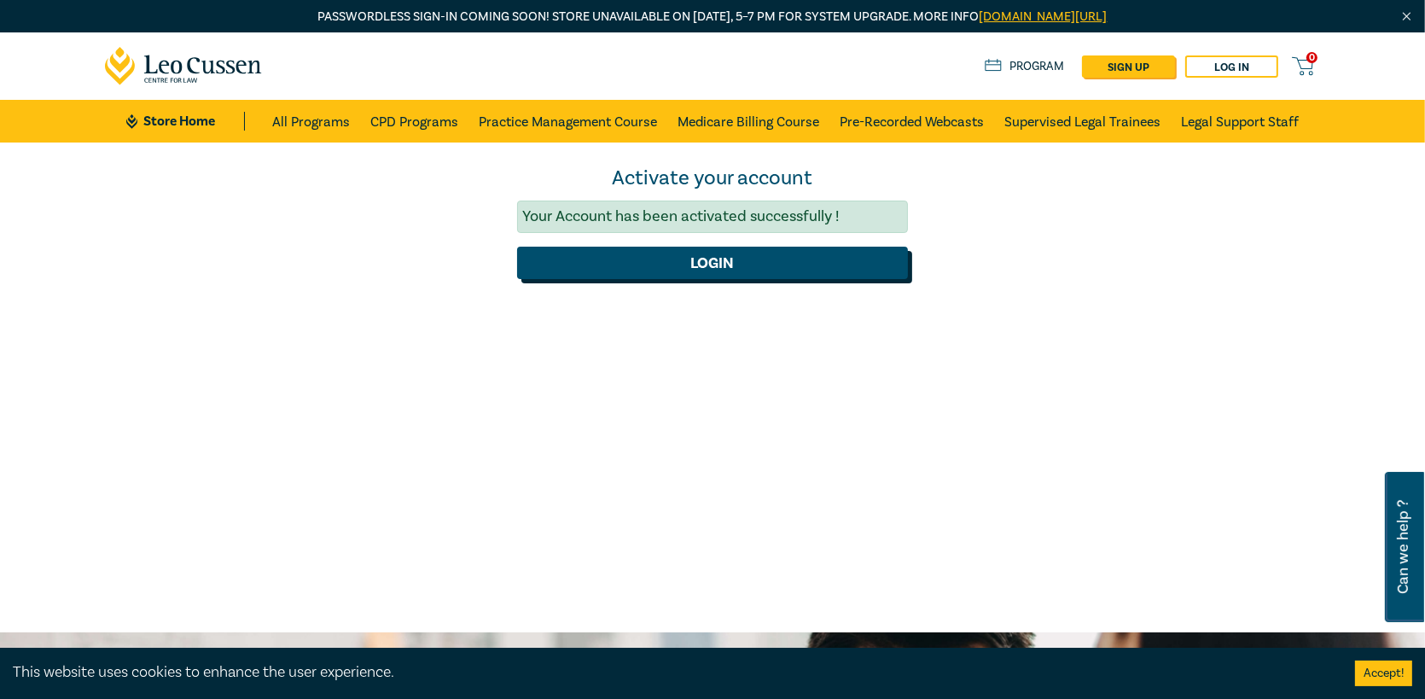
click at [728, 270] on button "Login" at bounding box center [713, 263] width 392 height 32
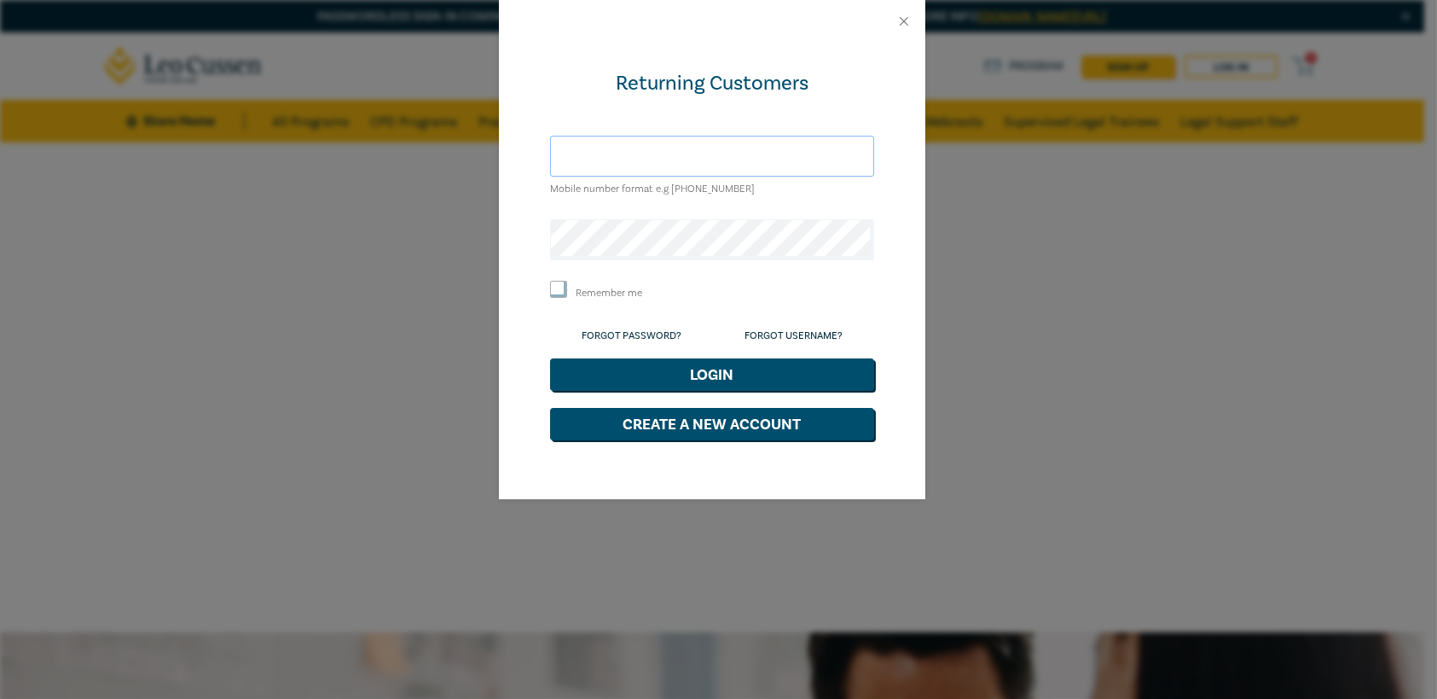
click at [657, 157] on input "text" at bounding box center [712, 156] width 324 height 41
type input "[EMAIL_ADDRESS][DOMAIN_NAME]"
click at [557, 291] on input "Remember me" at bounding box center [558, 289] width 17 height 17
checkbox input "true"
click at [704, 373] on button "Login" at bounding box center [712, 374] width 324 height 32
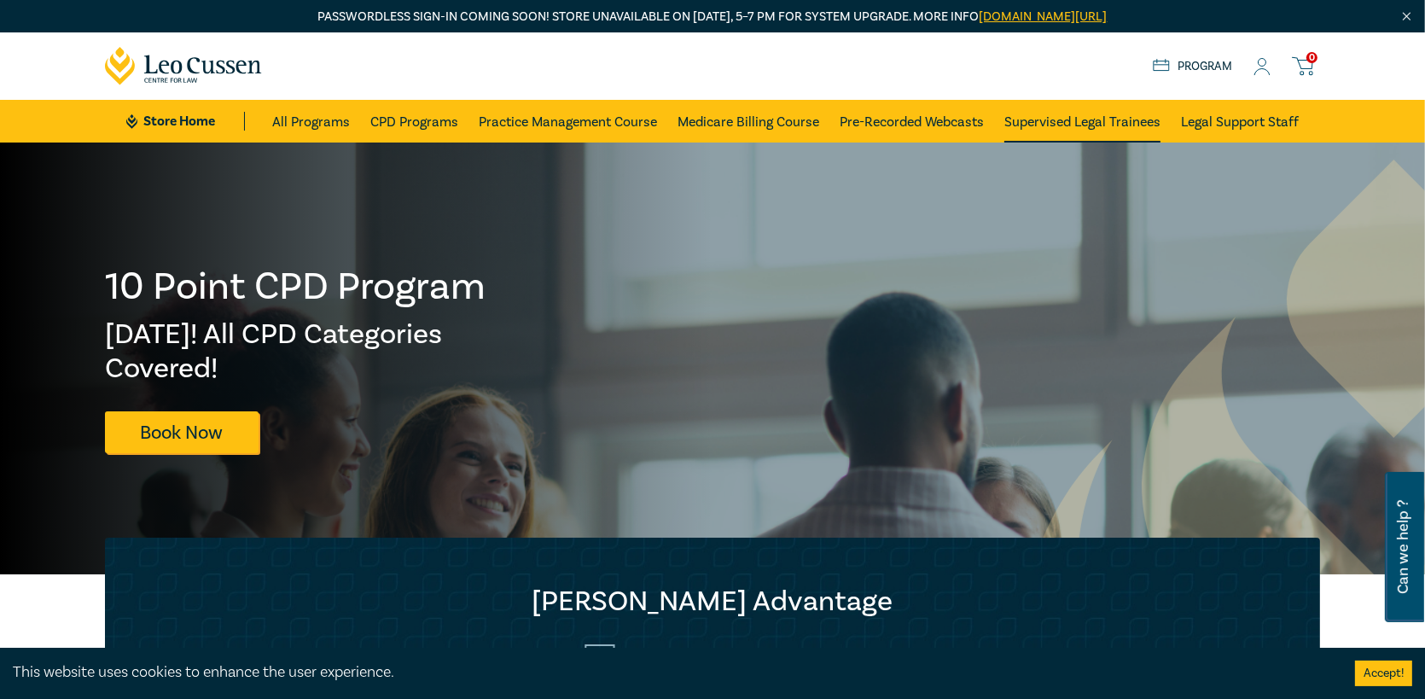
click at [1105, 120] on link "Supervised Legal Trainees" at bounding box center [1082, 121] width 156 height 43
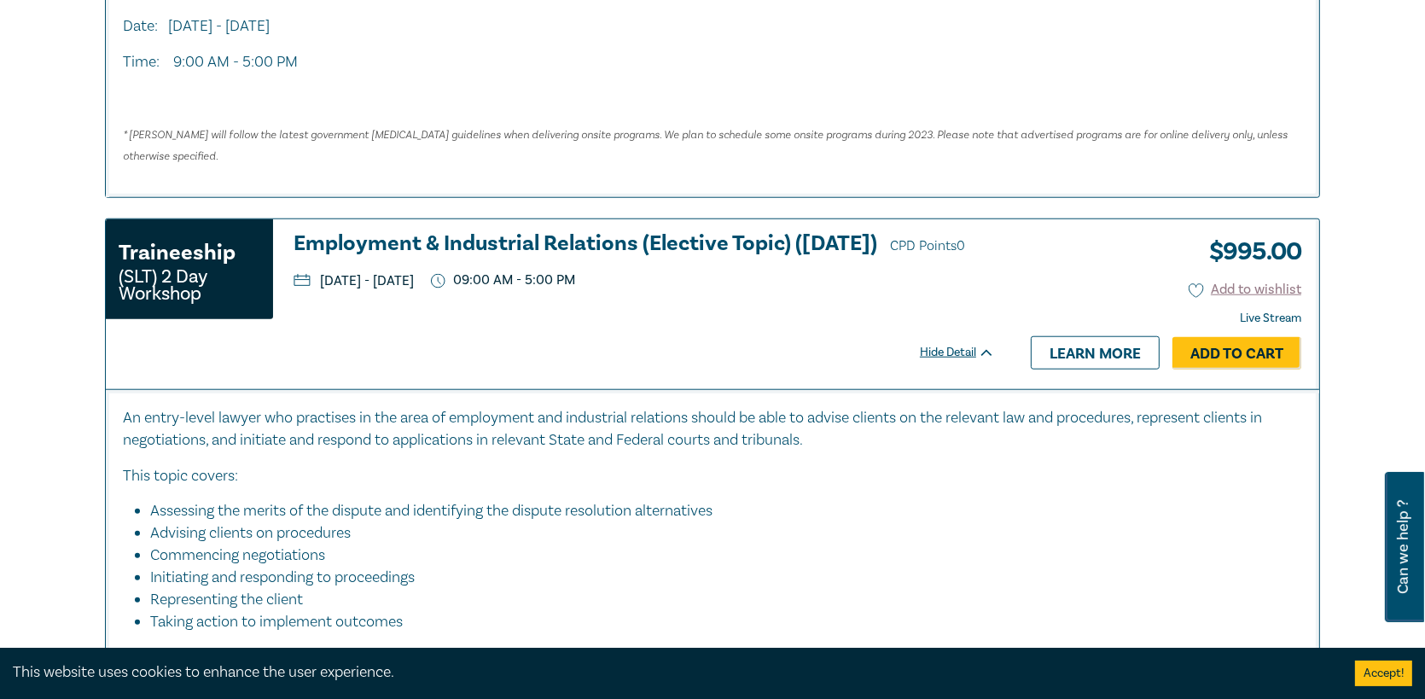
scroll to position [2218, 0]
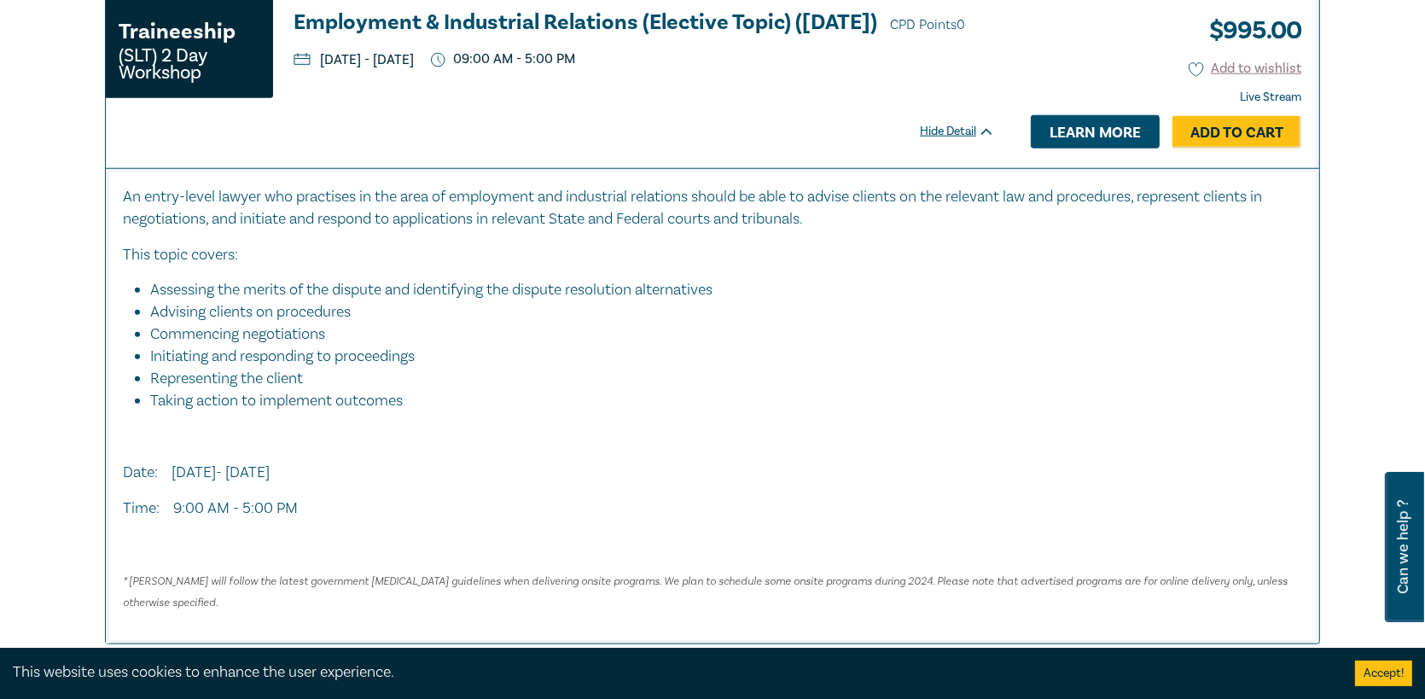
click at [1132, 119] on link "Learn more" at bounding box center [1094, 131] width 129 height 32
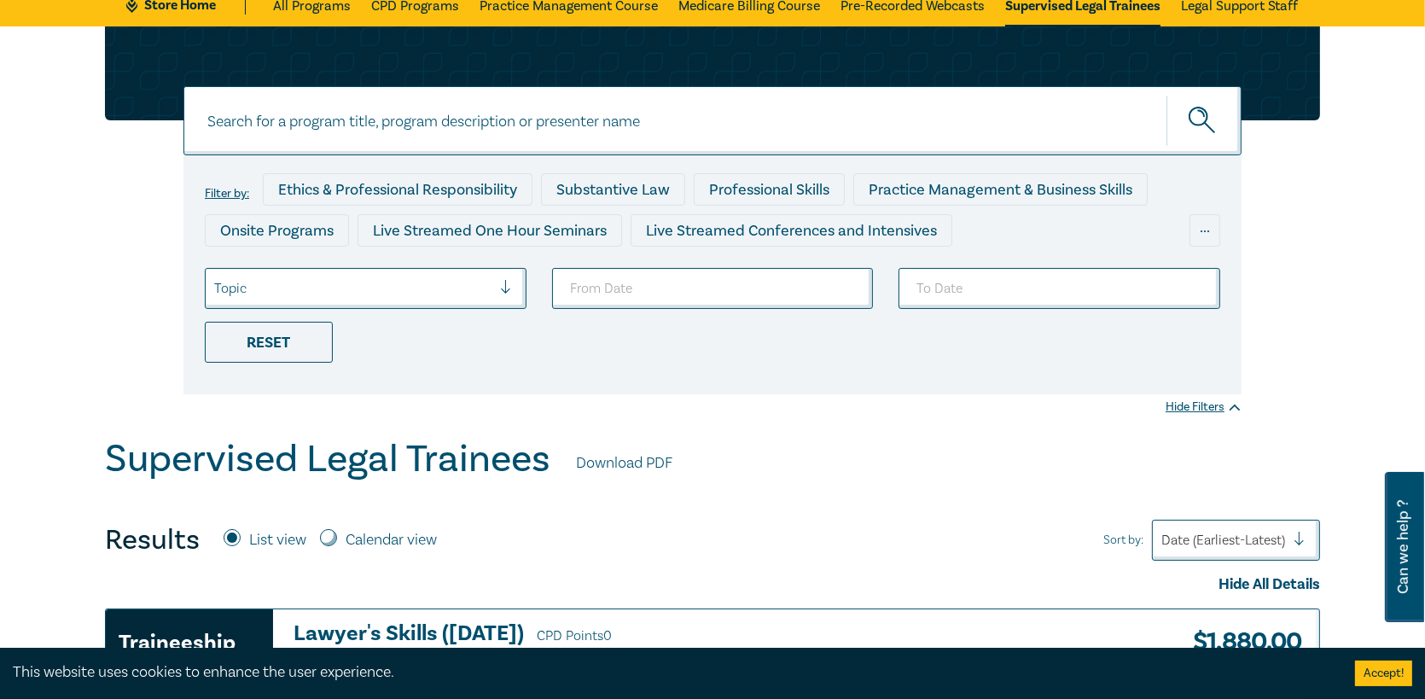
scroll to position [341, 0]
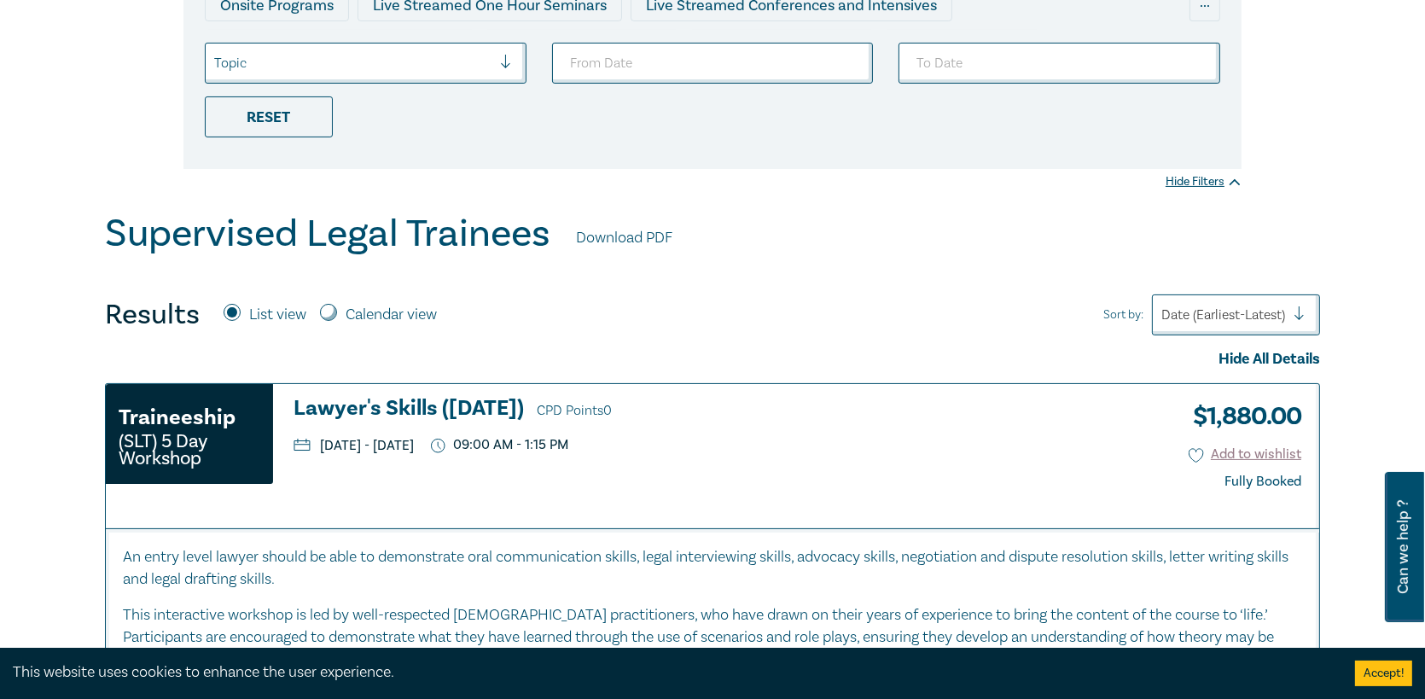
click at [630, 236] on link "Download PDF" at bounding box center [624, 238] width 96 height 22
drag, startPoint x: 314, startPoint y: 247, endPoint x: 302, endPoint y: 231, distance: 20.1
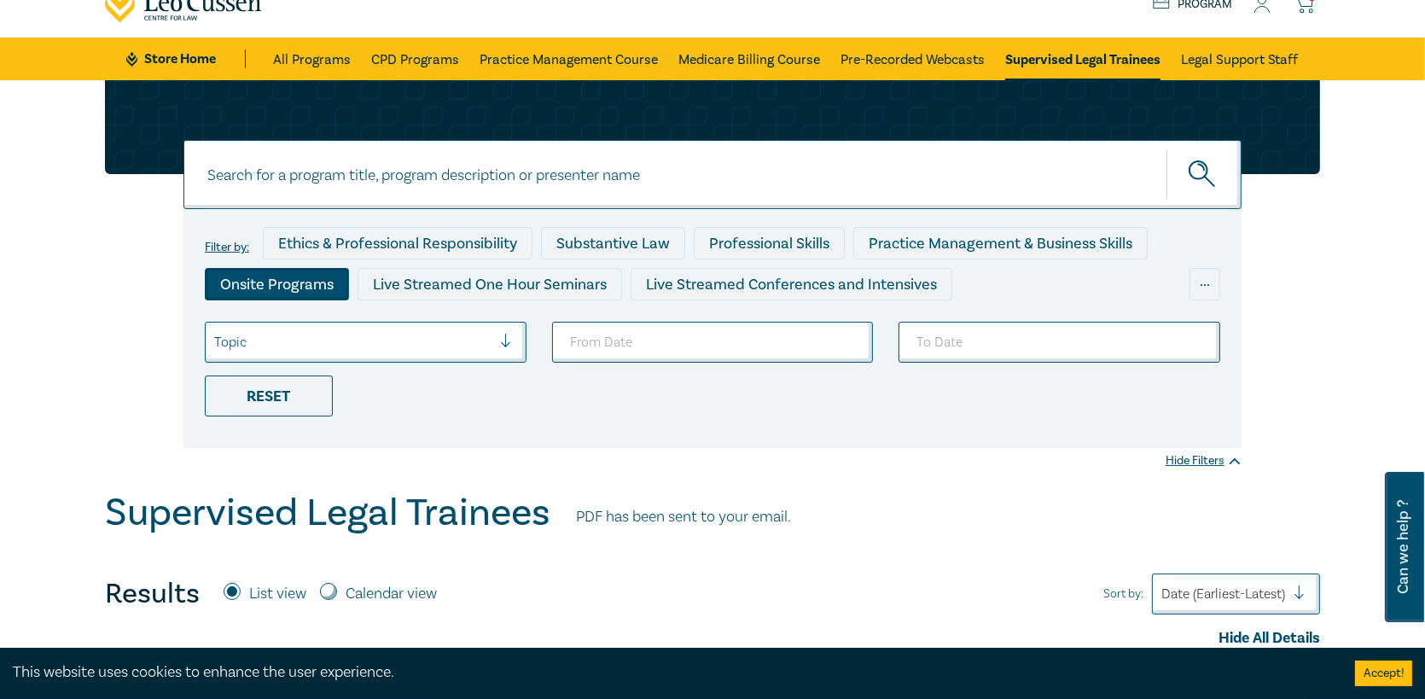
scroll to position [0, 0]
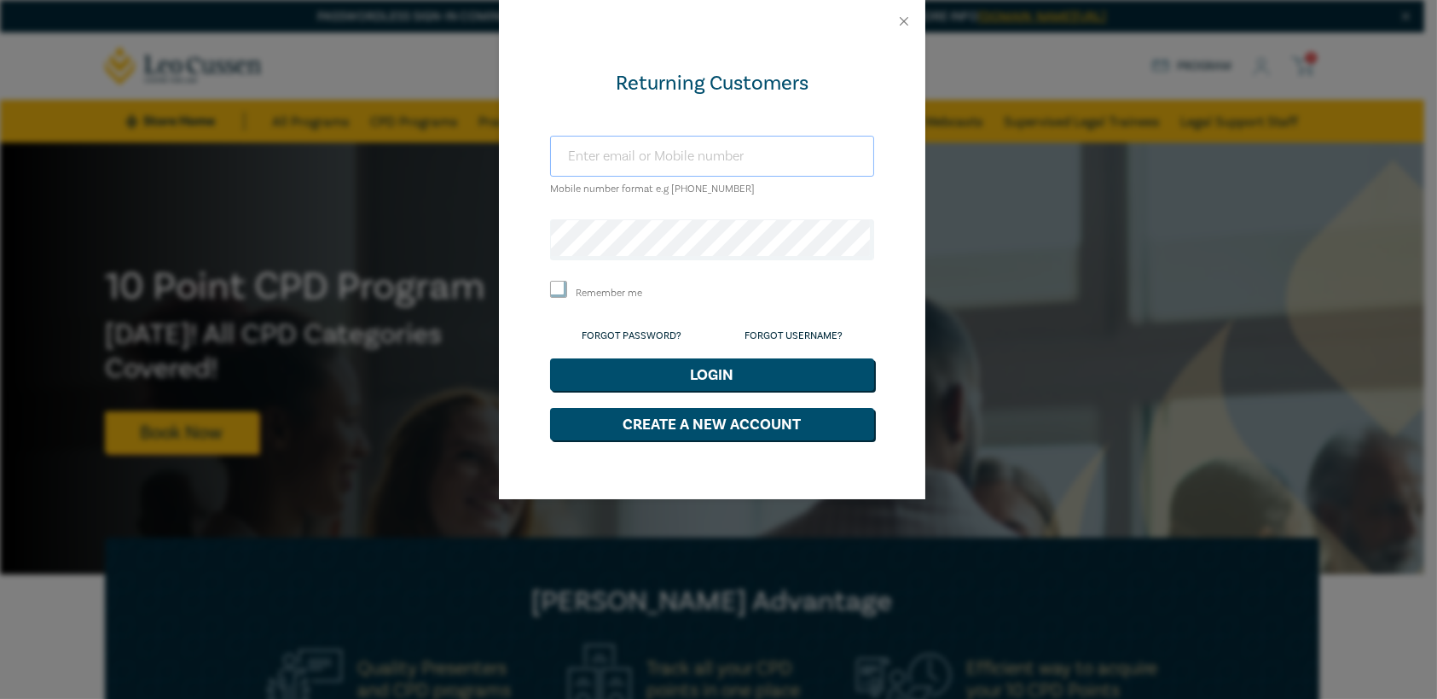
type input "leahf@ardmc.com.au"
click at [554, 286] on input "Remember me" at bounding box center [558, 289] width 17 height 17
checkbox input "true"
click at [690, 364] on button "Login" at bounding box center [712, 374] width 324 height 32
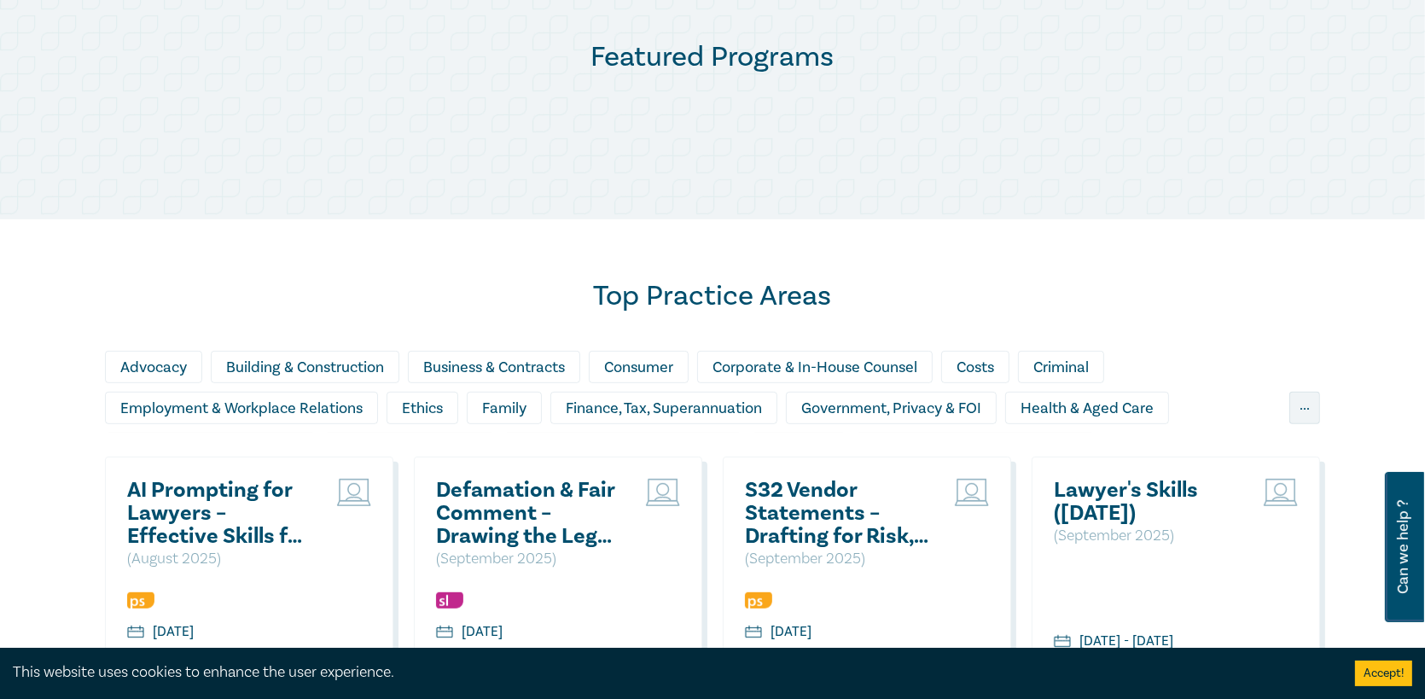
scroll to position [597, 0]
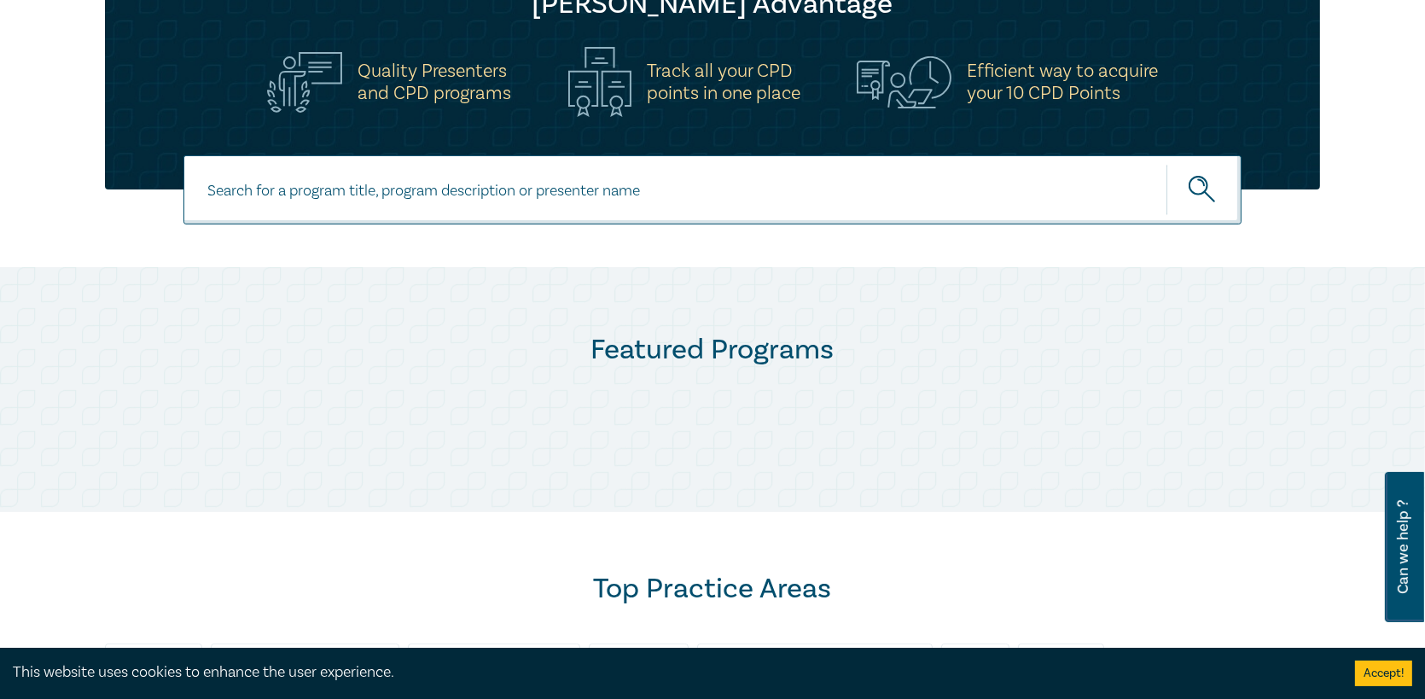
click at [835, 206] on input at bounding box center [712, 189] width 1058 height 69
type input "propoerty"
click at [1166, 164] on button "submit" at bounding box center [1203, 190] width 75 height 52
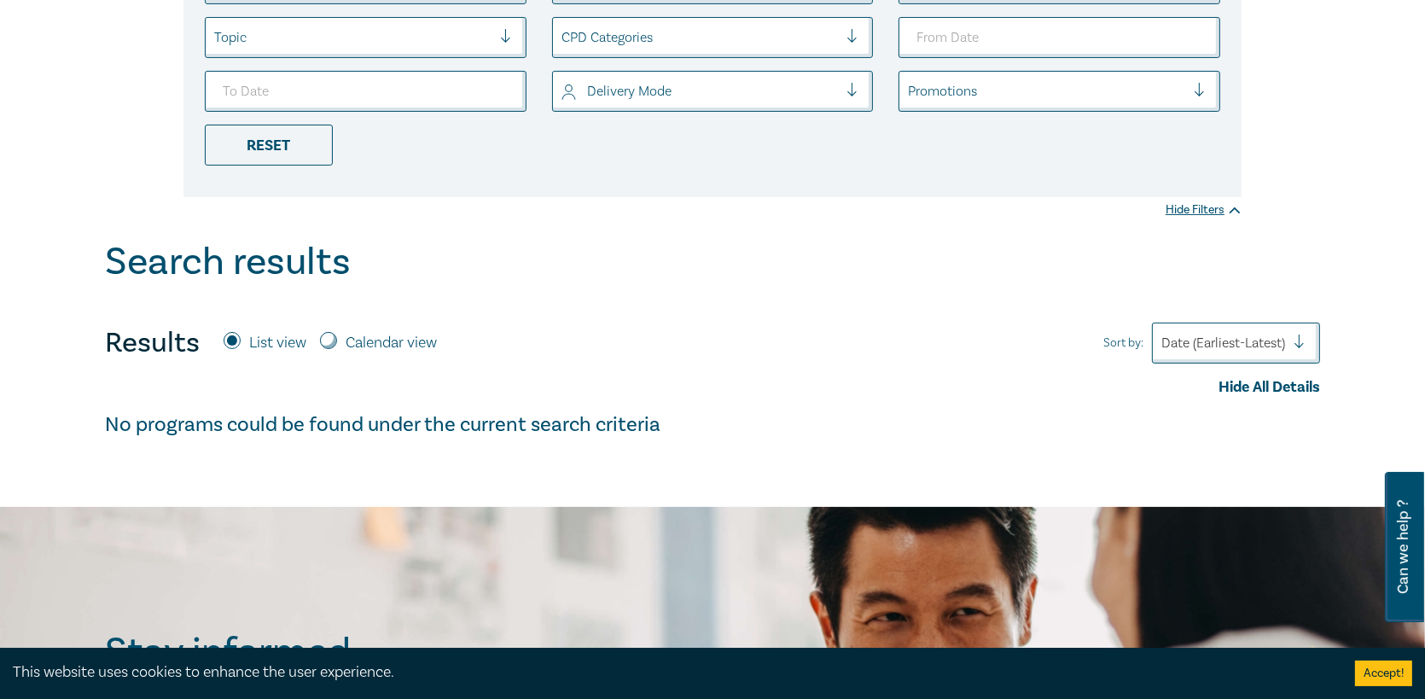
scroll to position [85, 0]
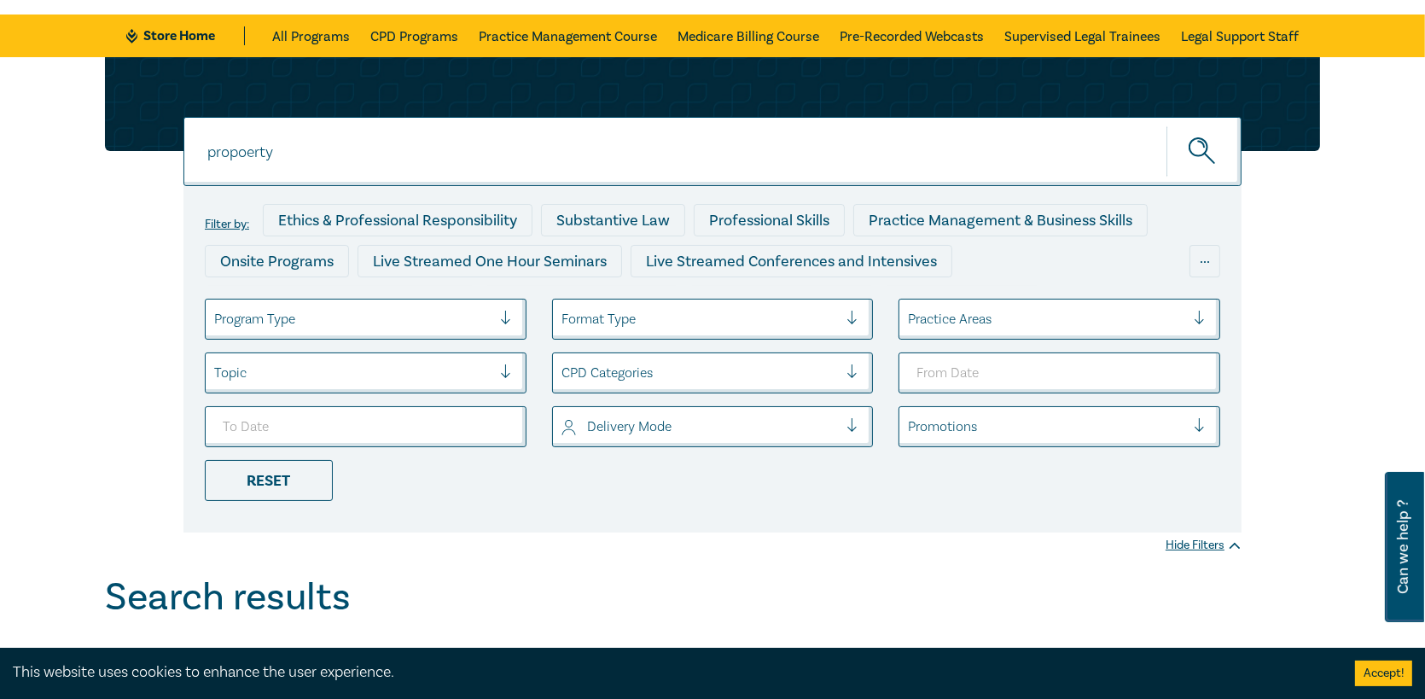
click at [316, 375] on div at bounding box center [352, 373] width 277 height 22
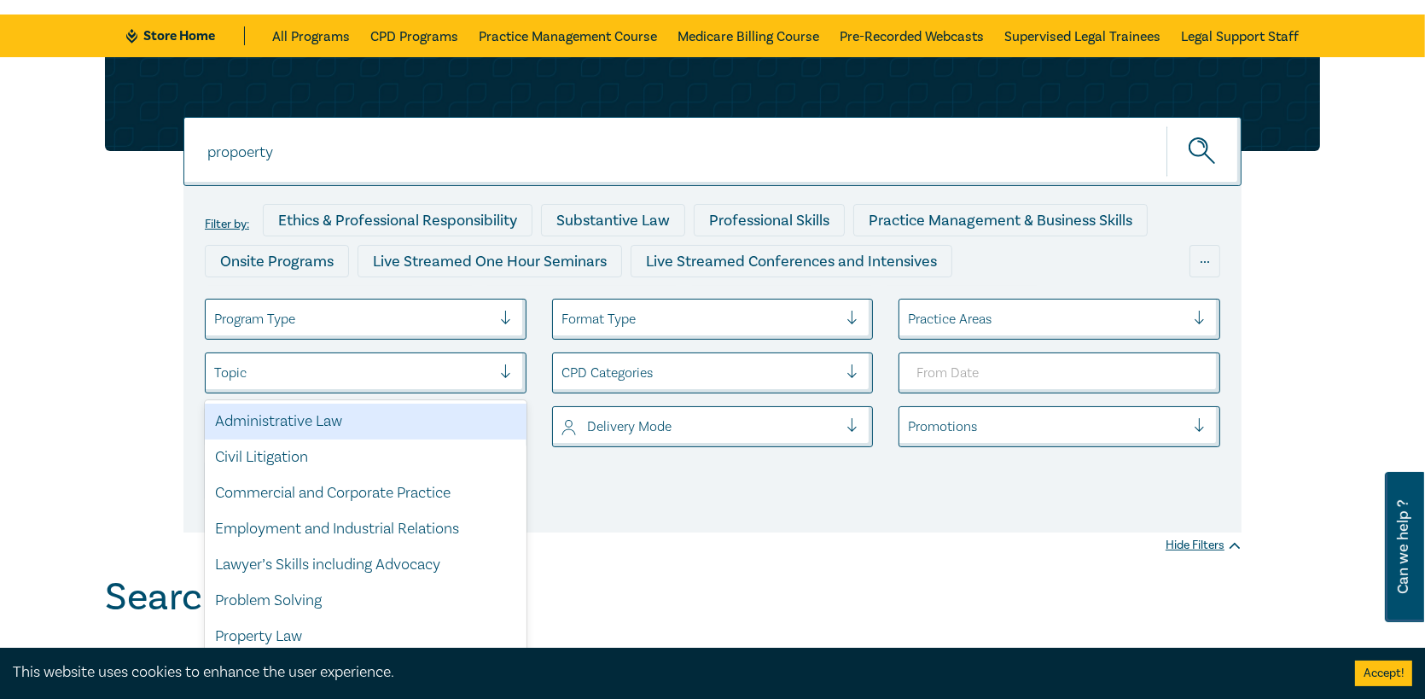
click at [316, 304] on div "Program Type" at bounding box center [366, 319] width 322 height 41
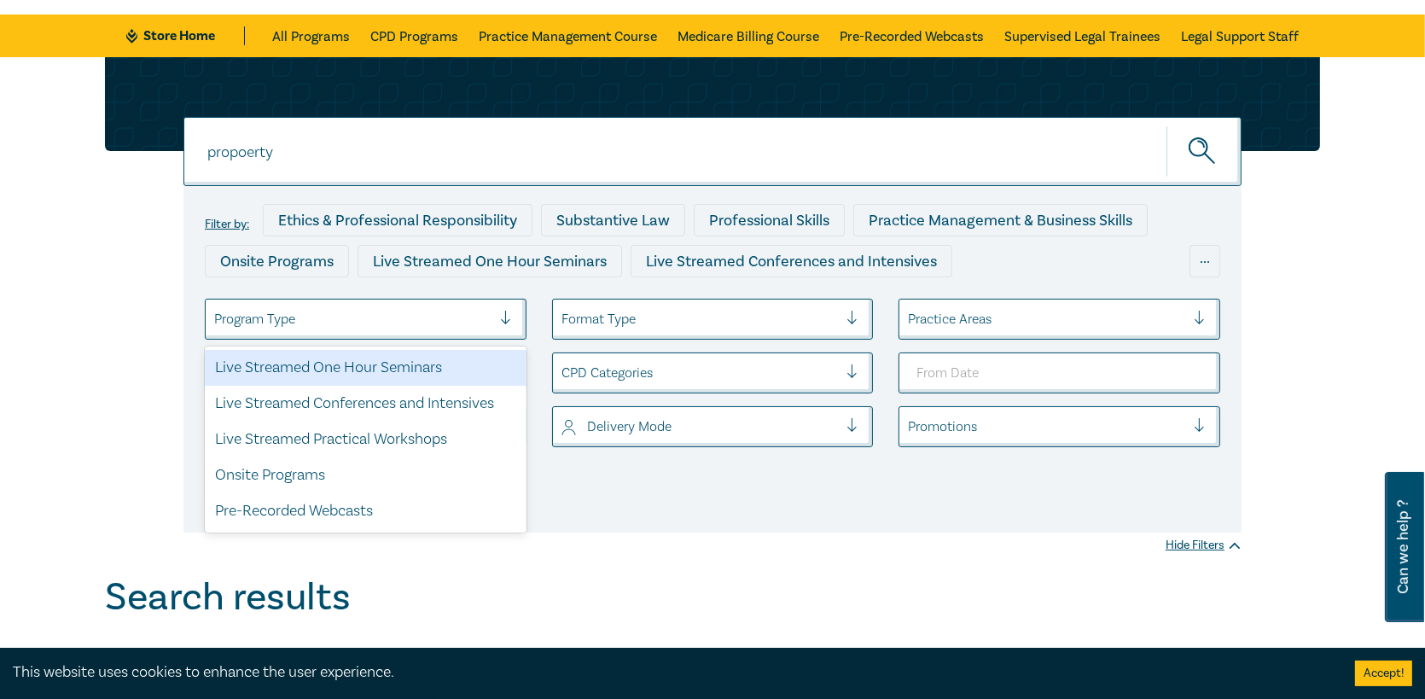
click at [316, 305] on div "Program Type" at bounding box center [353, 319] width 294 height 29
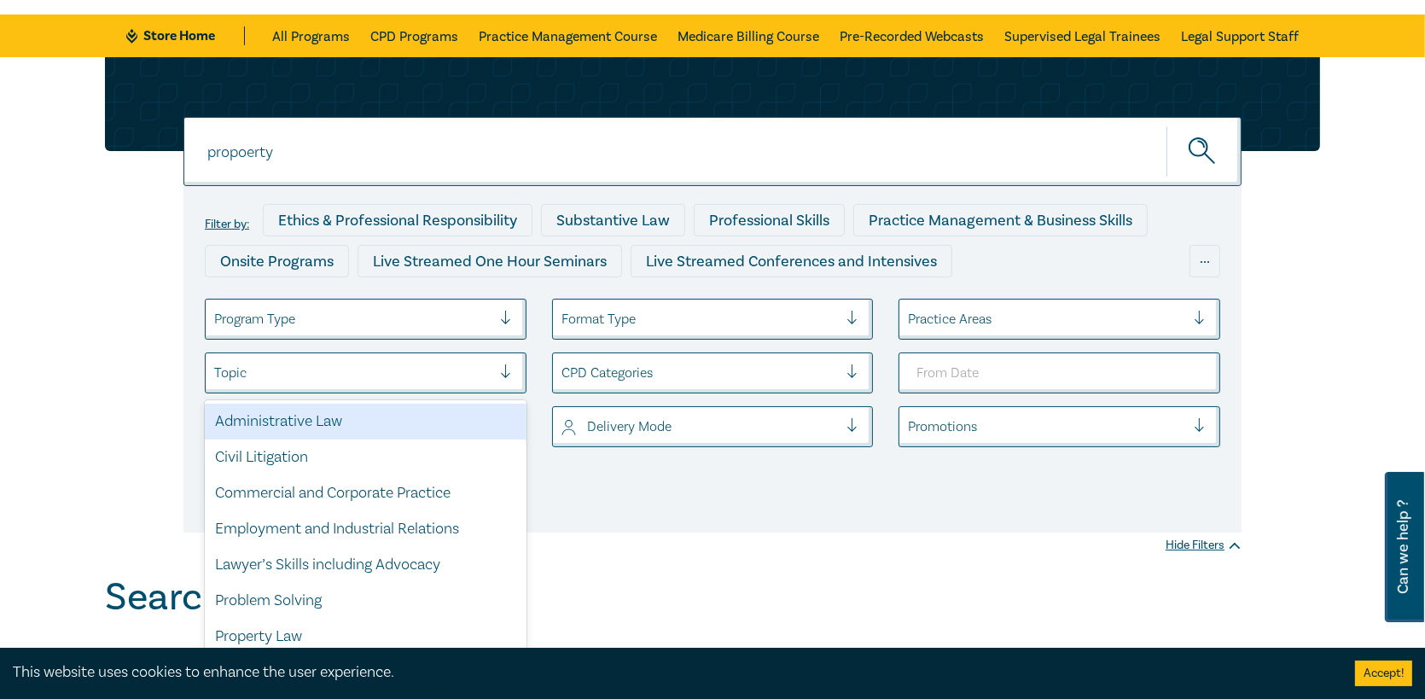
click at [288, 363] on div at bounding box center [352, 373] width 277 height 22
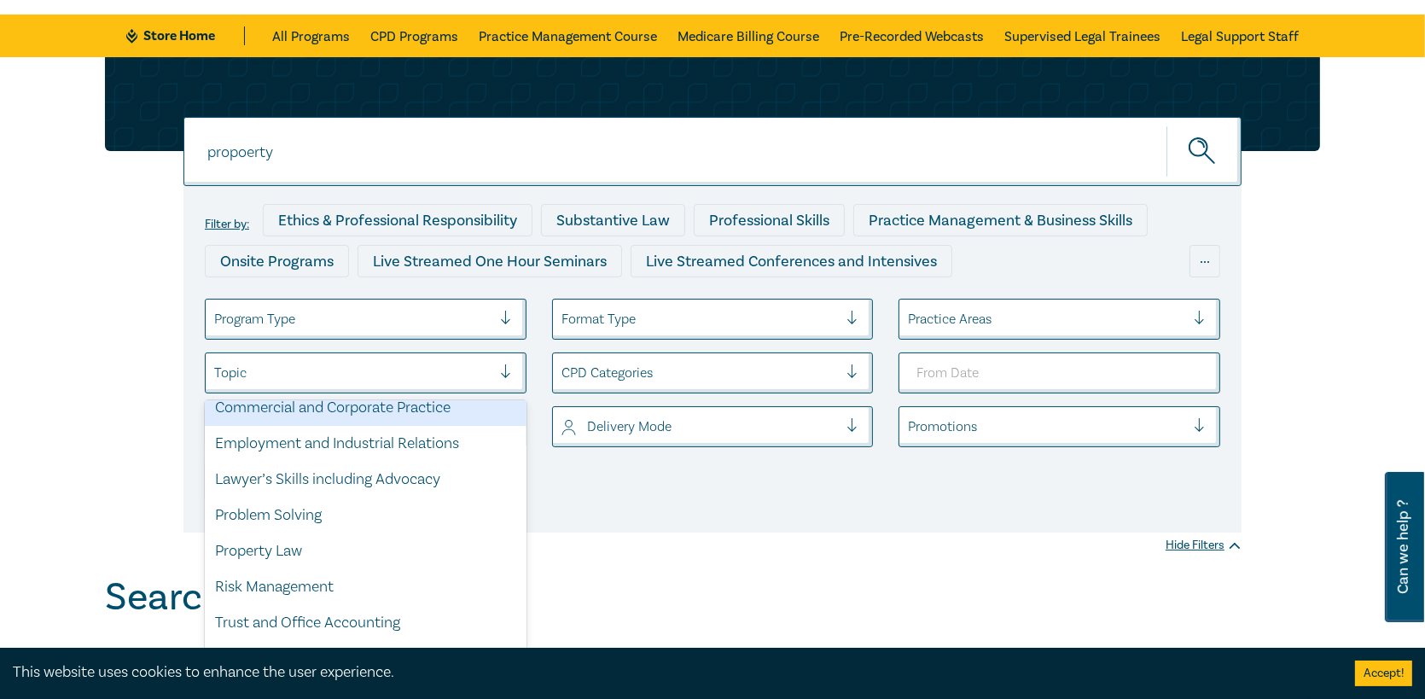
click at [331, 413] on div "Commercial and Corporate Practice" at bounding box center [366, 408] width 322 height 36
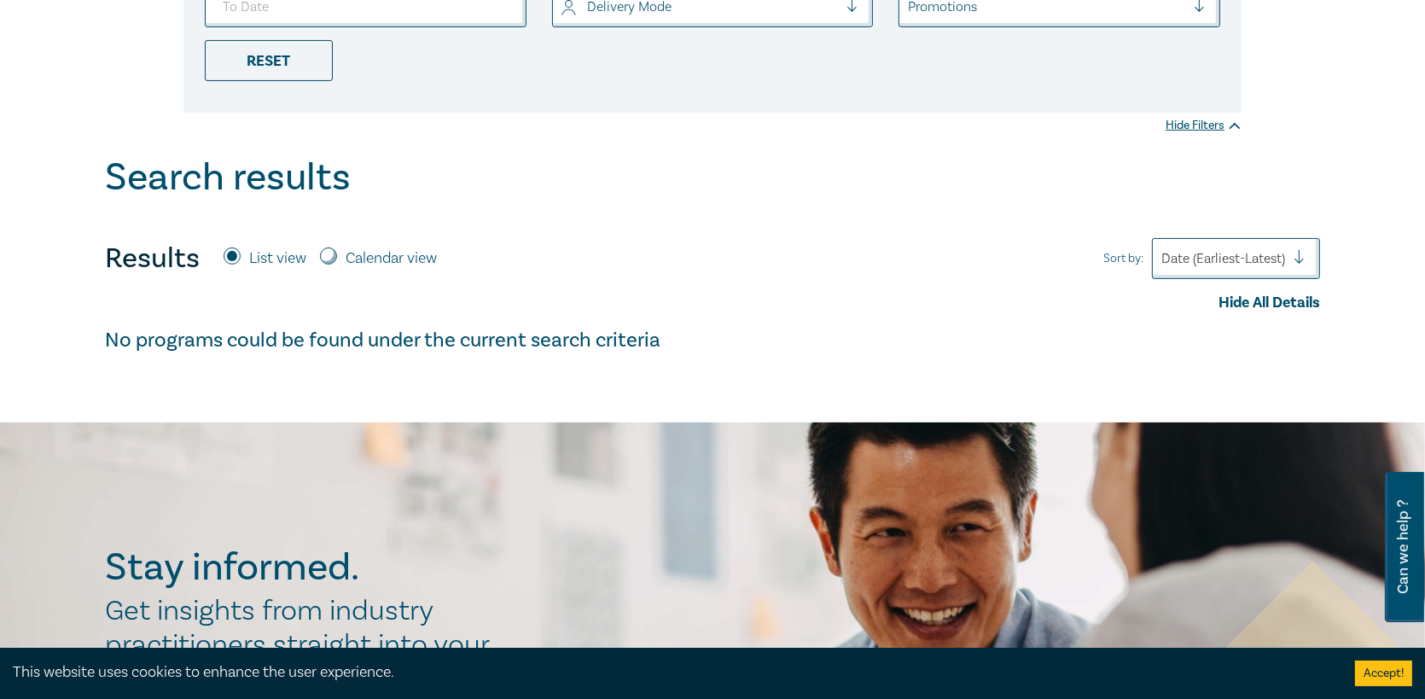
scroll to position [256, 0]
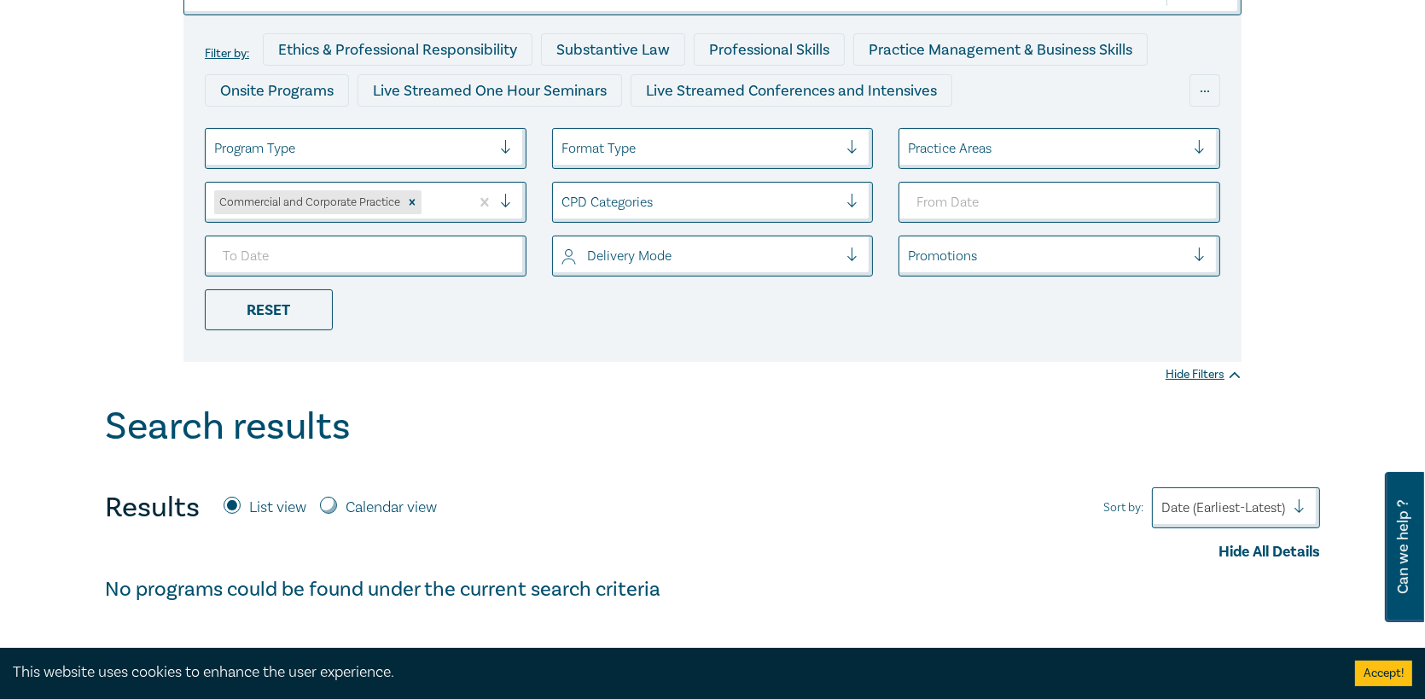
click at [1007, 325] on ul "Program Type Format Type Practice Areas Commercial and Corporate Practice CPD C…" at bounding box center [712, 229] width 1041 height 202
click at [637, 210] on div at bounding box center [699, 202] width 277 height 22
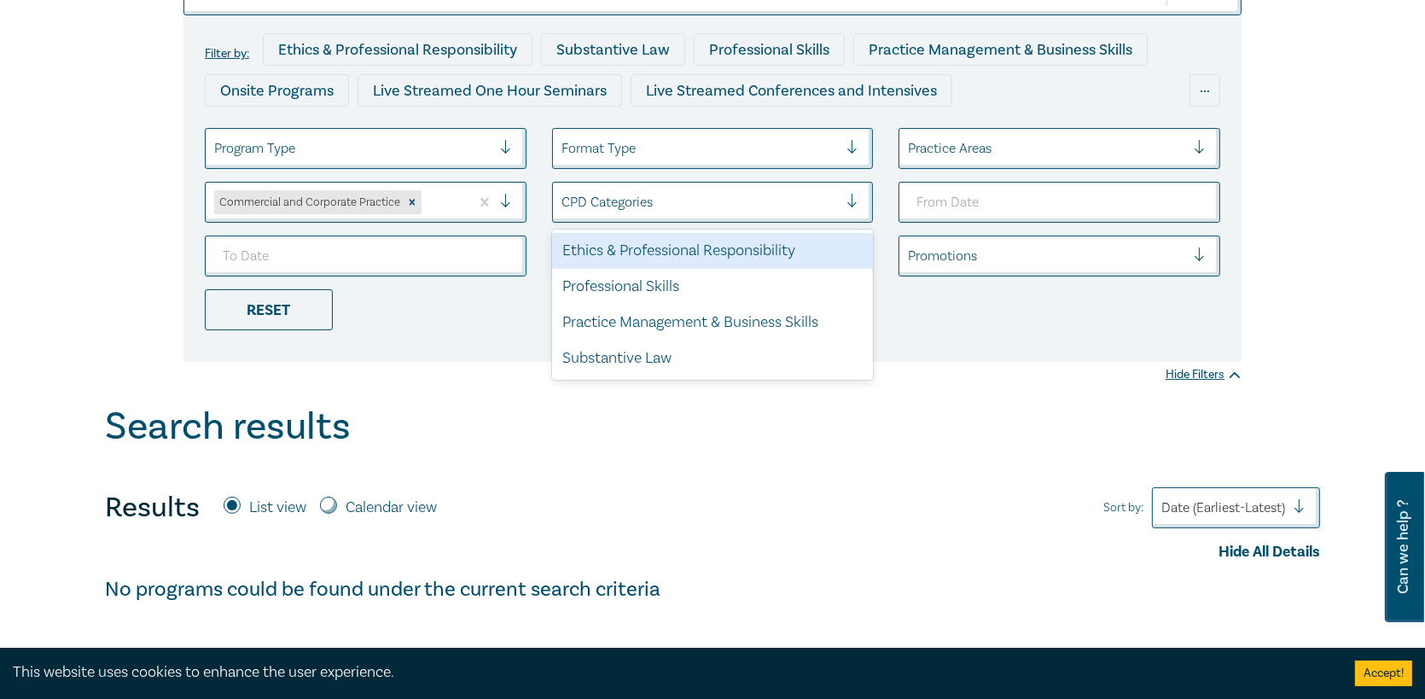
click at [637, 210] on div at bounding box center [699, 202] width 277 height 22
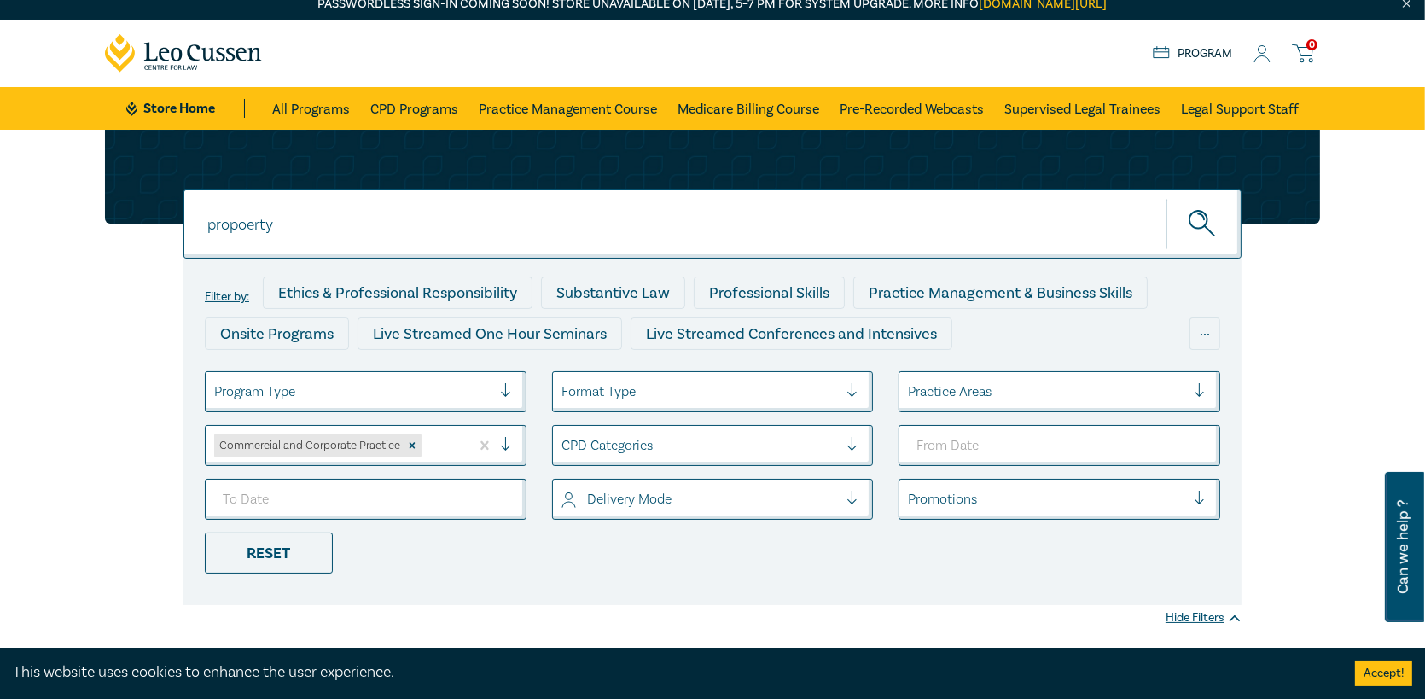
scroll to position [0, 0]
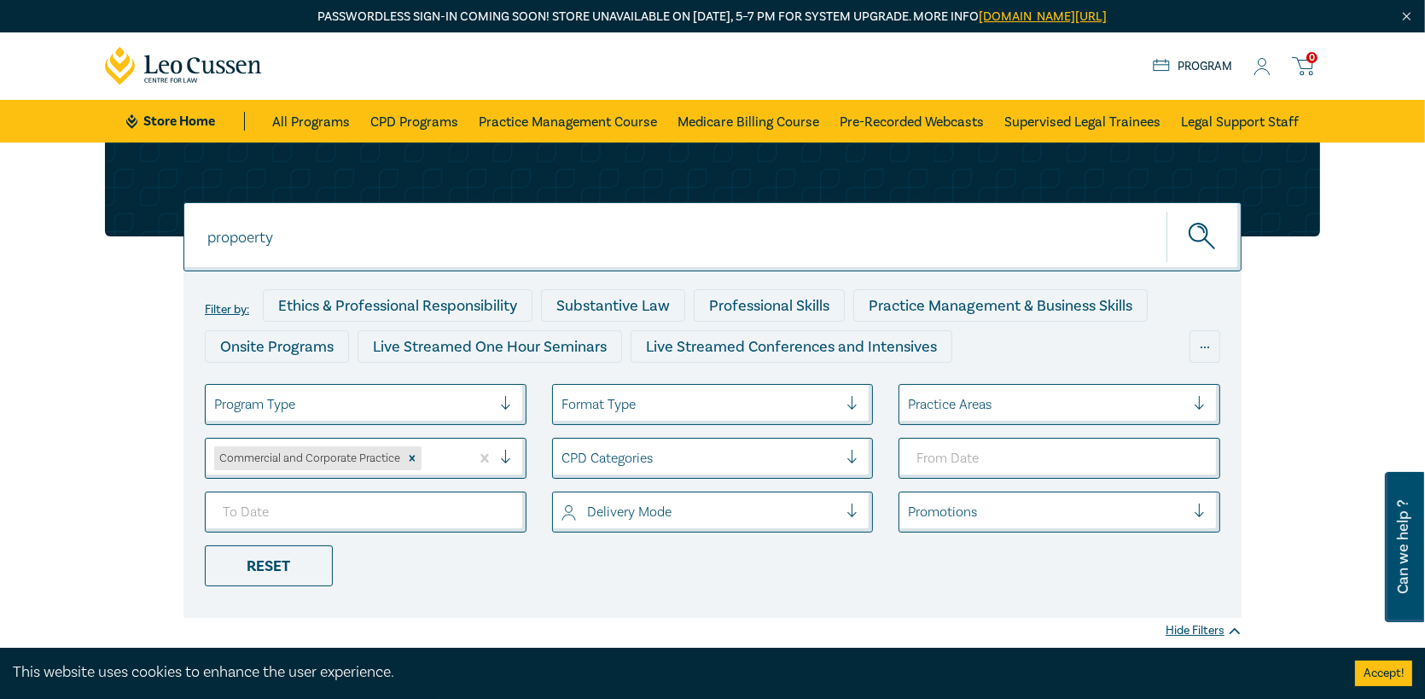
drag, startPoint x: 537, startPoint y: 246, endPoint x: -228, endPoint y: 258, distance: 765.3
click at [1216, 234] on icon "submit" at bounding box center [1203, 238] width 30 height 30
click at [1267, 74] on icon at bounding box center [1261, 67] width 17 height 18
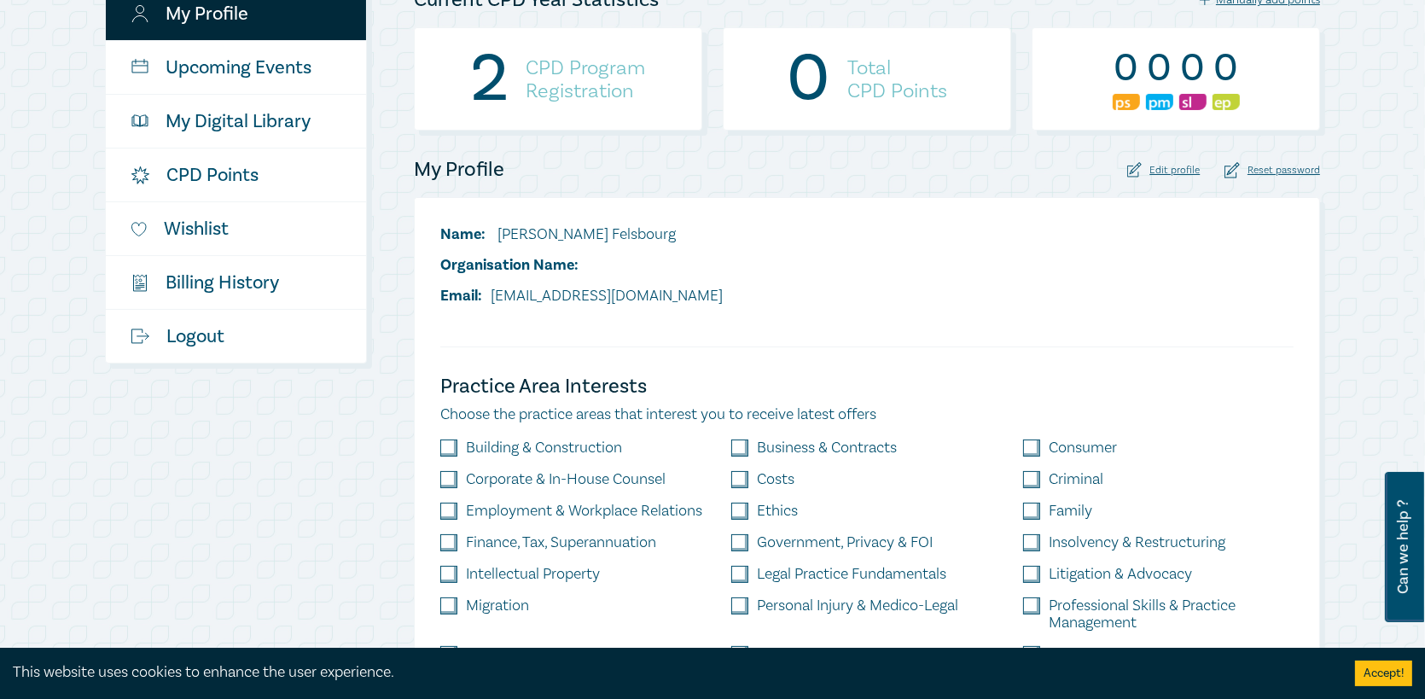
scroll to position [85, 0]
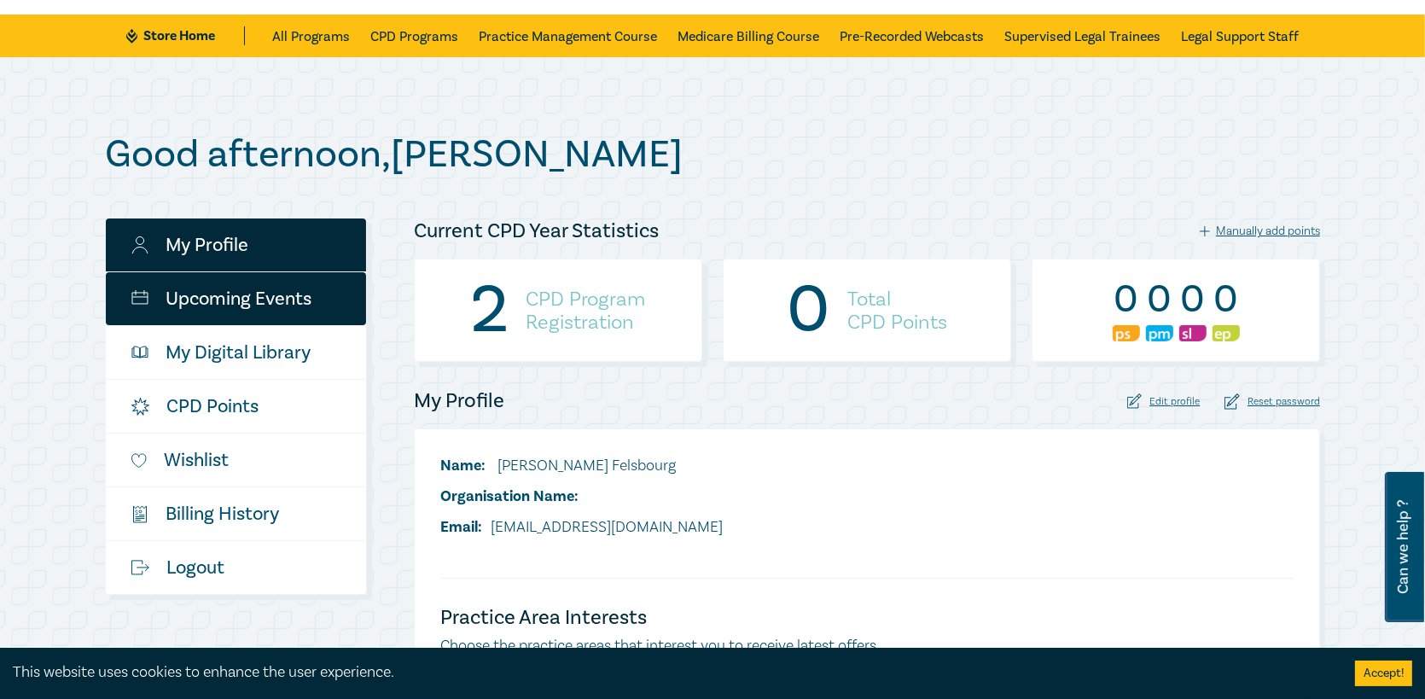
click at [309, 299] on link "Upcoming Events" at bounding box center [236, 298] width 260 height 53
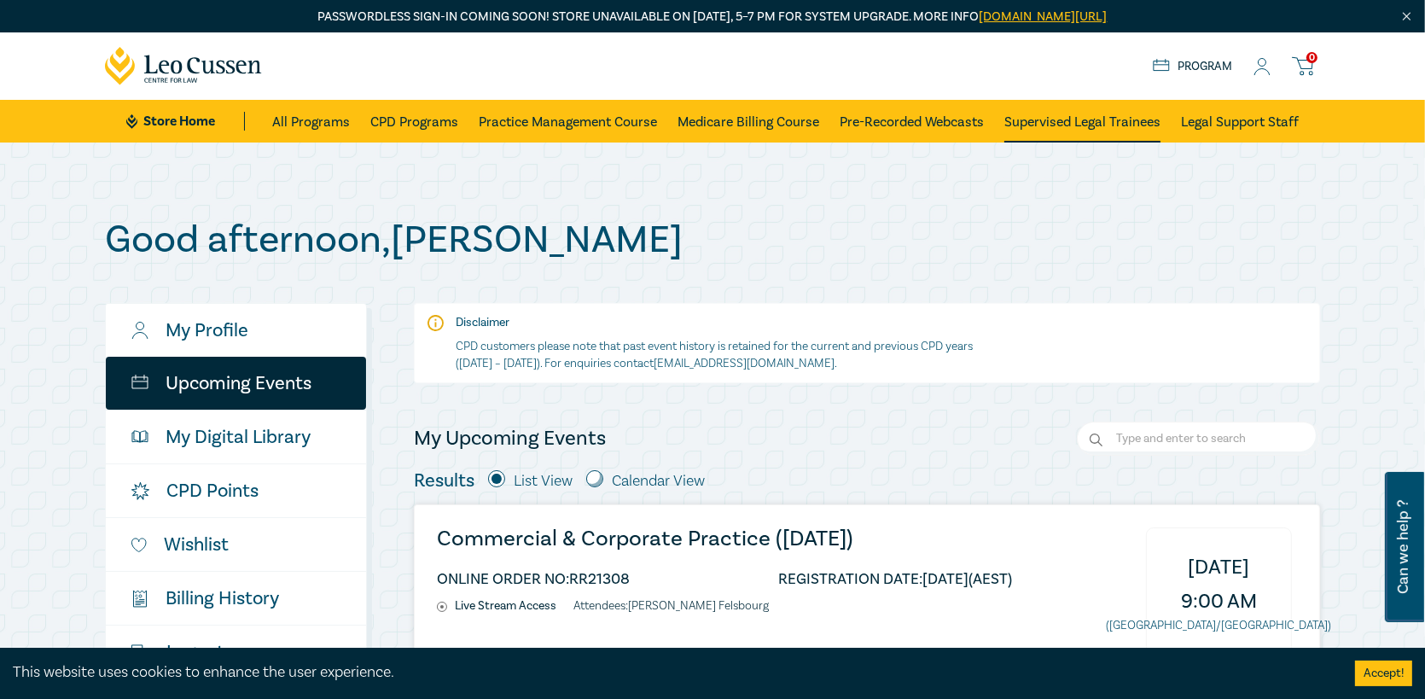
drag, startPoint x: 1121, startPoint y: 126, endPoint x: 1151, endPoint y: 114, distance: 32.2
click at [1121, 126] on link "Supervised Legal Trainees" at bounding box center [1082, 121] width 156 height 43
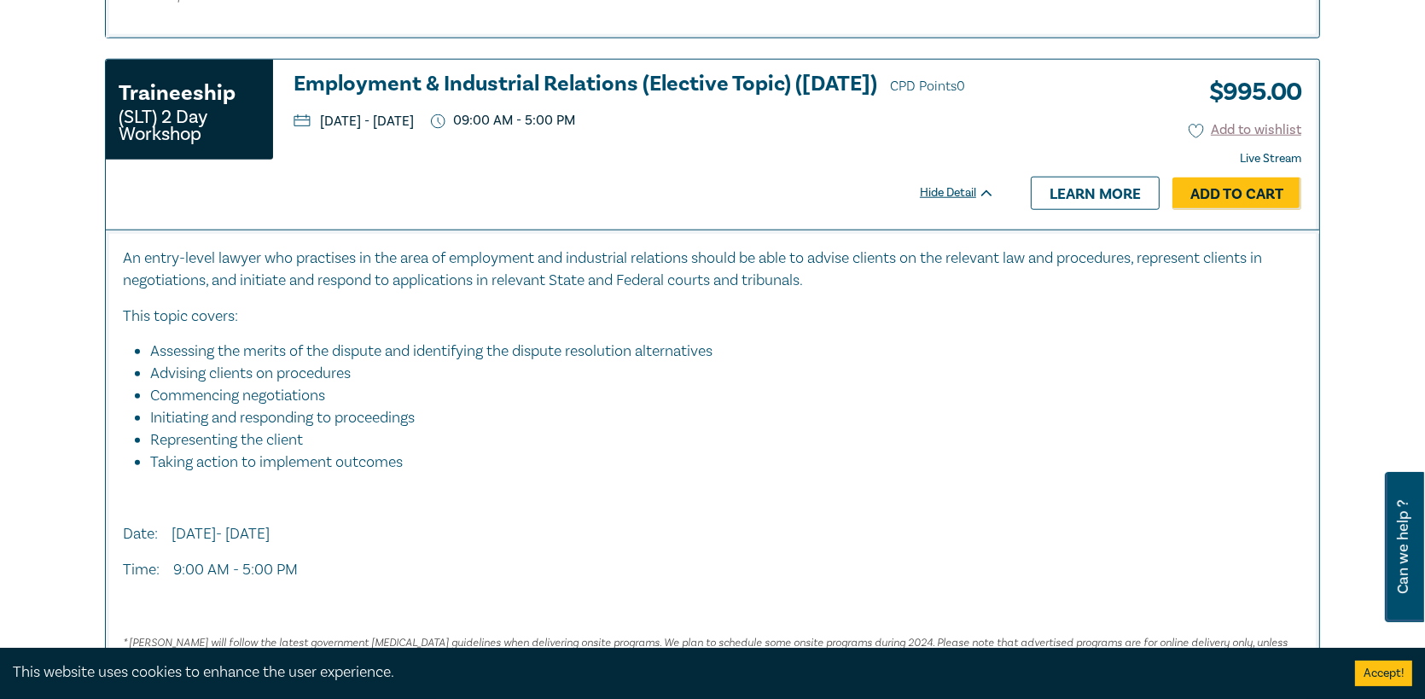
scroll to position [2303, 0]
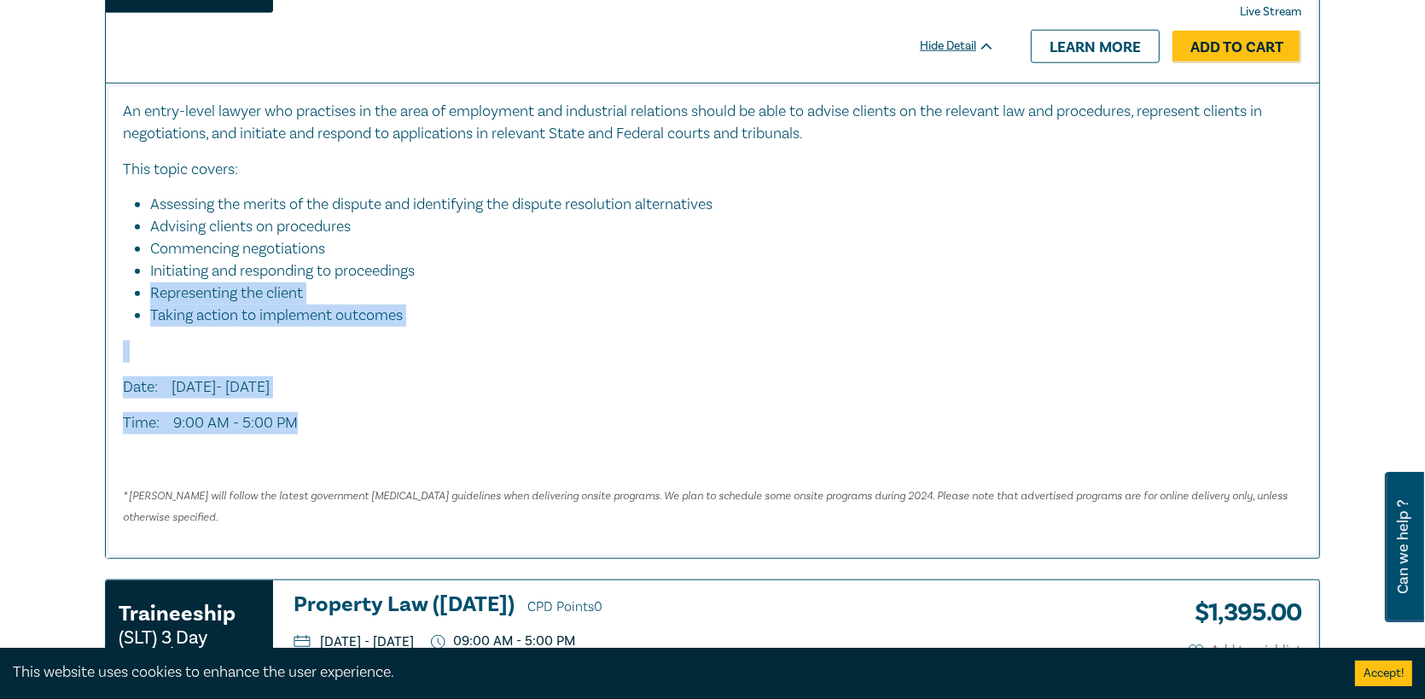
drag, startPoint x: 558, startPoint y: 277, endPoint x: 539, endPoint y: 415, distance: 138.6
click at [539, 415] on div "An entry-level lawyer who practises in the area of employment and industrial re…" at bounding box center [712, 314] width 1179 height 427
click at [539, 415] on p "Time: 9:00 AM - 5:00 PM" at bounding box center [712, 423] width 1179 height 22
drag, startPoint x: 539, startPoint y: 415, endPoint x: 565, endPoint y: 355, distance: 65.0
click at [565, 355] on div "An entry-level lawyer who practises in the area of employment and industrial re…" at bounding box center [712, 314] width 1179 height 427
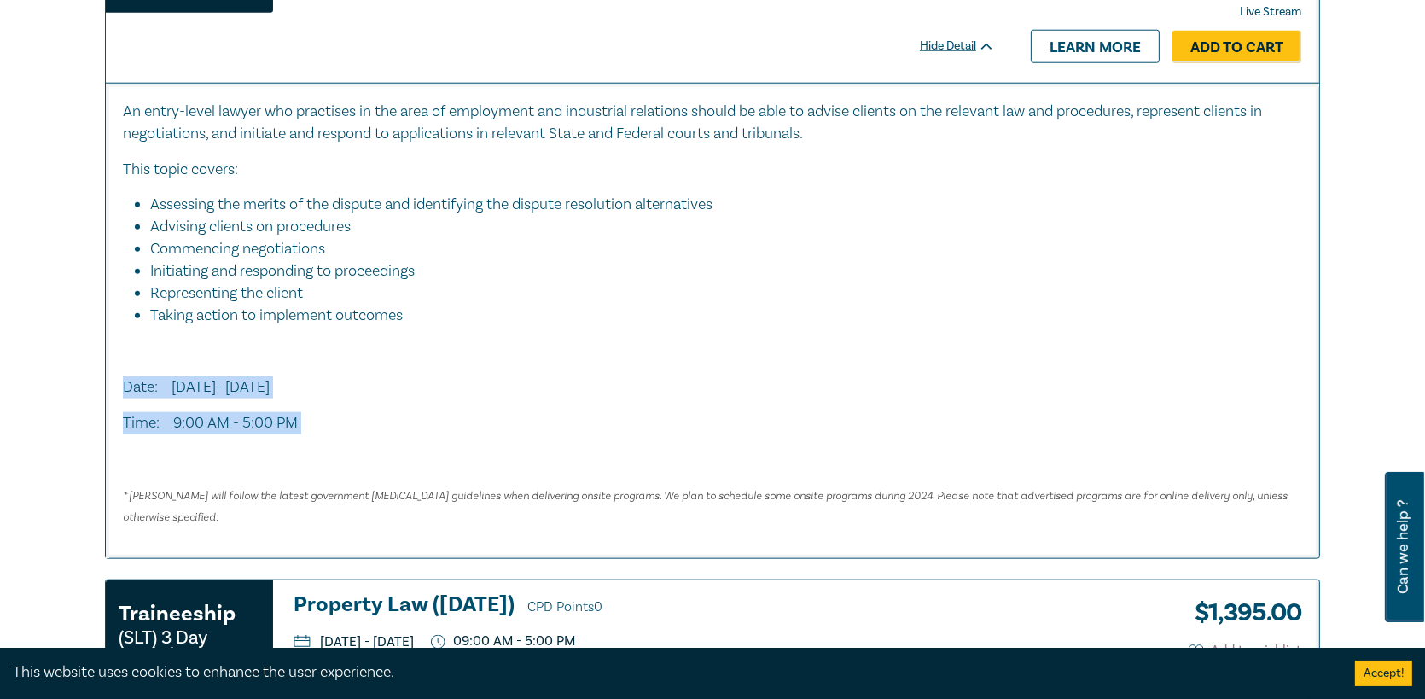
click at [565, 355] on p at bounding box center [712, 351] width 1179 height 22
drag, startPoint x: 565, startPoint y: 355, endPoint x: 553, endPoint y: 452, distance: 98.0
click at [553, 452] on div "An entry-level lawyer who practises in the area of employment and industrial re…" at bounding box center [712, 314] width 1179 height 427
click at [553, 452] on p at bounding box center [712, 459] width 1179 height 22
drag, startPoint x: 553, startPoint y: 450, endPoint x: 628, endPoint y: 361, distance: 116.9
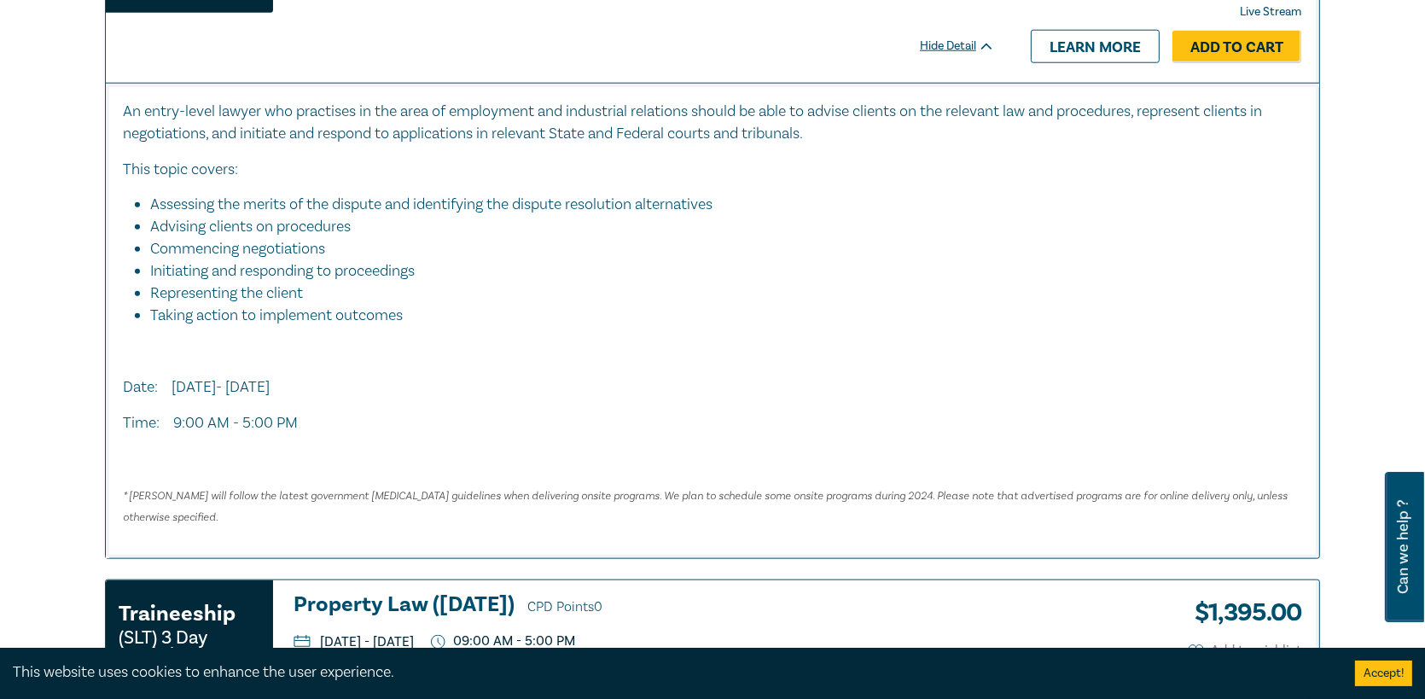
click at [584, 395] on div "An entry-level lawyer who practises in the area of employment and industrial re…" at bounding box center [712, 314] width 1179 height 427
click at [570, 403] on div "An entry-level lawyer who practises in the area of employment and industrial re…" at bounding box center [712, 314] width 1179 height 427
drag, startPoint x: 558, startPoint y: 440, endPoint x: 561, endPoint y: 310, distance: 130.6
click at [561, 310] on div "An entry-level lawyer who practises in the area of employment and industrial re…" at bounding box center [712, 314] width 1179 height 427
click at [559, 282] on li "Representing the client" at bounding box center [717, 293] width 1135 height 22
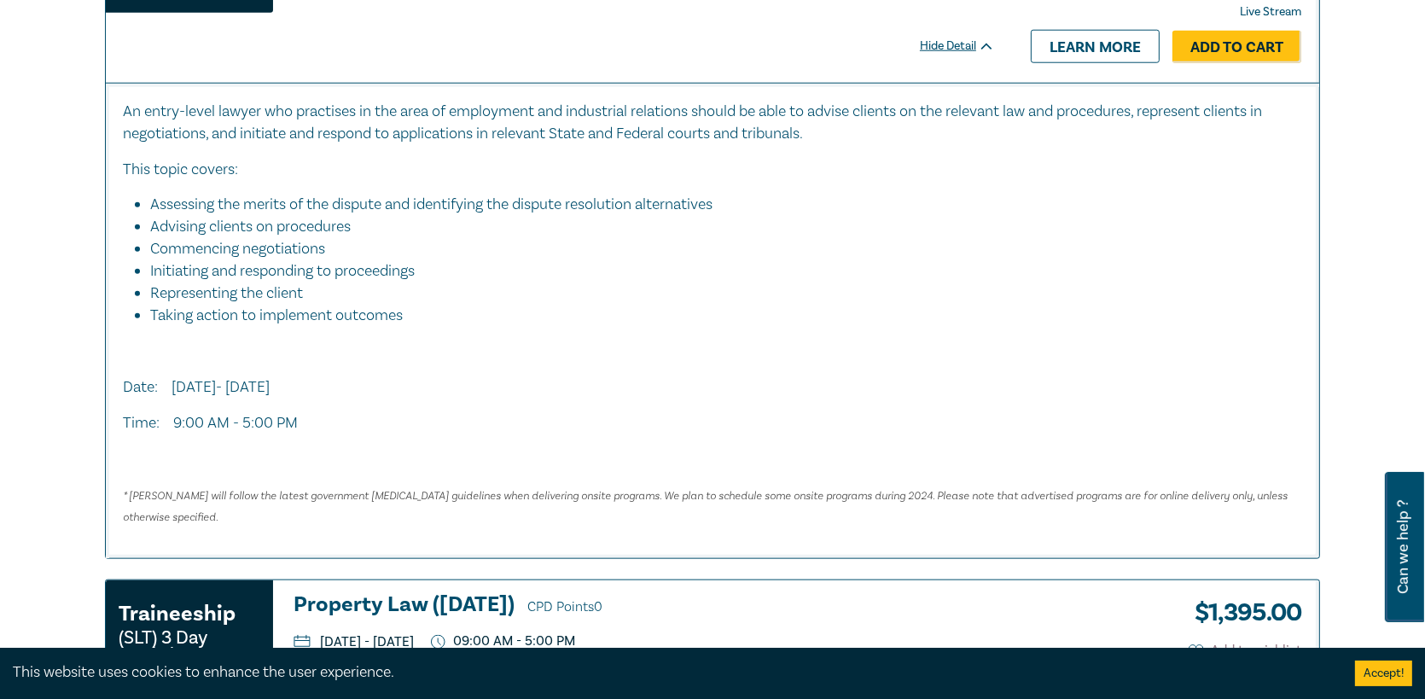
click at [559, 282] on li "Representing the client" at bounding box center [717, 293] width 1135 height 22
click at [545, 283] on li "Representing the client" at bounding box center [717, 293] width 1135 height 22
drag, startPoint x: 534, startPoint y: 284, endPoint x: 548, endPoint y: 322, distance: 40.7
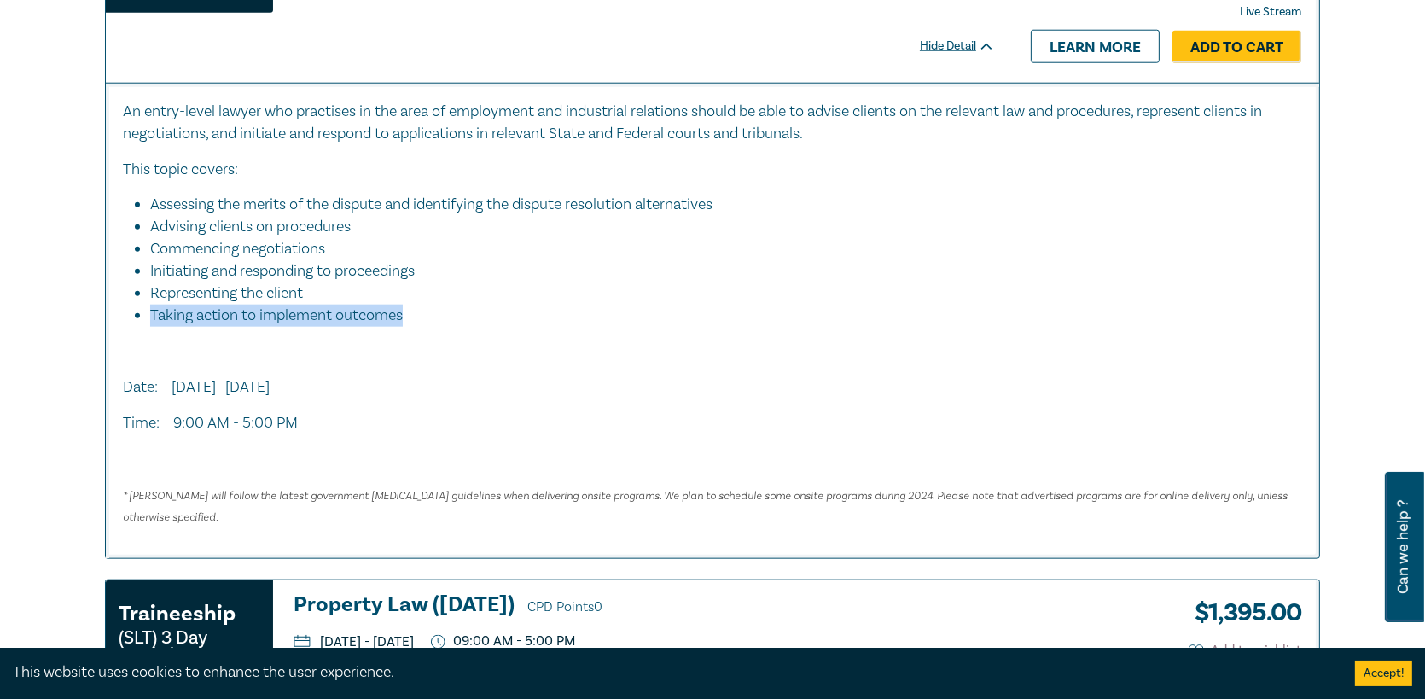
click at [548, 322] on ul "Assessing the merits of the dispute and identifying the dispute resolution alte…" at bounding box center [712, 260] width 1179 height 132
click at [556, 309] on li "Taking action to implement outcomes" at bounding box center [726, 316] width 1152 height 22
click at [556, 305] on li "Taking action to implement outcomes" at bounding box center [726, 316] width 1152 height 22
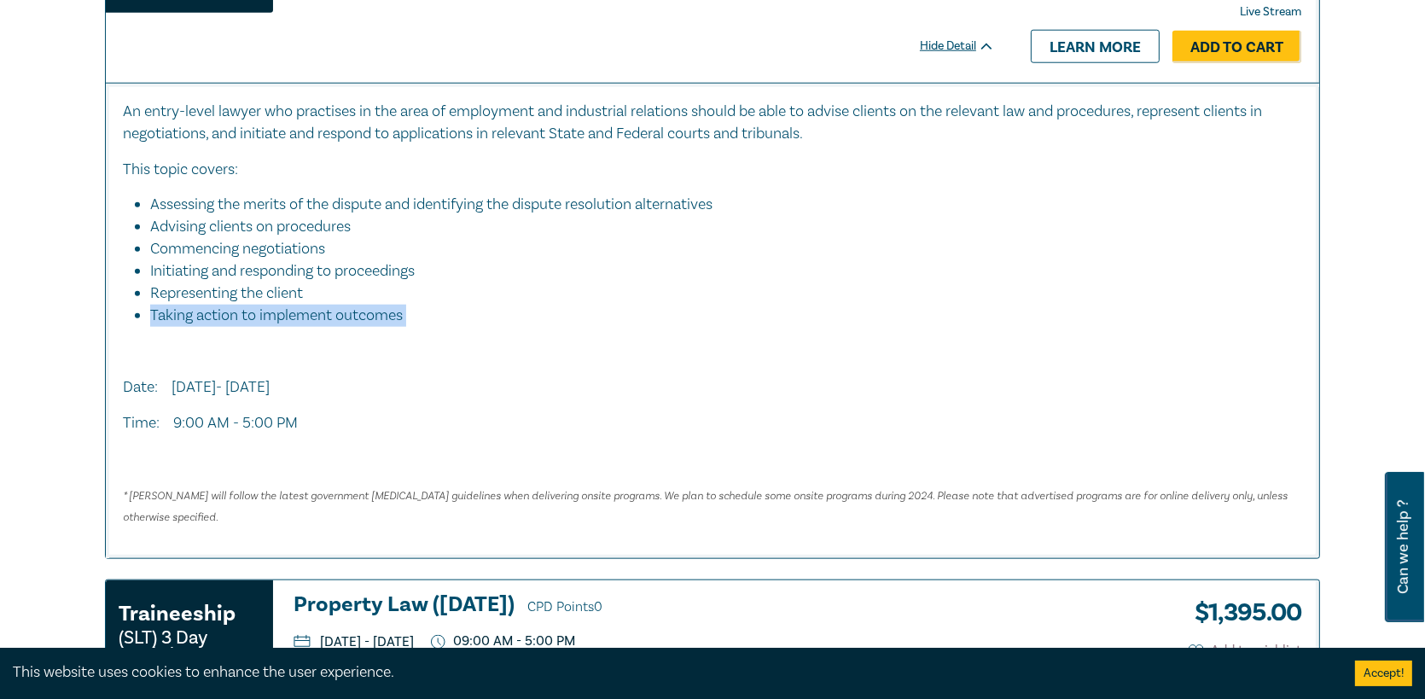
click at [556, 305] on li "Taking action to implement outcomes" at bounding box center [726, 316] width 1152 height 22
drag, startPoint x: 556, startPoint y: 302, endPoint x: 526, endPoint y: 287, distance: 33.2
click at [526, 287] on ul "Assessing the merits of the dispute and identifying the dispute resolution alte…" at bounding box center [712, 260] width 1179 height 132
click at [526, 287] on li "Representing the client" at bounding box center [717, 293] width 1135 height 22
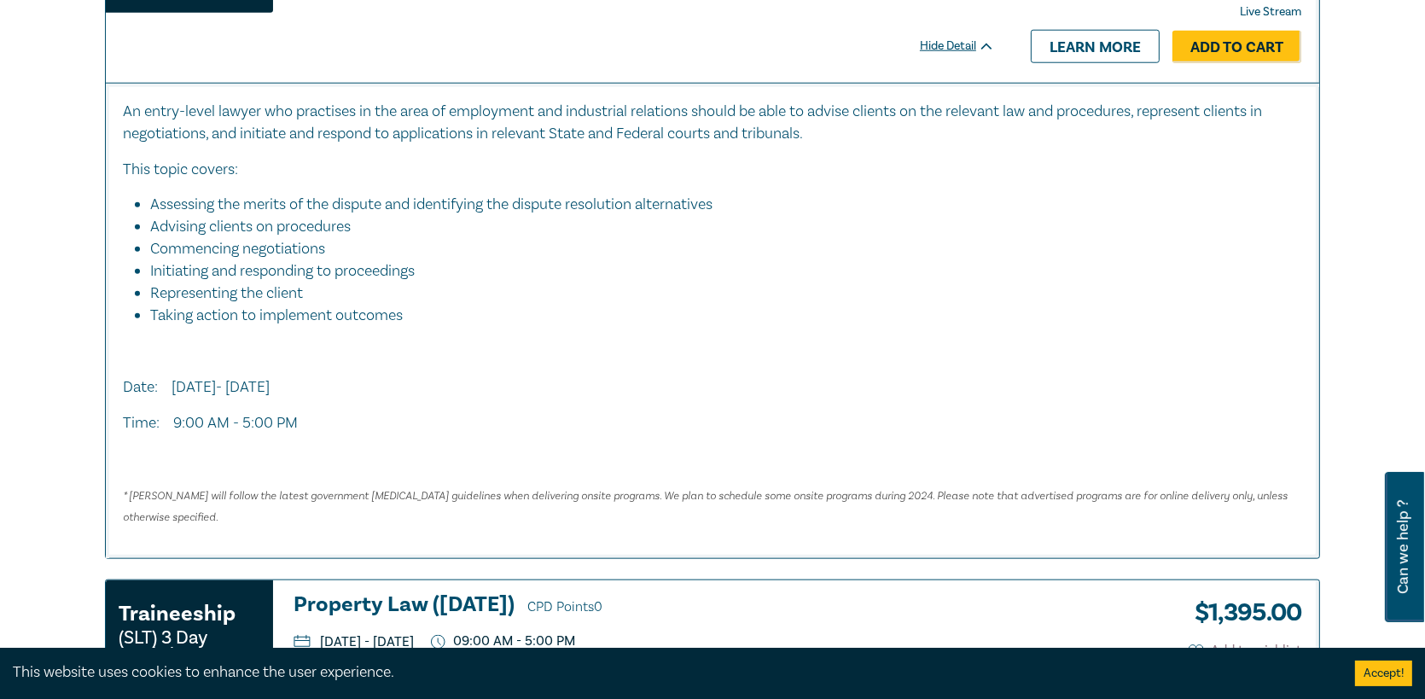
click at [409, 305] on li "Taking action to implement outcomes" at bounding box center [726, 316] width 1152 height 22
click at [418, 310] on li "Taking action to implement outcomes" at bounding box center [726, 316] width 1152 height 22
click at [424, 319] on li "Taking action to implement outcomes" at bounding box center [726, 316] width 1152 height 22
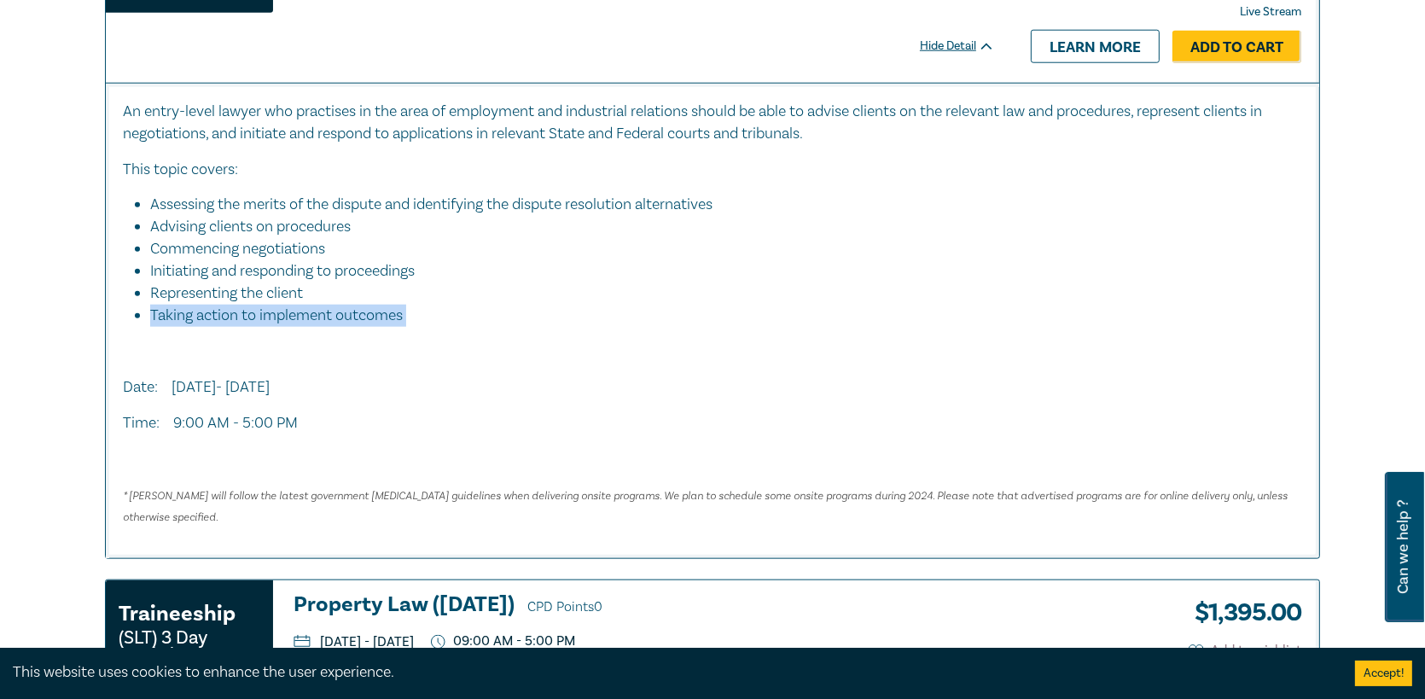
click at [424, 319] on li "Taking action to implement outcomes" at bounding box center [726, 316] width 1152 height 22
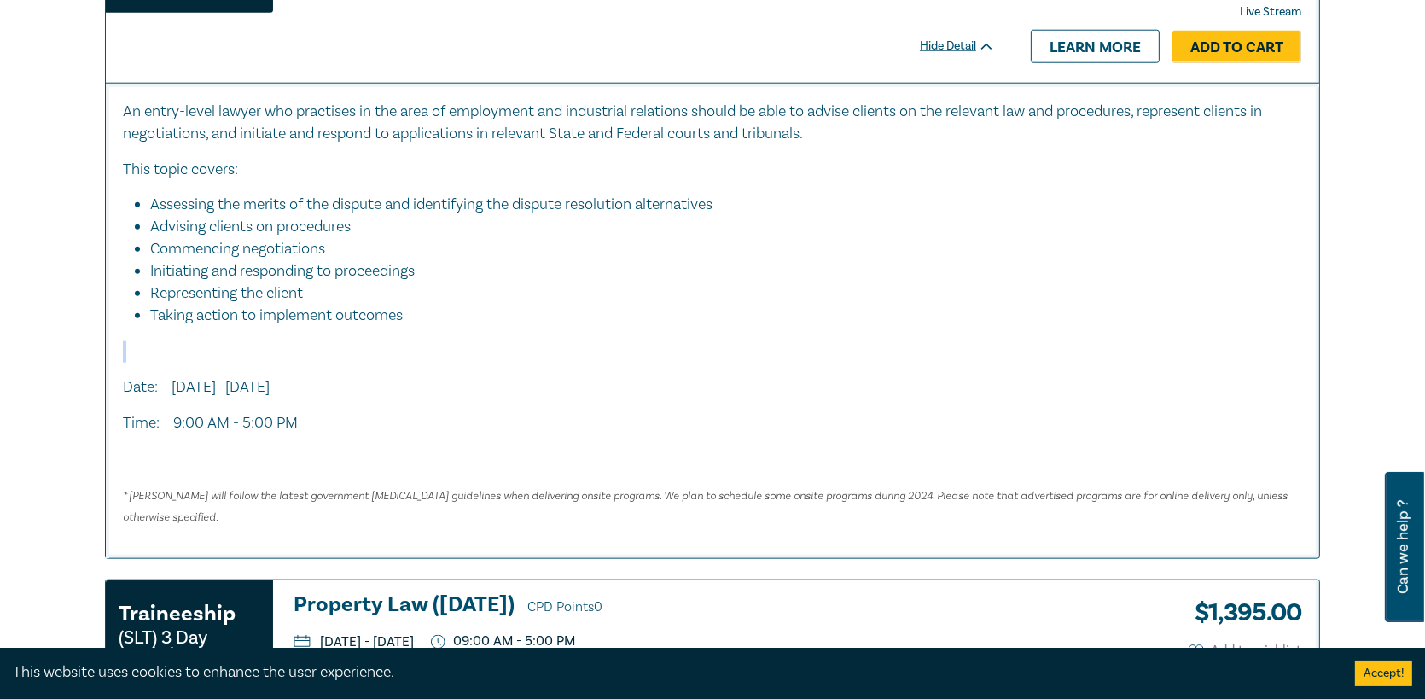
click at [424, 319] on li "Taking action to implement outcomes" at bounding box center [726, 316] width 1152 height 22
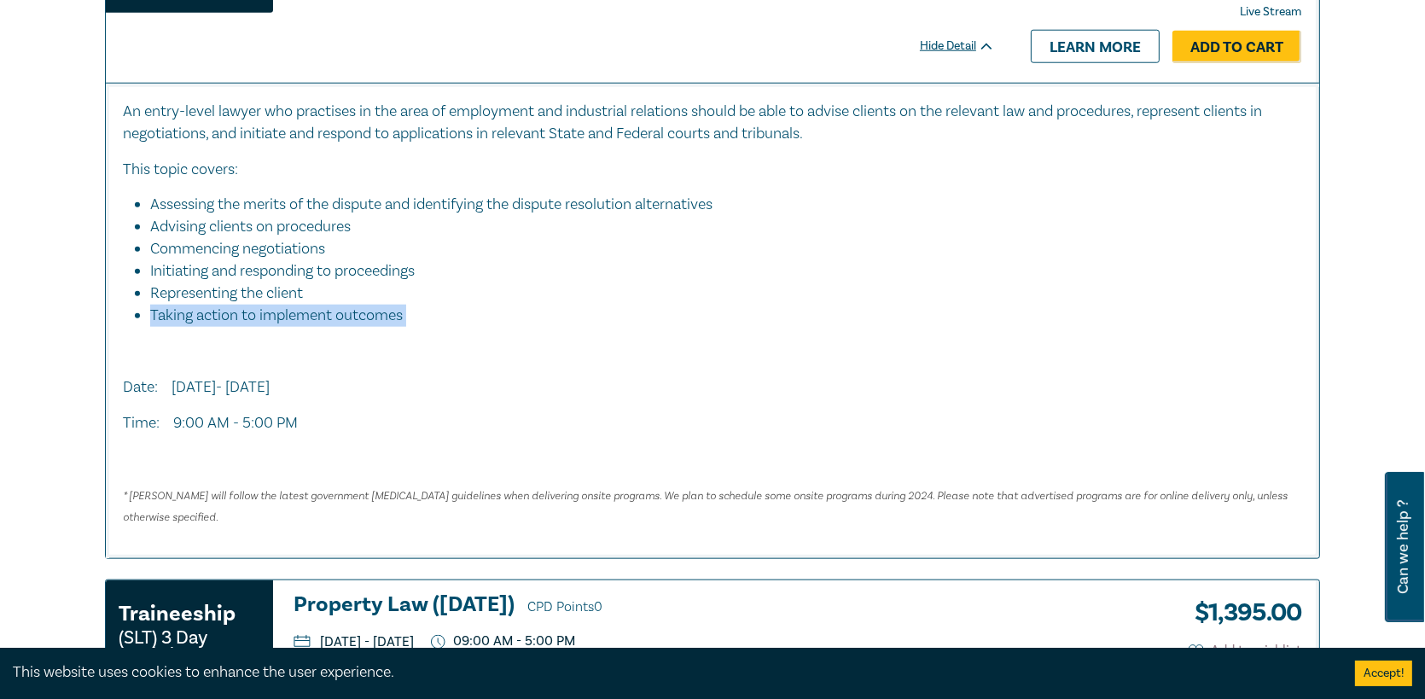
click at [419, 323] on li "Taking action to implement outcomes" at bounding box center [726, 316] width 1152 height 22
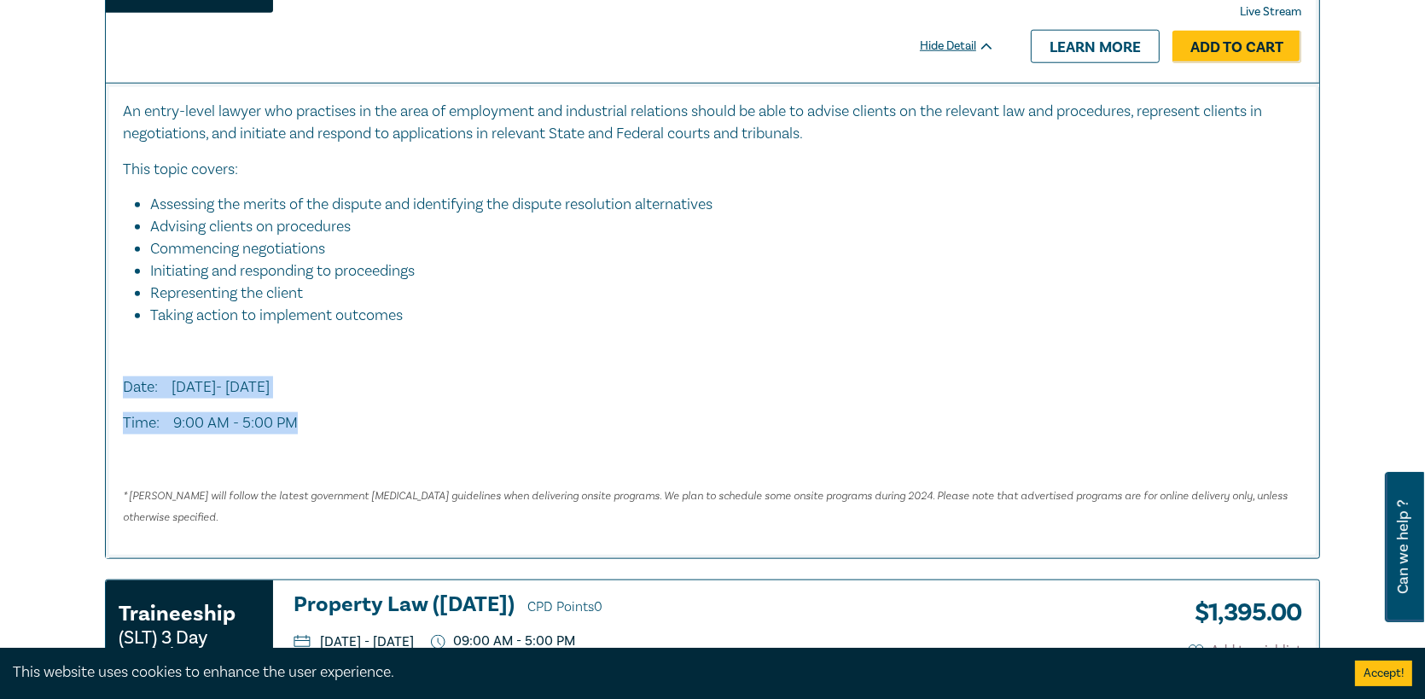
drag, startPoint x: 345, startPoint y: 421, endPoint x: 348, endPoint y: 322, distance: 99.9
click at [354, 340] on div "An entry-level lawyer who practises in the area of employment and industrial re…" at bounding box center [712, 314] width 1179 height 427
drag, startPoint x: 914, startPoint y: 260, endPoint x: 864, endPoint y: 275, distance: 52.4
click at [914, 267] on li "Initiating and responding to proceedings" at bounding box center [717, 271] width 1135 height 22
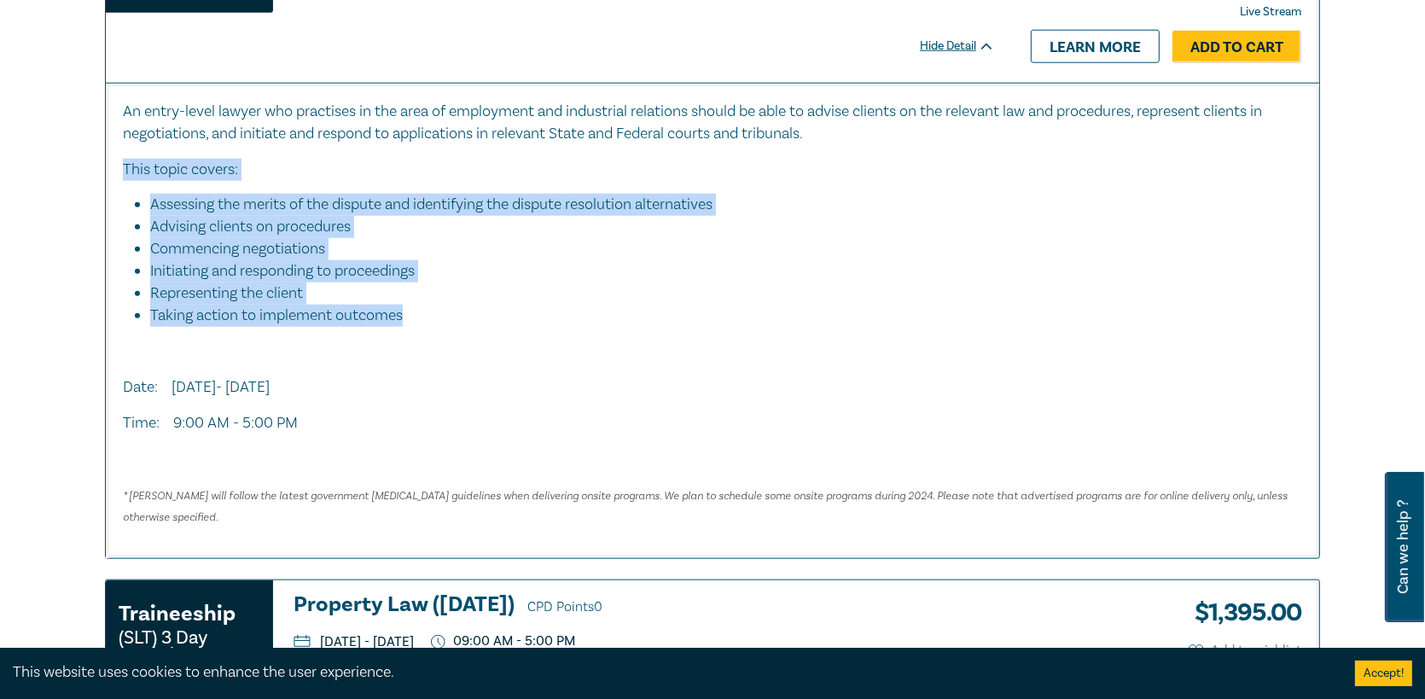
drag, startPoint x: 116, startPoint y: 147, endPoint x: 420, endPoint y: 315, distance: 347.1
click at [420, 316] on div "An entry-level lawyer who practises in the area of employment and industrial re…" at bounding box center [712, 321] width 1213 height 476
click at [405, 311] on li "Taking action to implement outcomes" at bounding box center [726, 316] width 1152 height 22
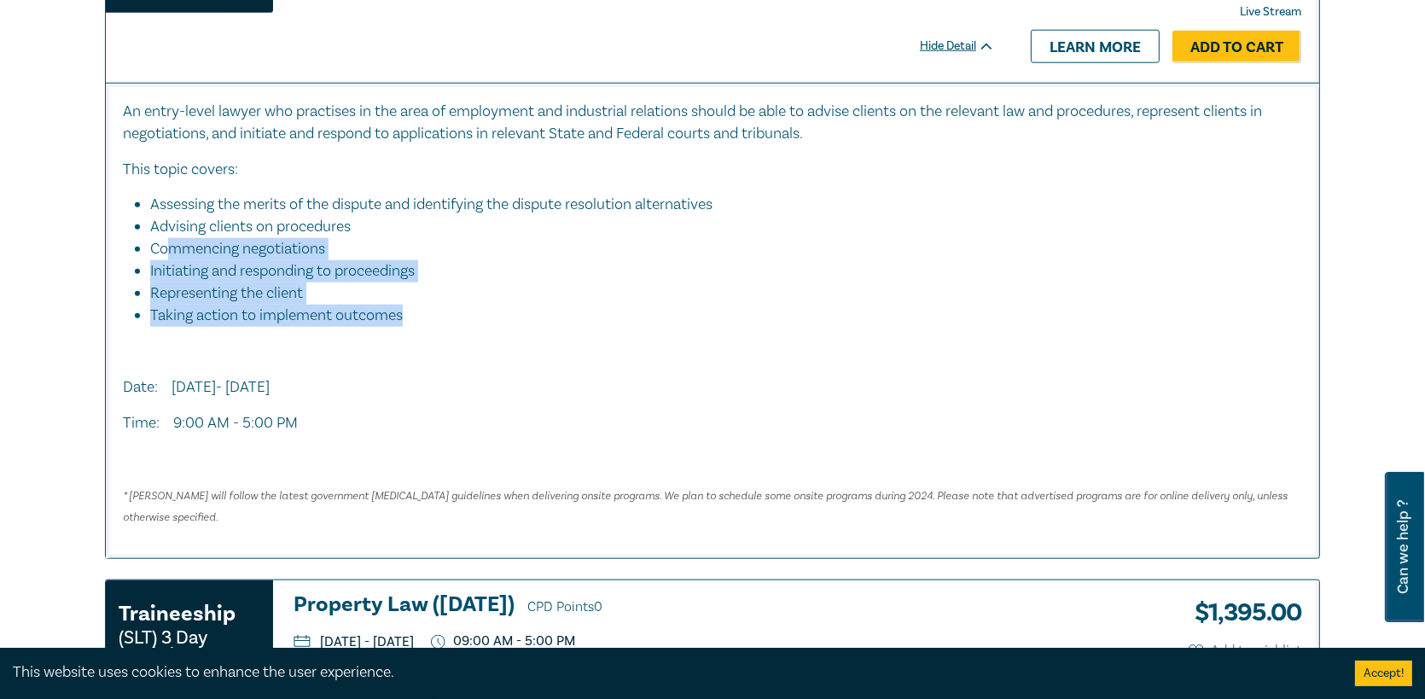
drag, startPoint x: 450, startPoint y: 302, endPoint x: 131, endPoint y: 216, distance: 330.5
click at [139, 223] on ul "Assessing the merits of the dispute and identifying the dispute resolution alte…" at bounding box center [712, 260] width 1179 height 132
click at [450, 315] on li "Taking action to implement outcomes" at bounding box center [726, 316] width 1152 height 22
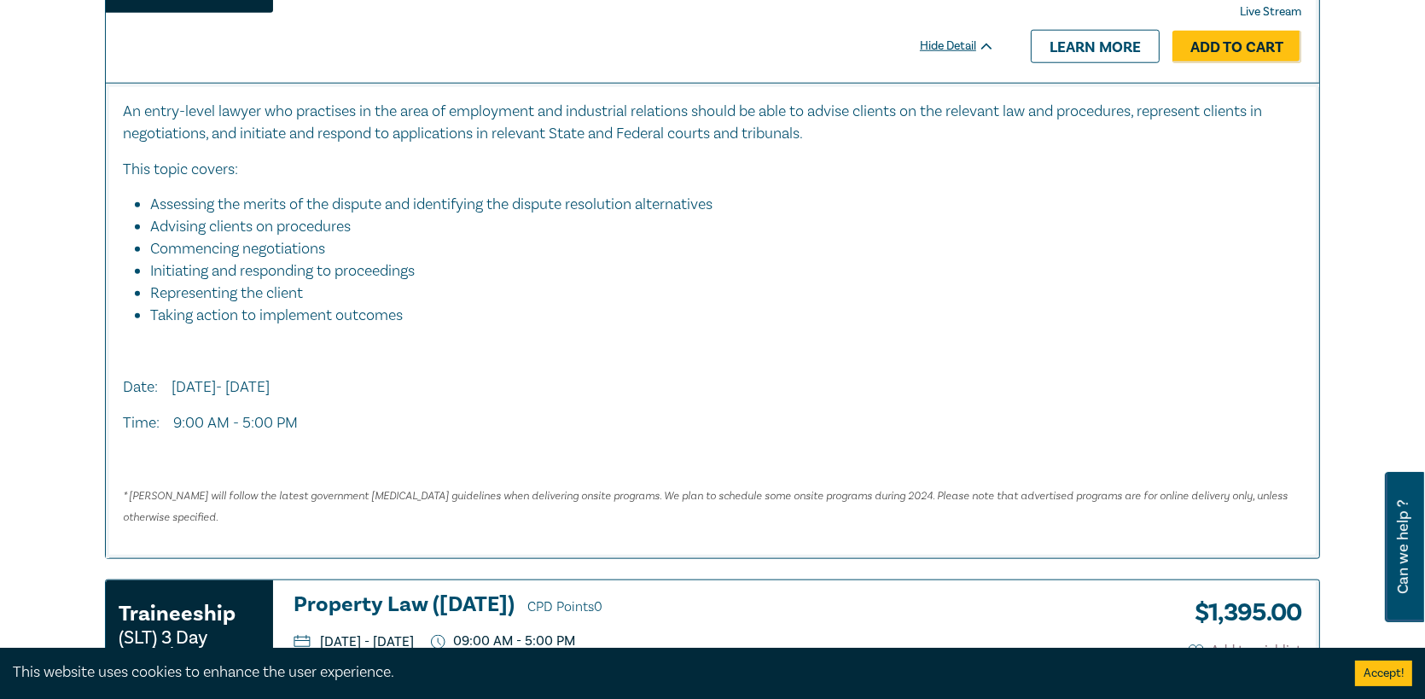
click at [853, 267] on li "Initiating and responding to proceedings" at bounding box center [717, 271] width 1135 height 22
drag, startPoint x: 798, startPoint y: 318, endPoint x: 724, endPoint y: 337, distance: 75.7
click at [776, 327] on div "An entry-level lawyer who practises in the area of employment and industrial re…" at bounding box center [712, 314] width 1179 height 427
click at [468, 383] on p "Date: [DATE]- [DATE]" at bounding box center [712, 387] width 1179 height 22
click at [472, 385] on p "Date: [DATE]- [DATE]" at bounding box center [712, 387] width 1179 height 22
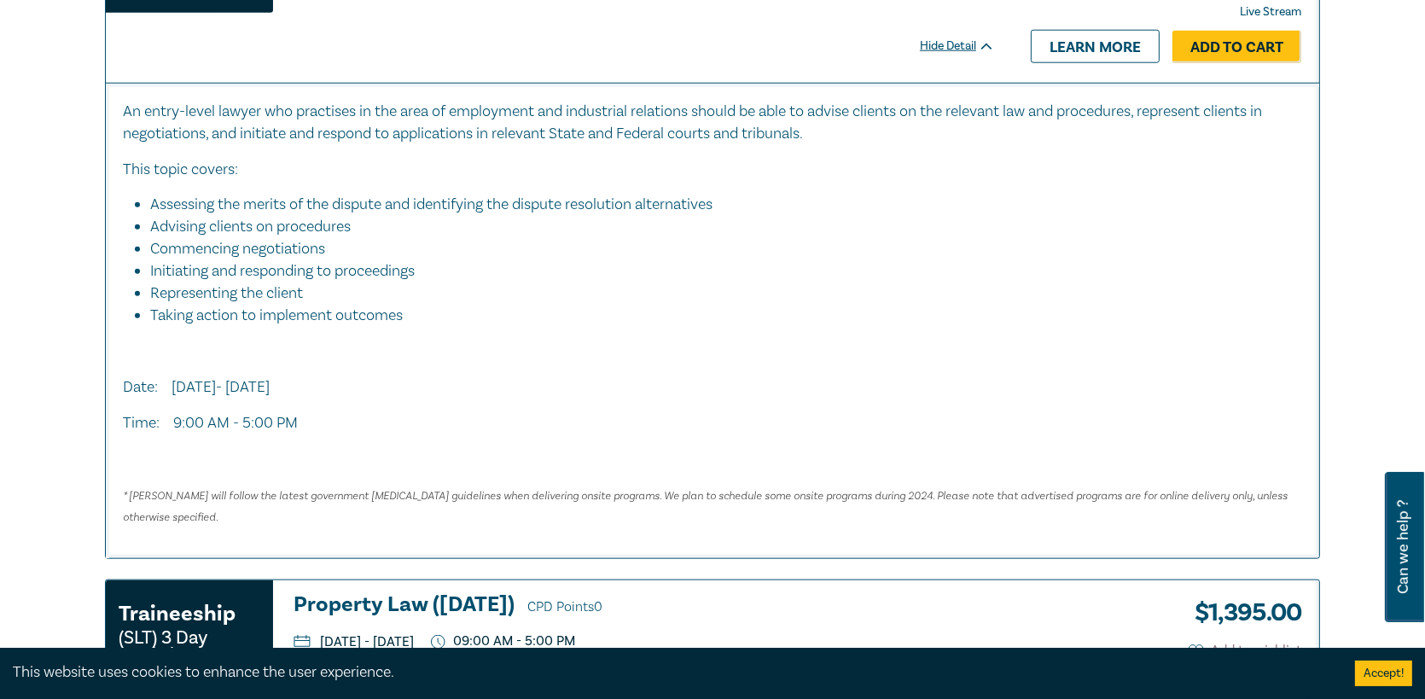
click at [472, 385] on p "Date: [DATE]- [DATE]" at bounding box center [712, 387] width 1179 height 22
click at [461, 376] on p "Date: [DATE]- [DATE]" at bounding box center [712, 387] width 1179 height 22
click at [456, 366] on div "An entry-level lawyer who practises in the area of employment and industrial re…" at bounding box center [712, 314] width 1179 height 427
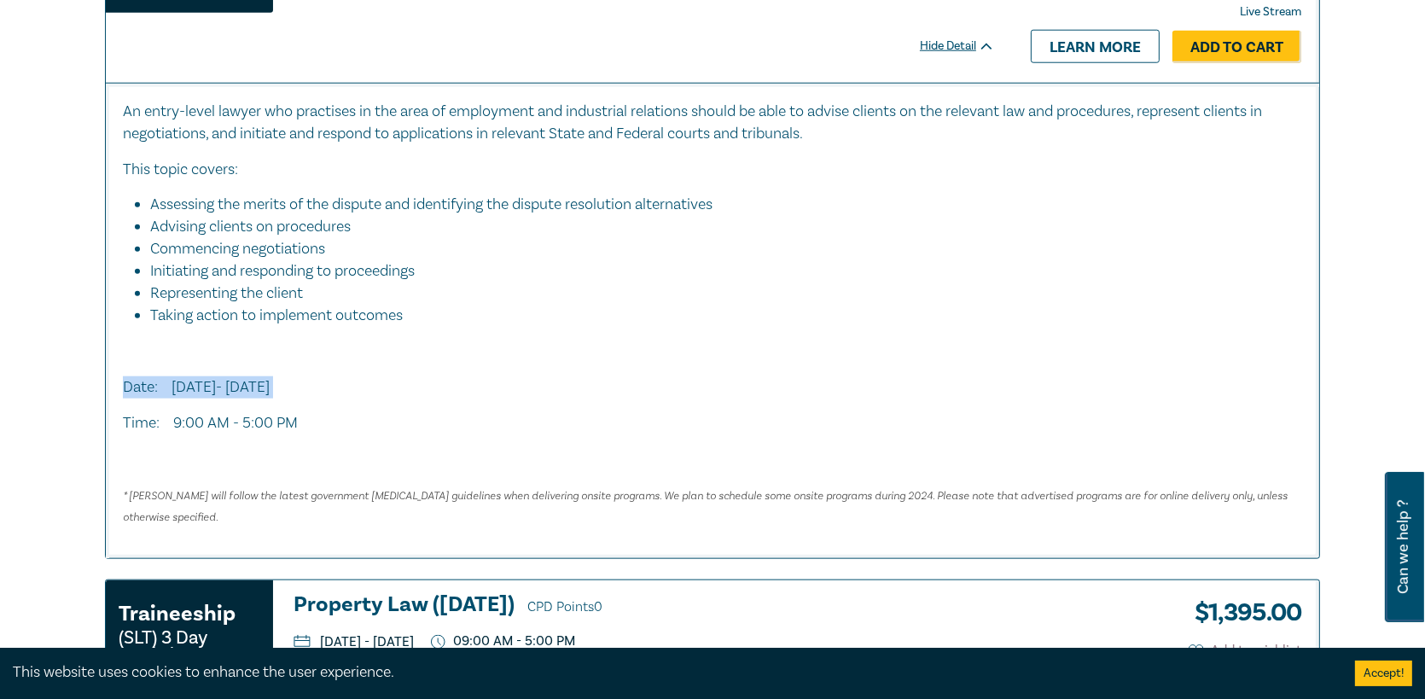
click at [456, 366] on div "An entry-level lawyer who practises in the area of employment and industrial re…" at bounding box center [712, 314] width 1179 height 427
click at [456, 365] on div "An entry-level lawyer who practises in the area of employment and industrial re…" at bounding box center [712, 314] width 1179 height 427
